Goal: Task Accomplishment & Management: Manage account settings

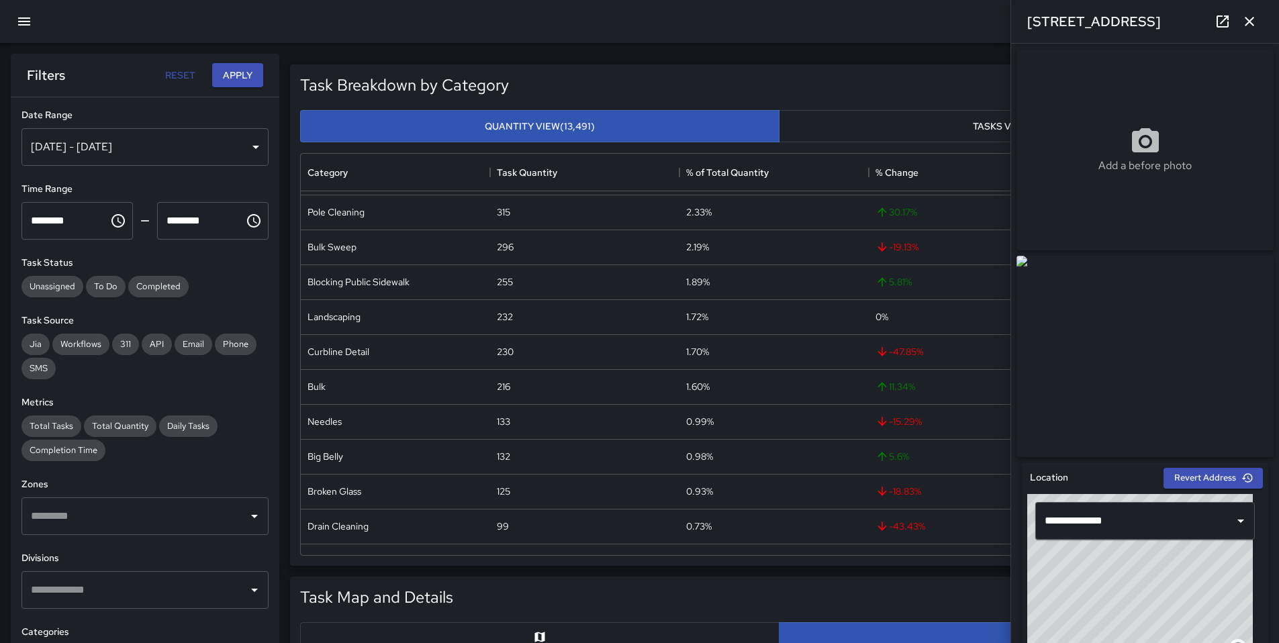
click at [18, 28] on icon "button" at bounding box center [24, 21] width 16 height 16
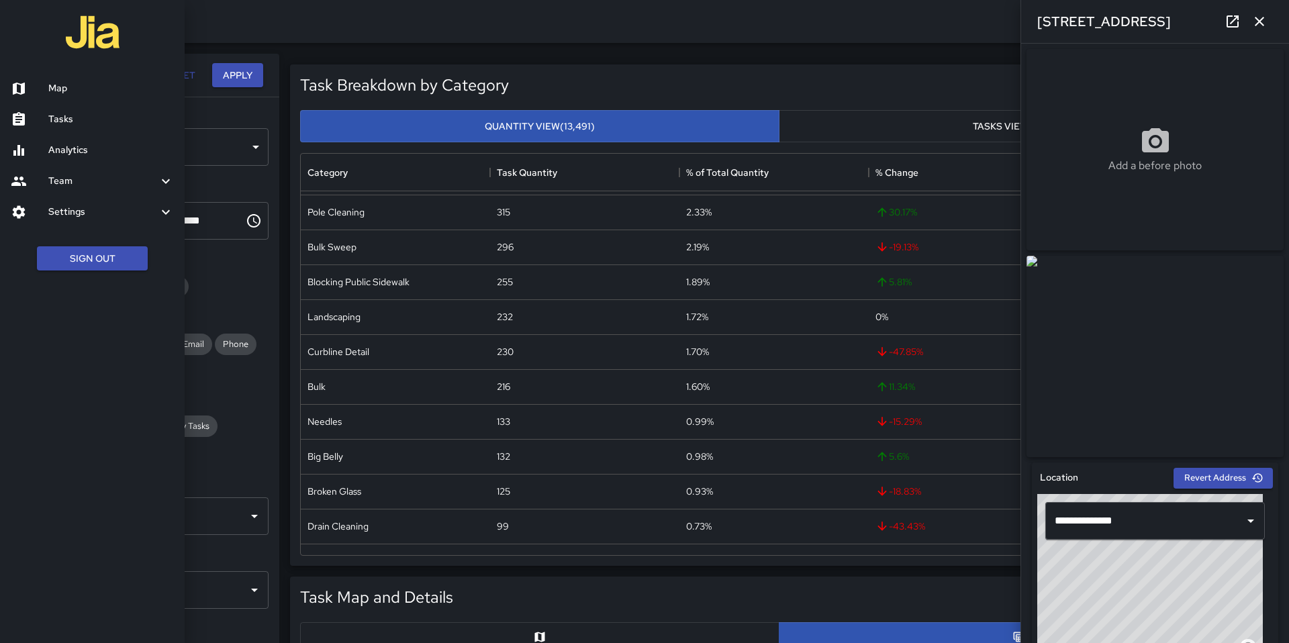
click at [56, 123] on h6 "Tasks" at bounding box center [111, 119] width 126 height 15
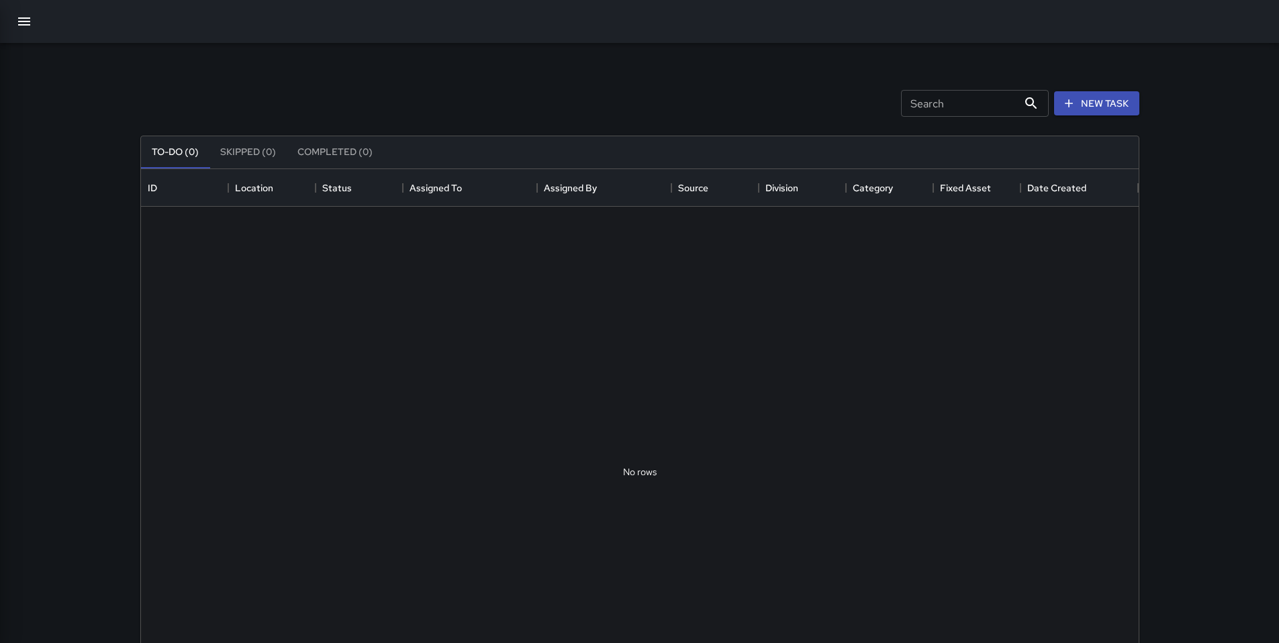
scroll to position [559, 988]
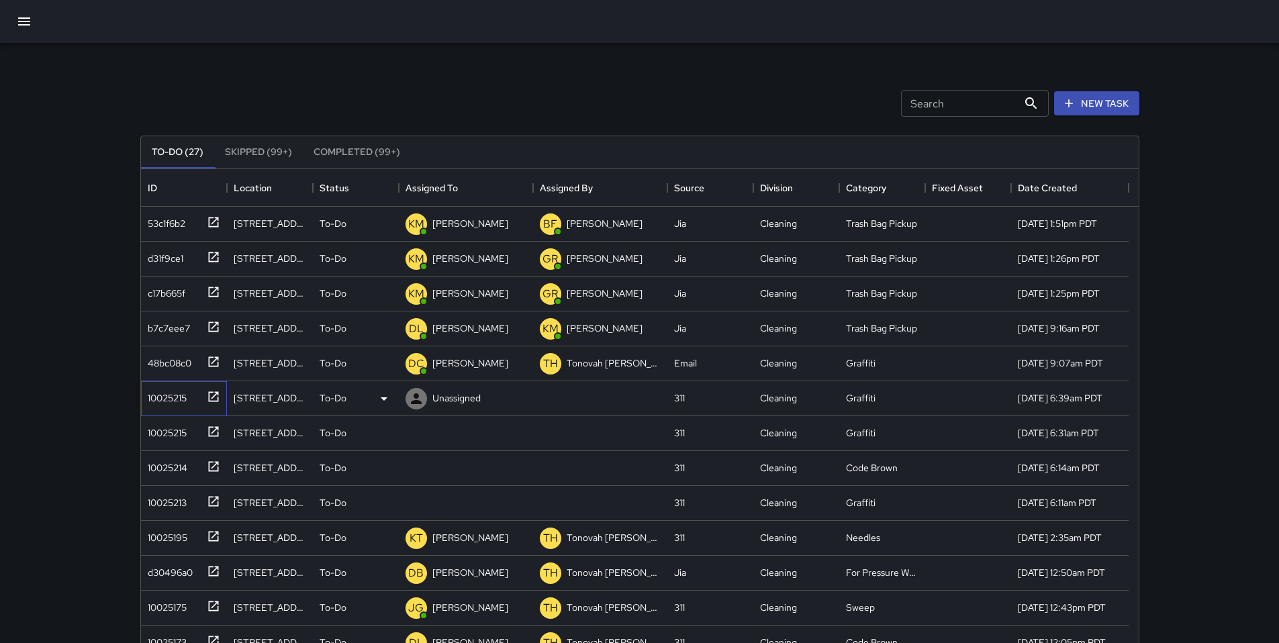
click at [169, 401] on div "10025215" at bounding box center [164, 395] width 44 height 19
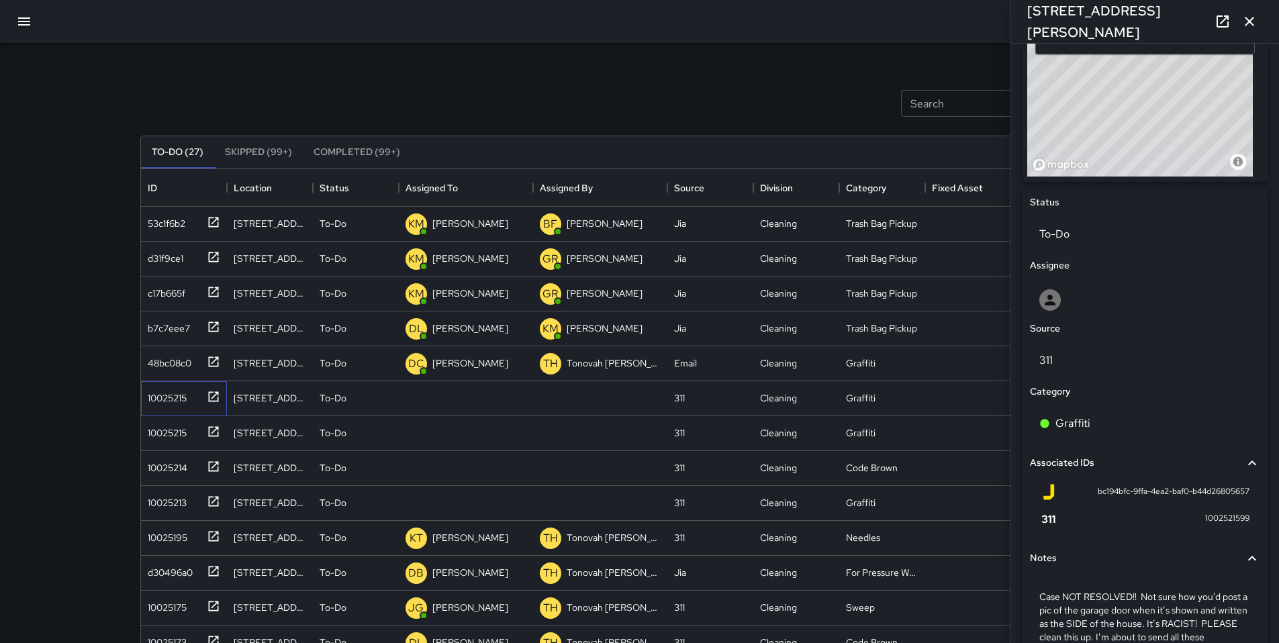
scroll to position [588, 0]
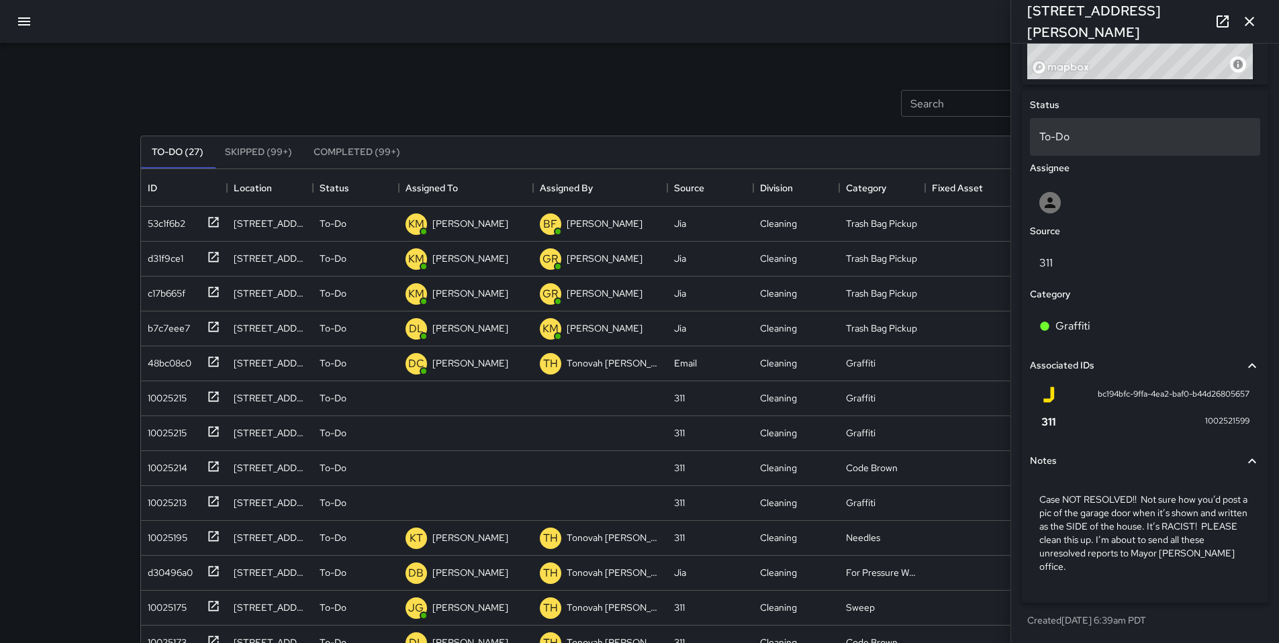
click at [1063, 136] on p "To-Do" at bounding box center [1144, 137] width 211 height 16
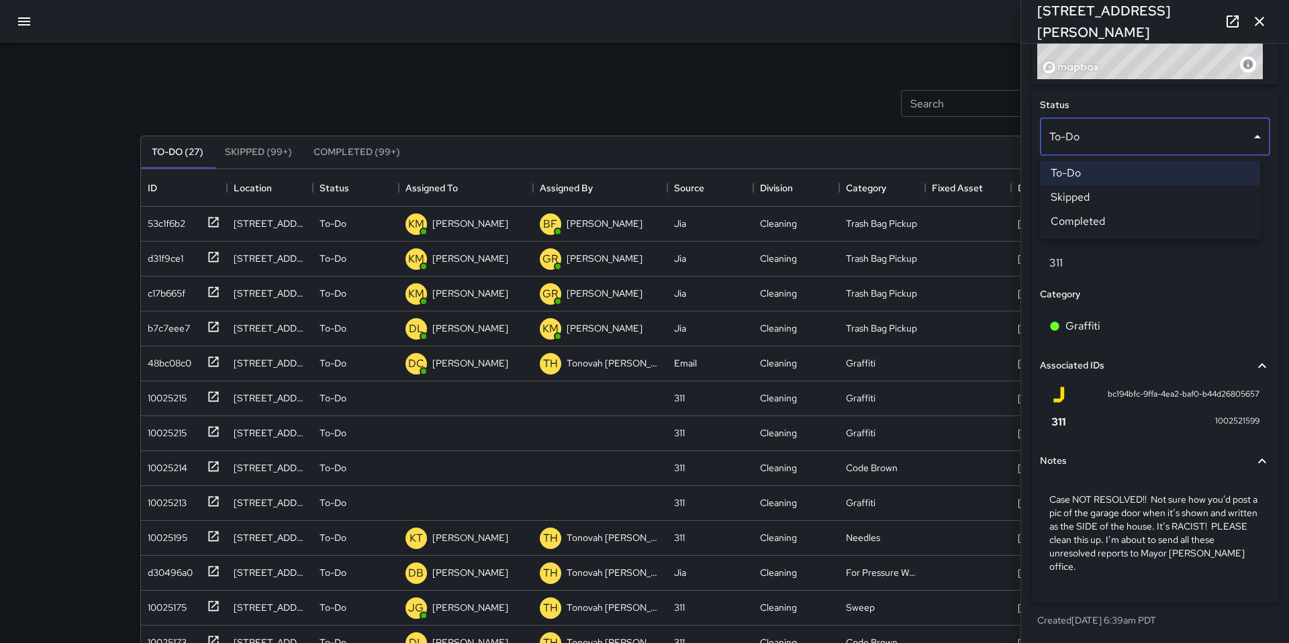
click at [1080, 198] on li "Skipped" at bounding box center [1150, 197] width 220 height 24
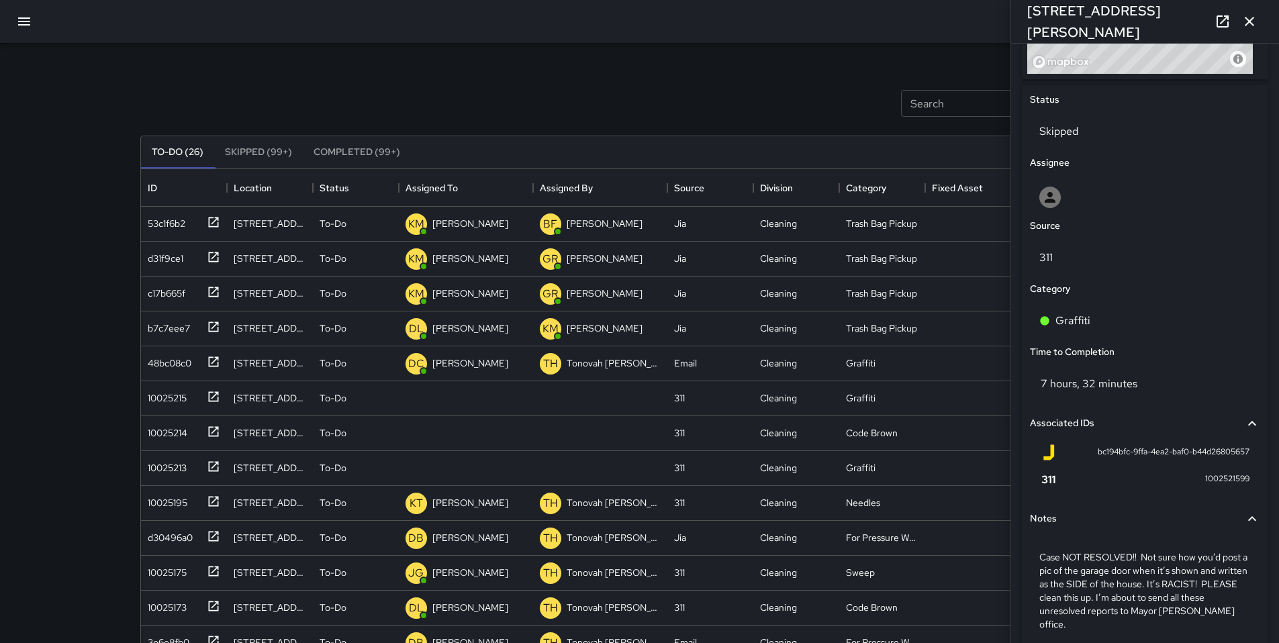
click at [595, 94] on div "Search Search New Task" at bounding box center [640, 103] width 1004 height 70
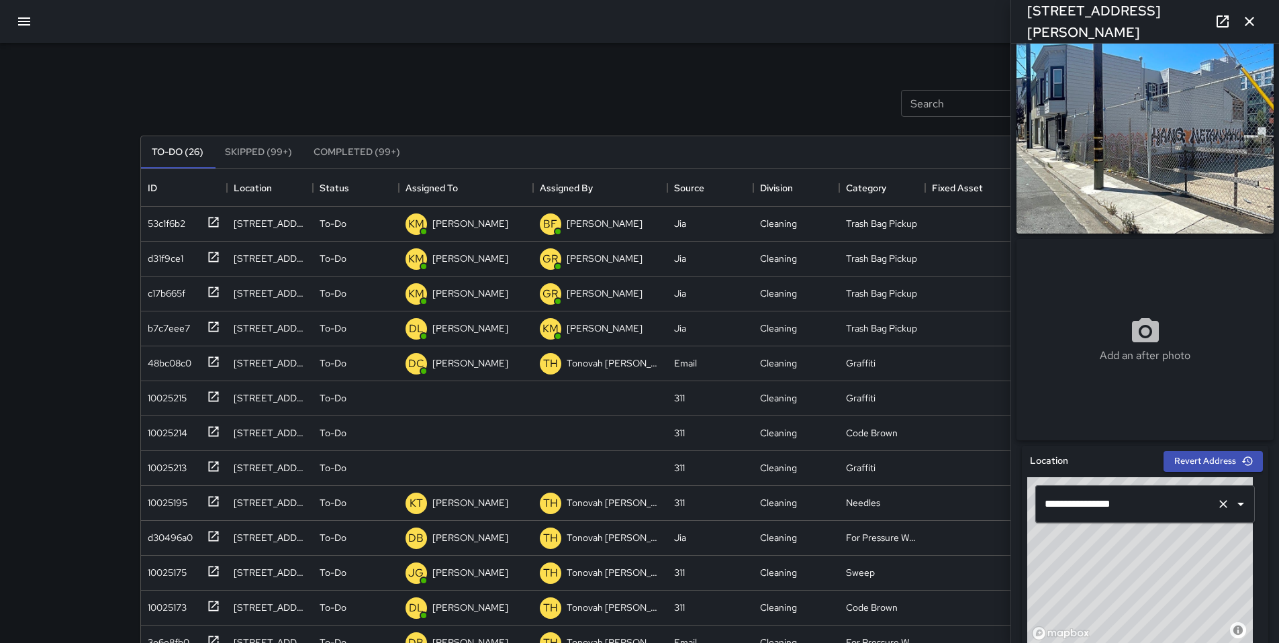
scroll to position [0, 0]
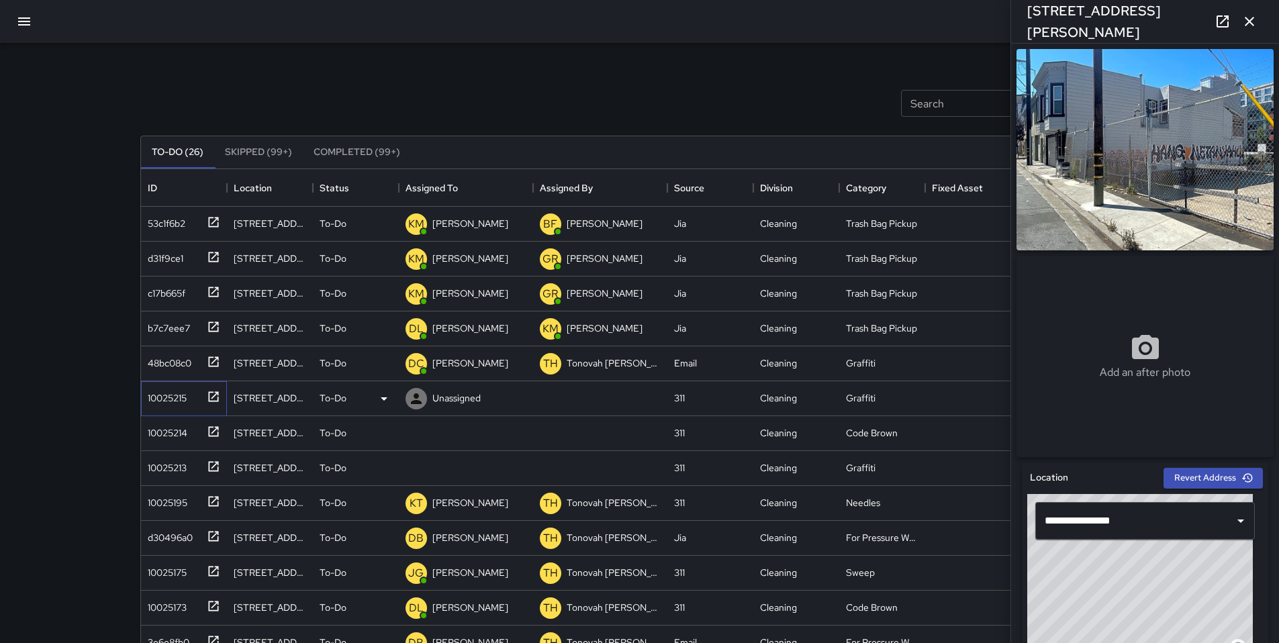
click at [150, 401] on div "10025215" at bounding box center [164, 395] width 44 height 19
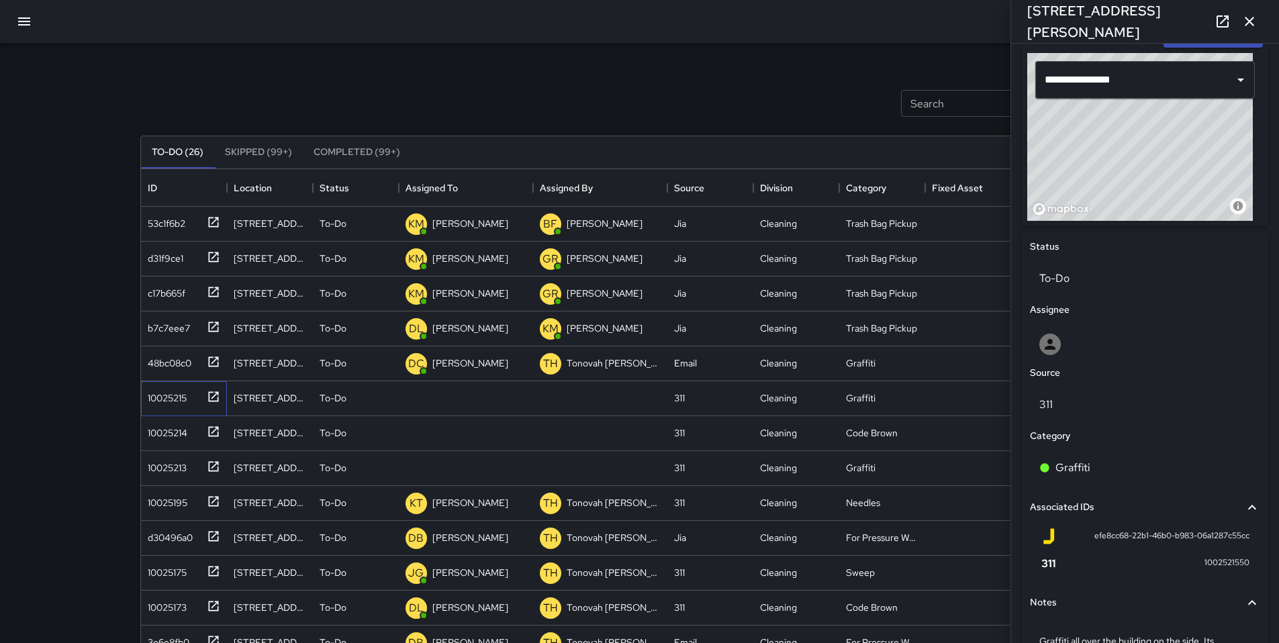
scroll to position [534, 0]
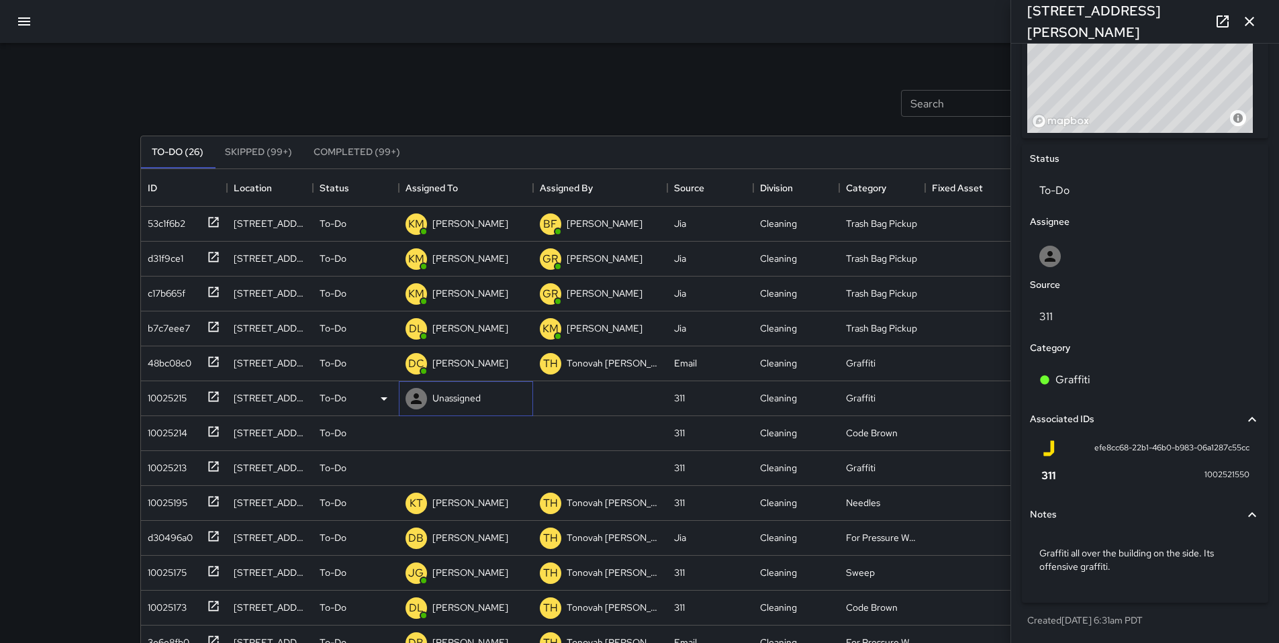
click at [441, 396] on p "Unassigned" at bounding box center [456, 397] width 48 height 13
type input "****"
click at [446, 428] on div "Dago Cervantes" at bounding box center [479, 437] width 90 height 21
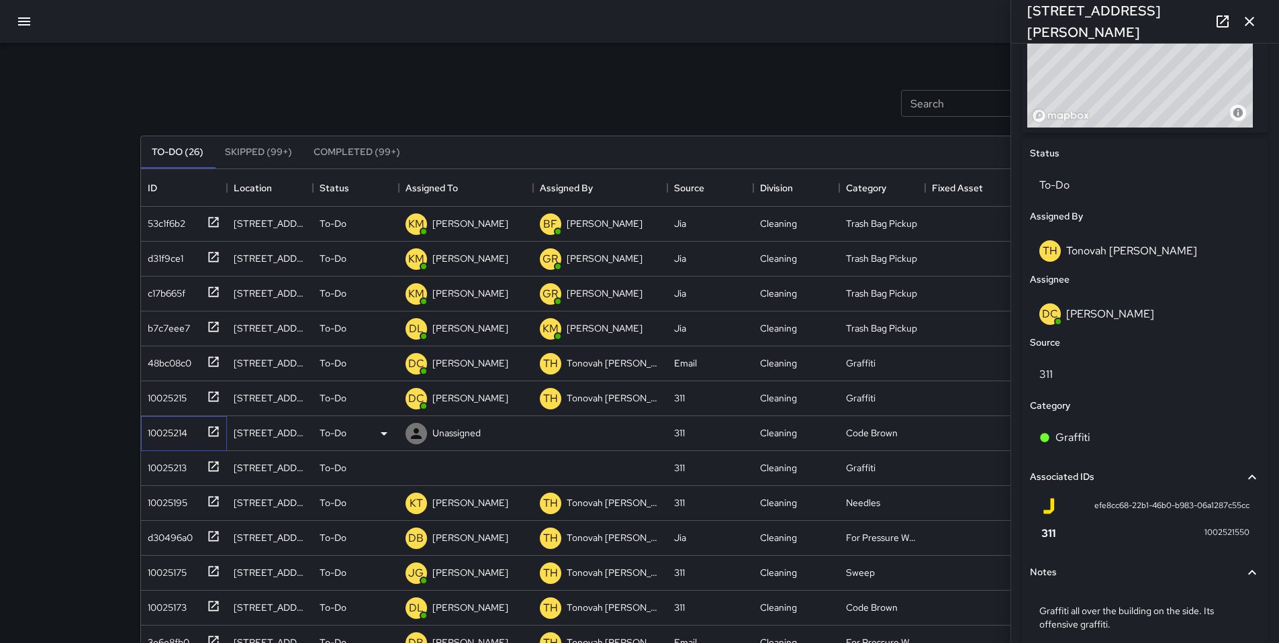
click at [172, 434] on div "10025214" at bounding box center [164, 430] width 45 height 19
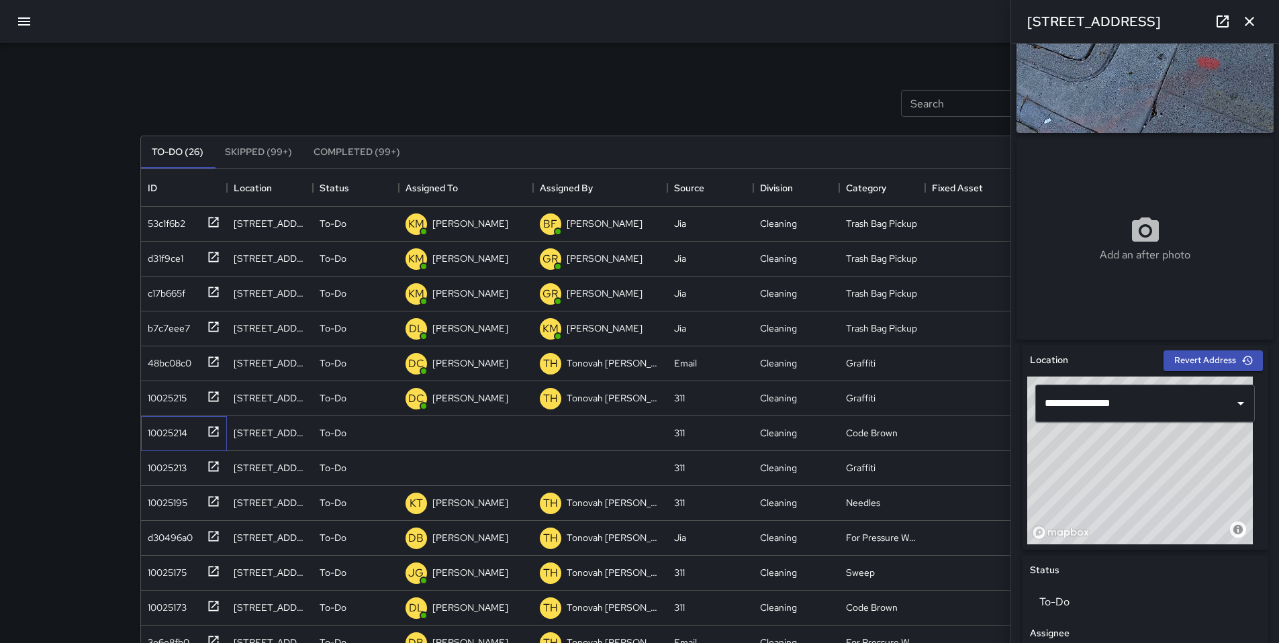
scroll to position [121, 0]
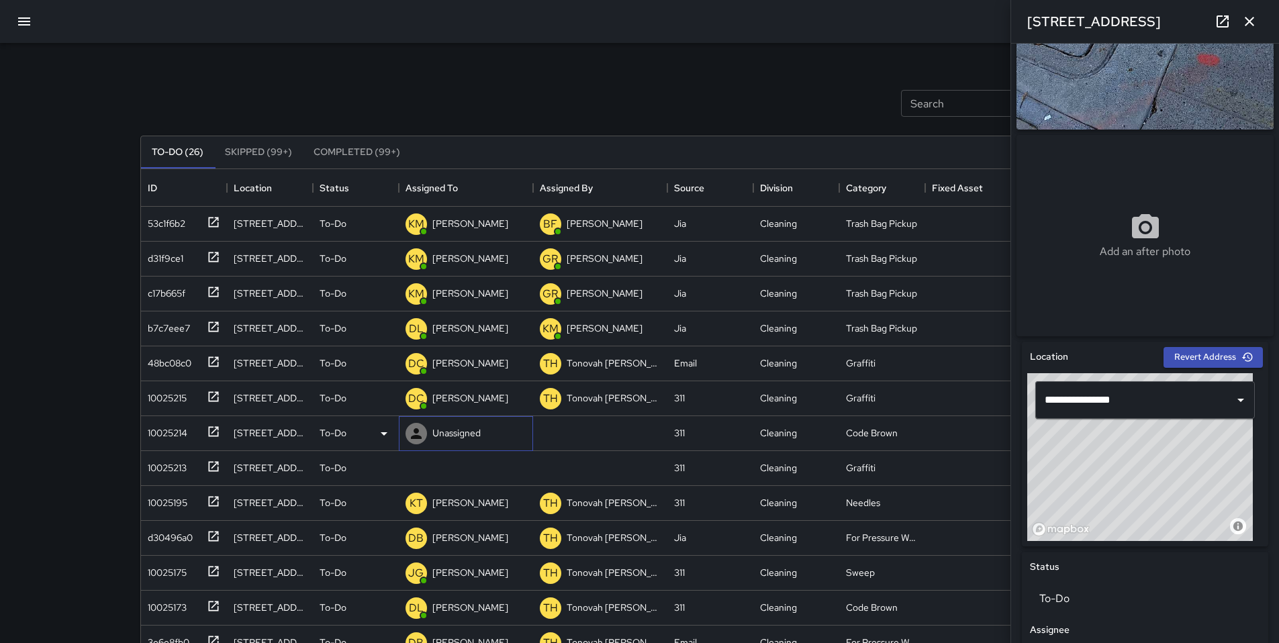
click at [430, 433] on div "Unassigned" at bounding box center [457, 433] width 54 height 19
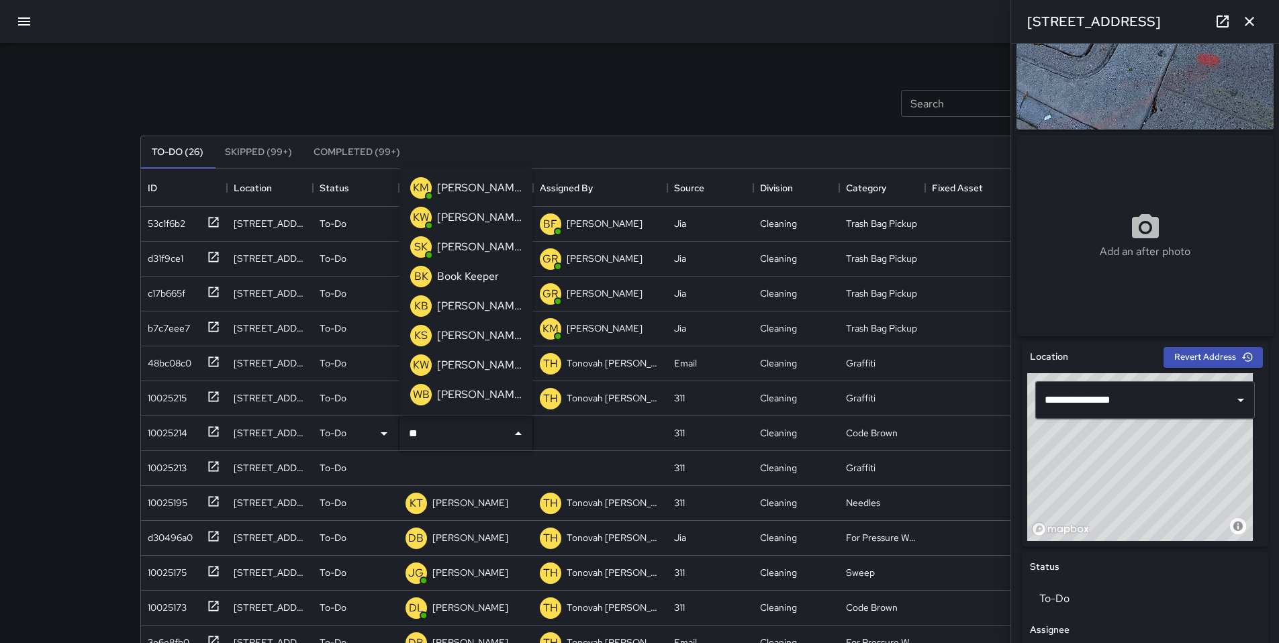
type input "***"
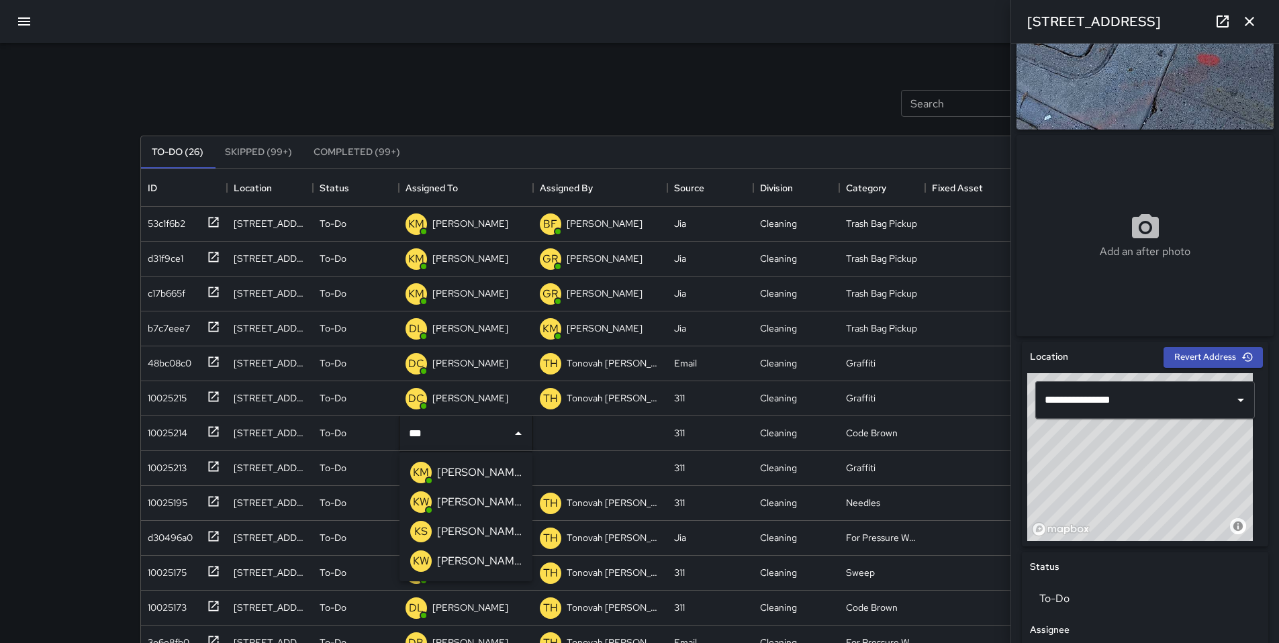
click at [460, 470] on p "[PERSON_NAME]" at bounding box center [479, 473] width 85 height 16
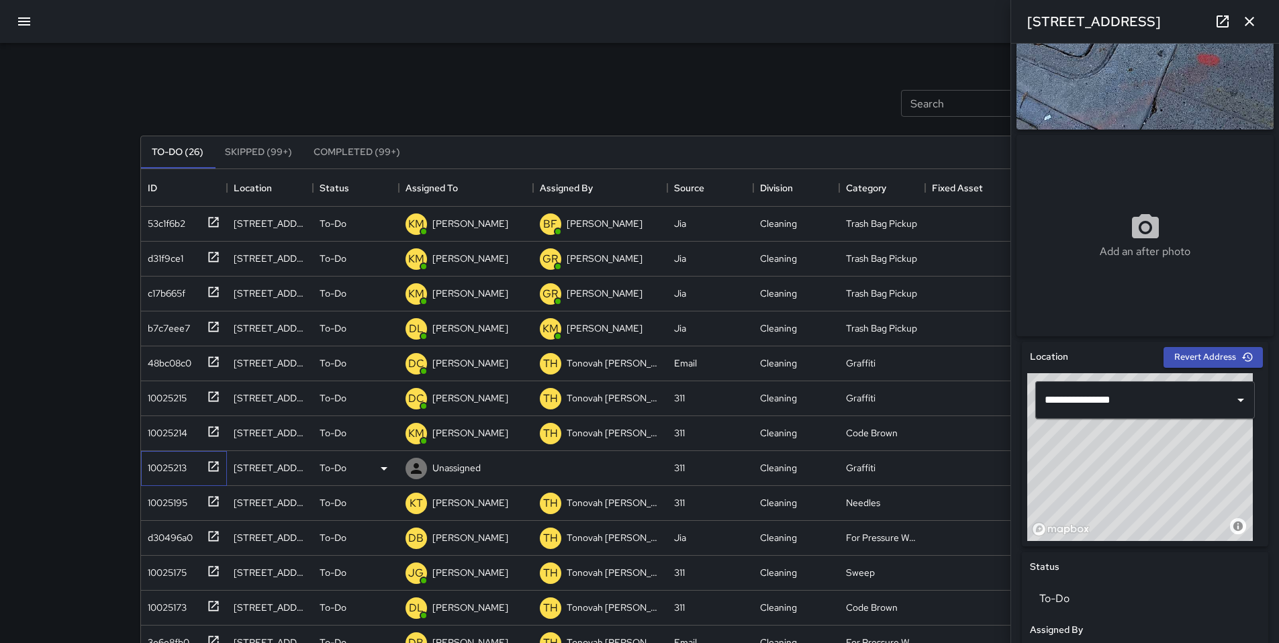
click at [182, 467] on div "10025213" at bounding box center [164, 465] width 44 height 19
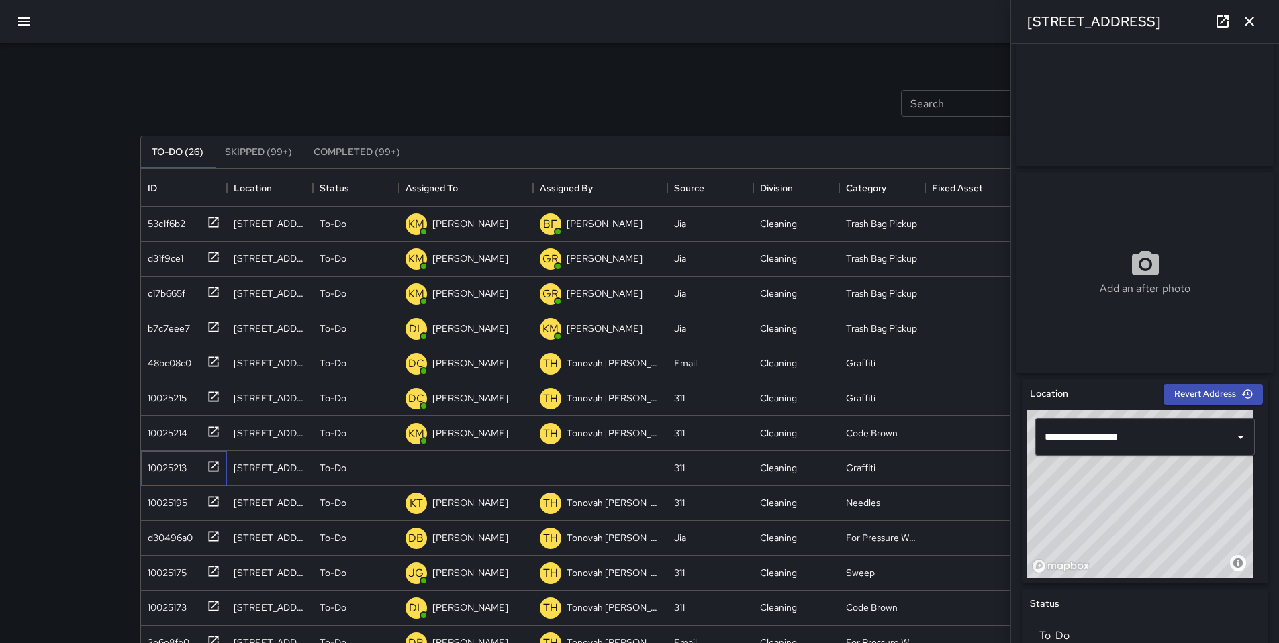
scroll to position [264, 0]
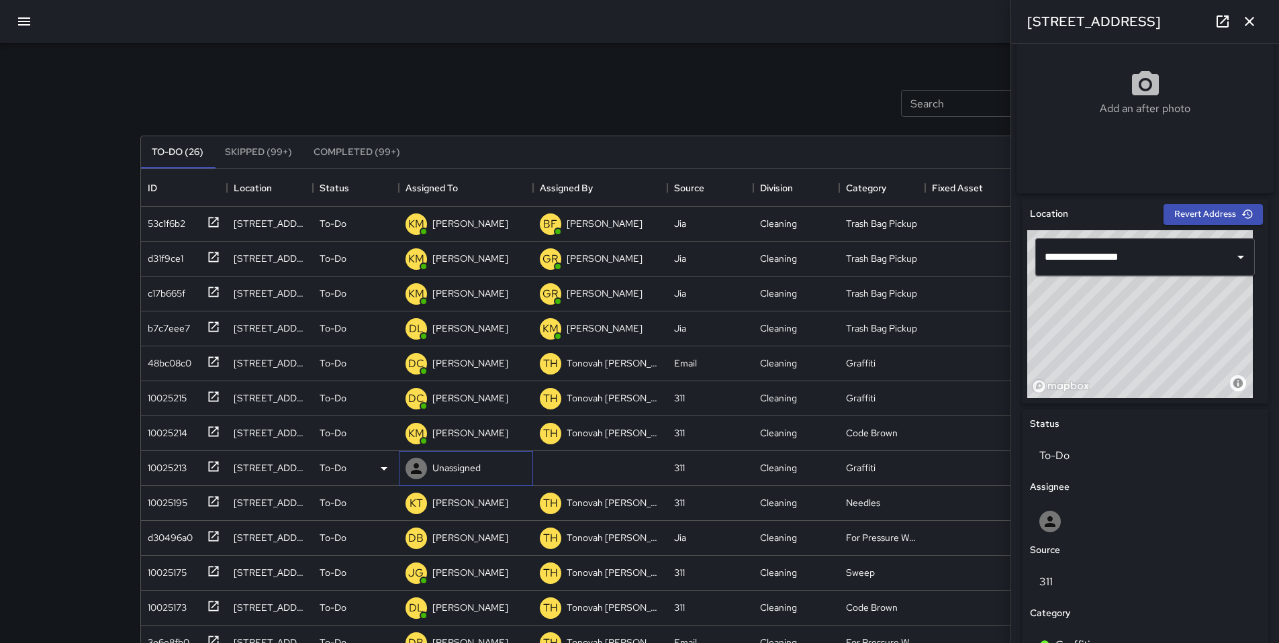
click at [439, 472] on p "Unassigned" at bounding box center [456, 467] width 48 height 13
type input "******"
click at [453, 500] on p "Gordon Rowe" at bounding box center [479, 508] width 85 height 16
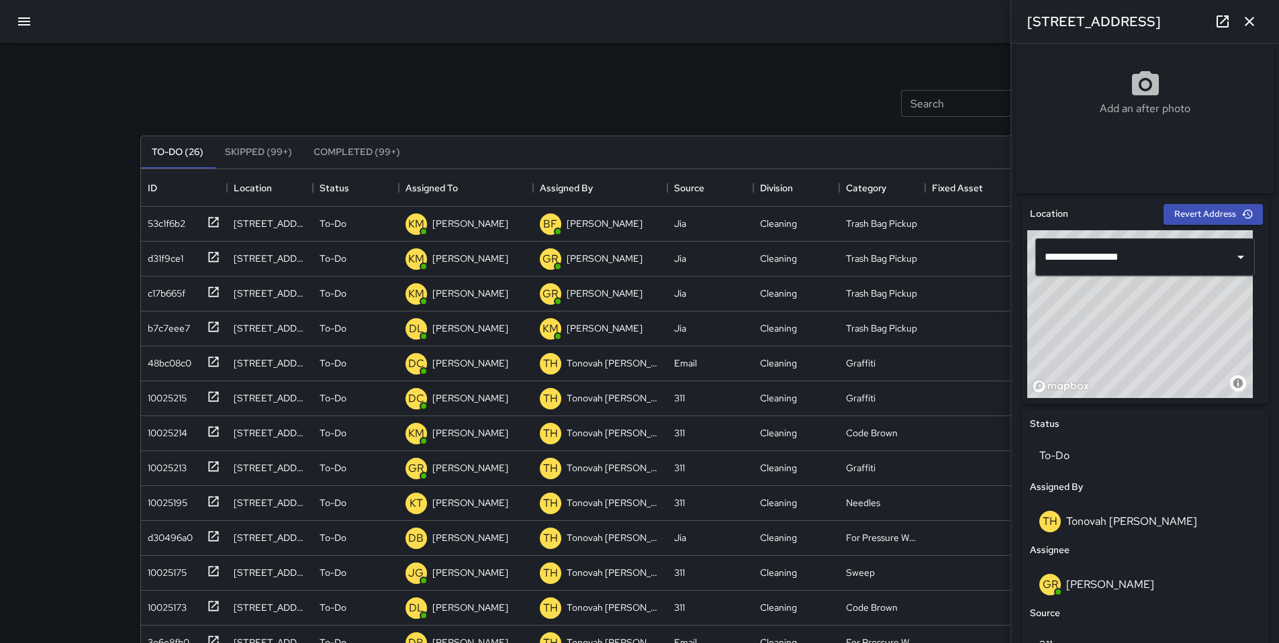
click at [397, 42] on div at bounding box center [639, 21] width 1279 height 43
drag, startPoint x: 526, startPoint y: 136, endPoint x: 556, endPoint y: 124, distance: 32.5
click at [526, 136] on div "To-Do (26) Skipped (99+) Completed (99+) ID Location Status Assigned To Assigne…" at bounding box center [639, 455] width 999 height 638
click at [1254, 15] on icon "button" at bounding box center [1249, 21] width 16 height 16
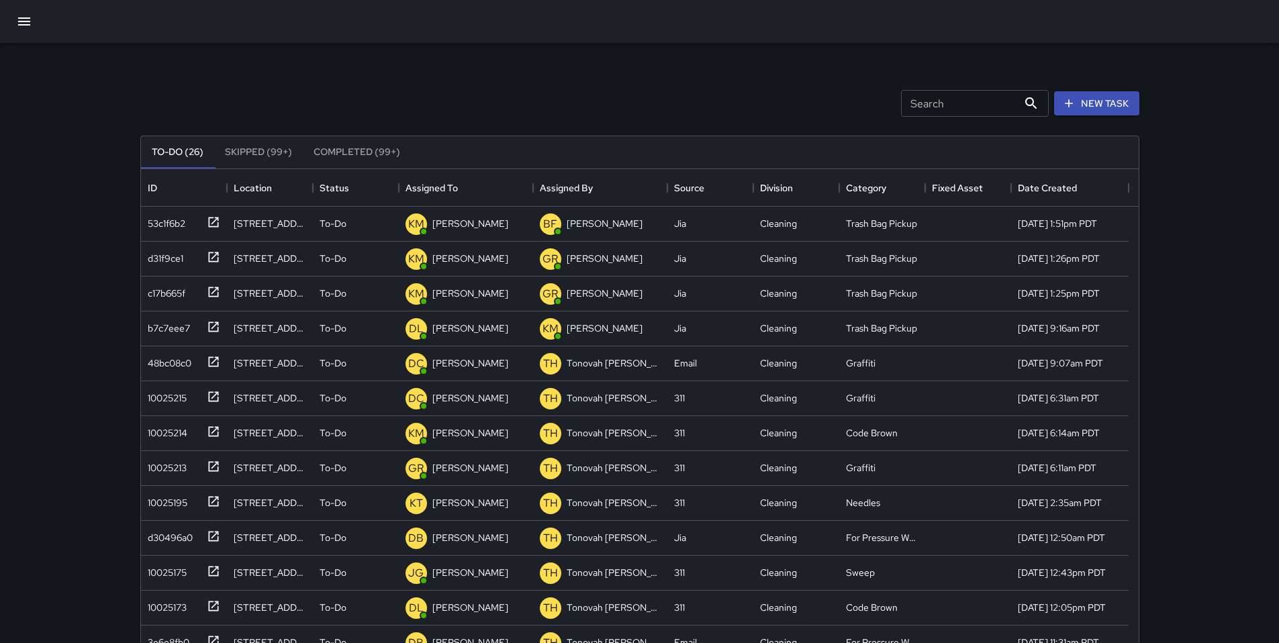
click at [769, 91] on div "Search Search New Task" at bounding box center [640, 103] width 1004 height 70
click at [436, 223] on p "[PERSON_NAME]" at bounding box center [470, 223] width 76 height 13
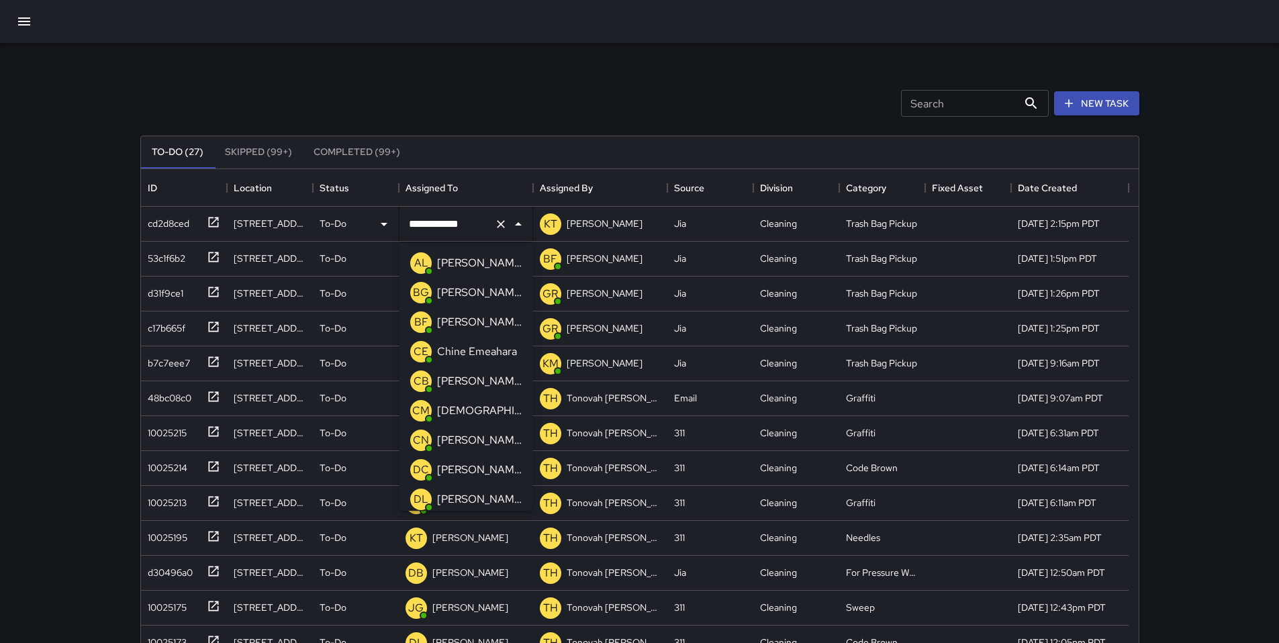
scroll to position [328, 0]
click at [369, 88] on div "Search Search New Task" at bounding box center [640, 103] width 1004 height 70
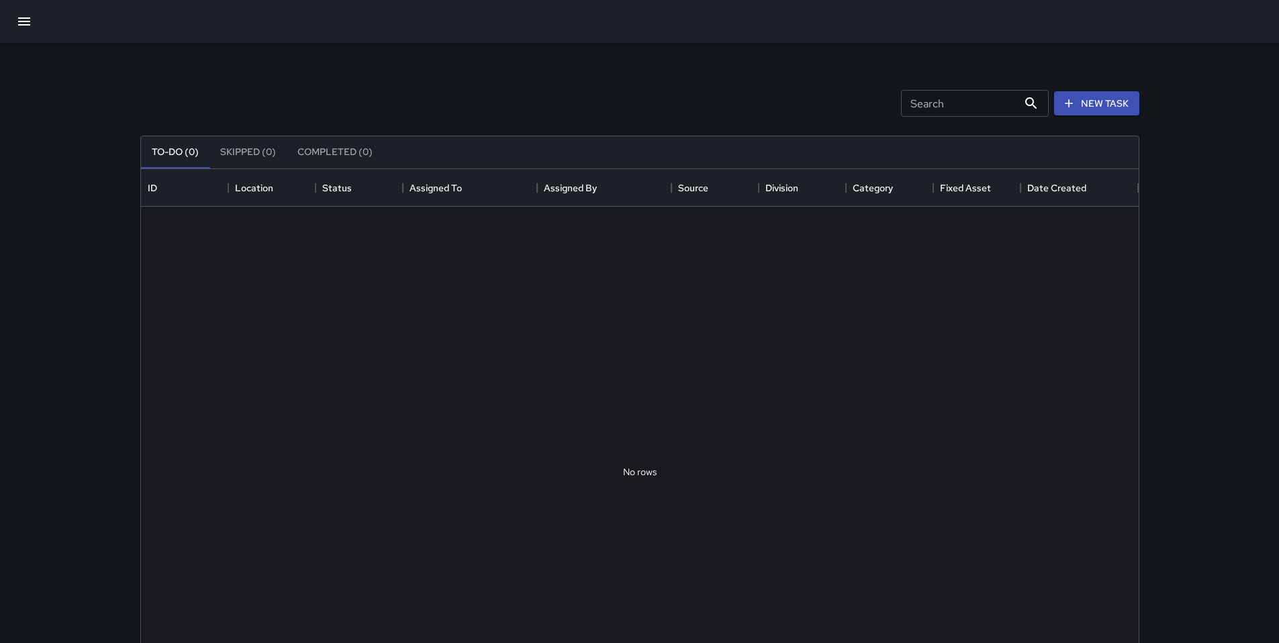
scroll to position [559, 988]
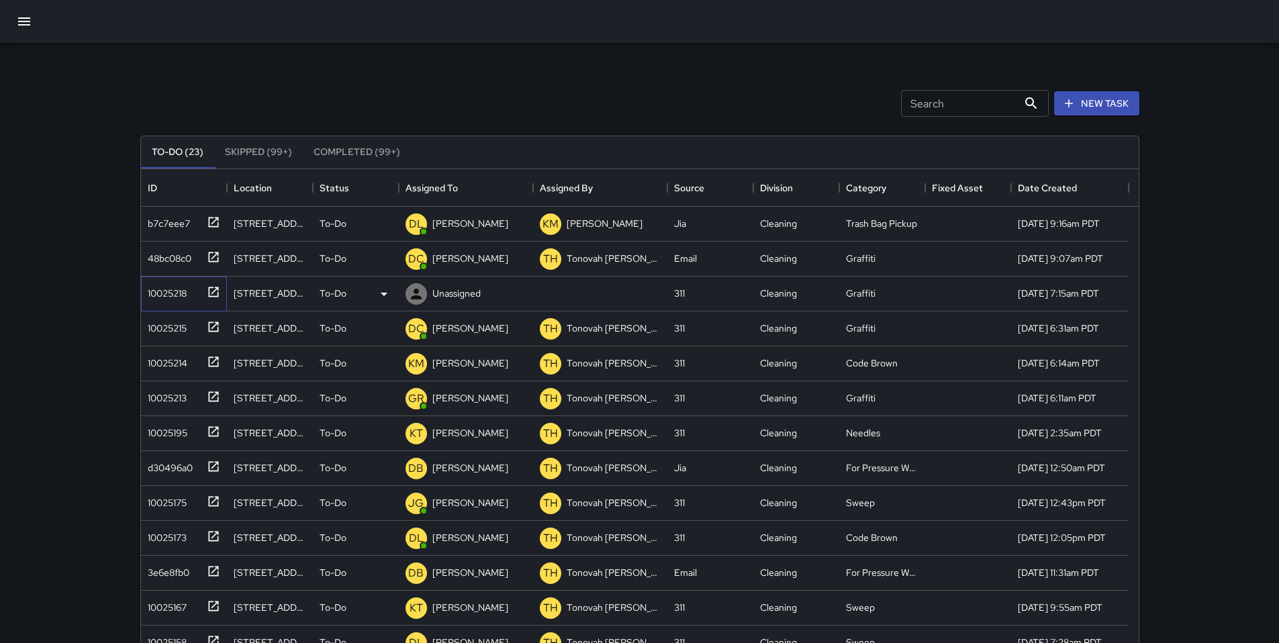
click at [175, 297] on div "10025218" at bounding box center [164, 290] width 44 height 19
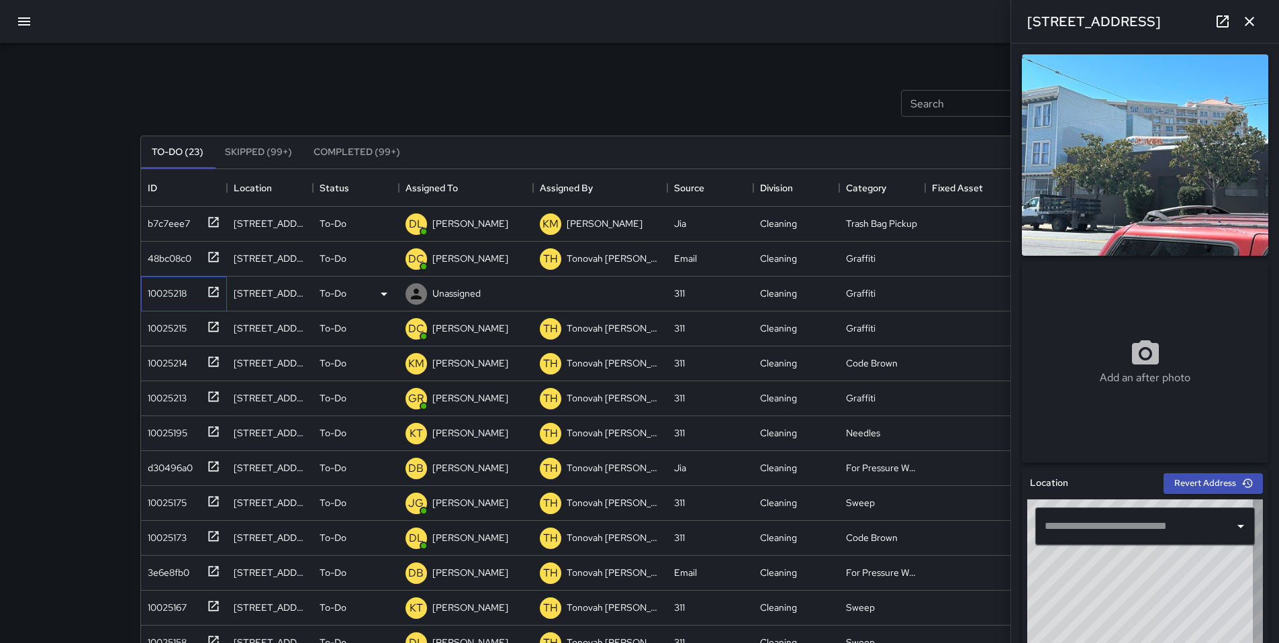
type input "**********"
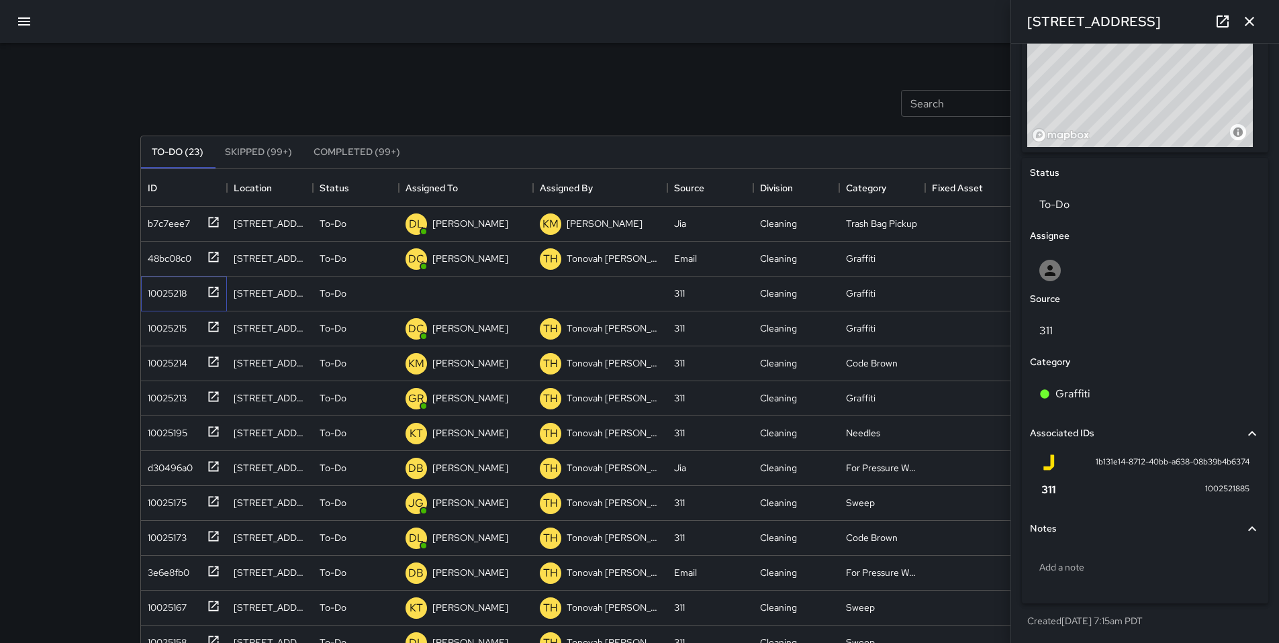
scroll to position [521, 0]
click at [1077, 207] on p "To-Do" at bounding box center [1144, 204] width 211 height 16
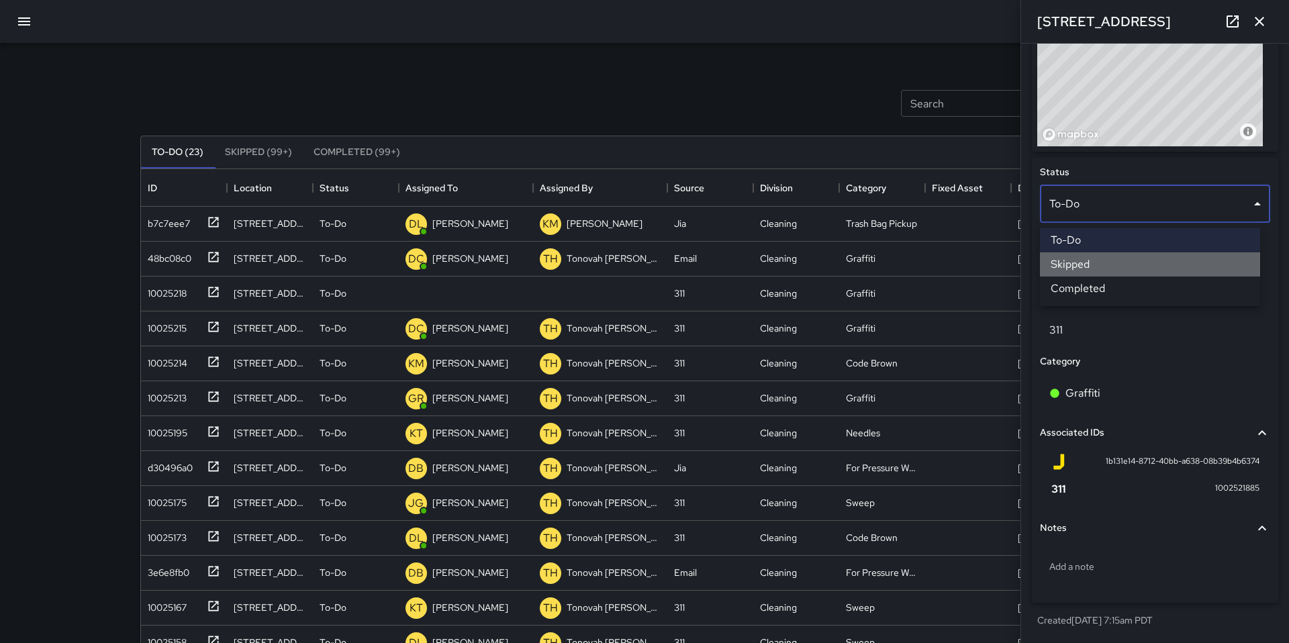
click at [1108, 270] on li "Skipped" at bounding box center [1150, 264] width 220 height 24
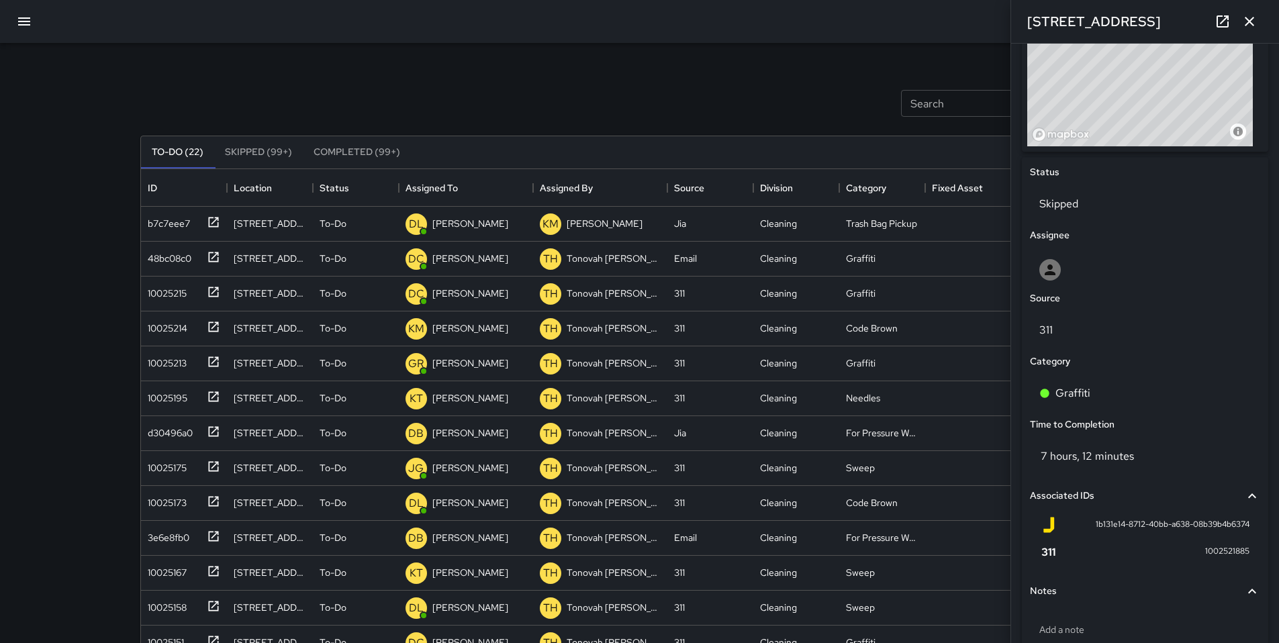
click at [755, 92] on div "Search Search New Task" at bounding box center [640, 103] width 1004 height 70
click at [1254, 21] on icon "button" at bounding box center [1249, 21] width 16 height 16
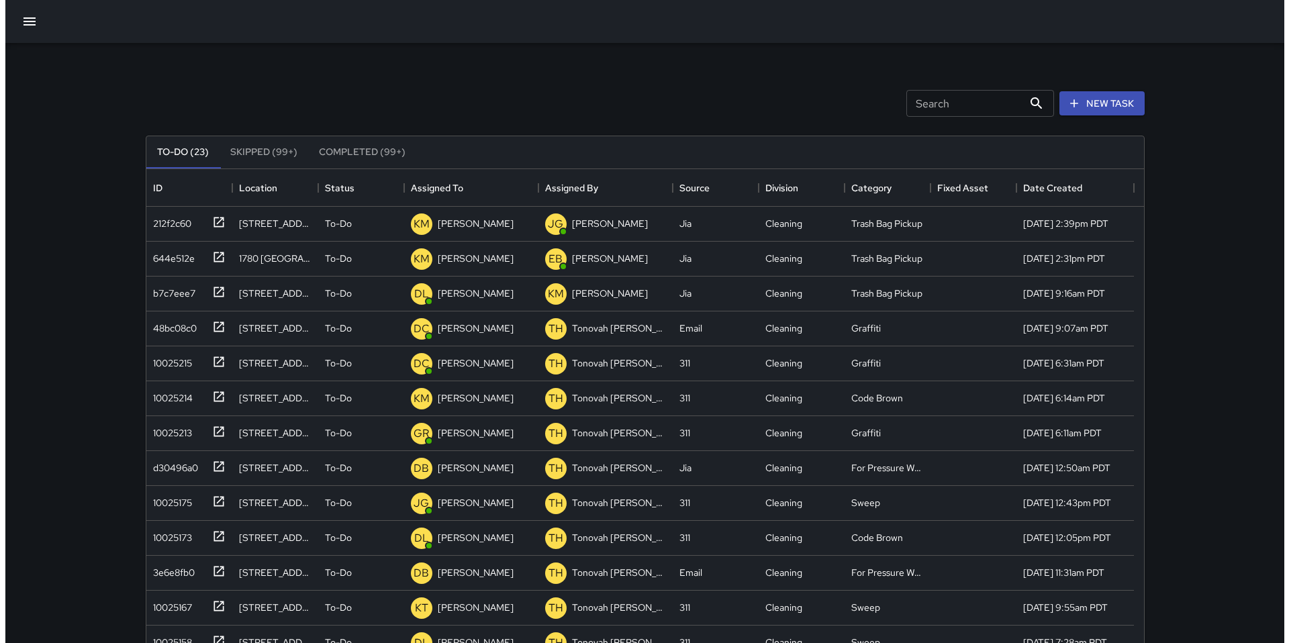
scroll to position [559, 988]
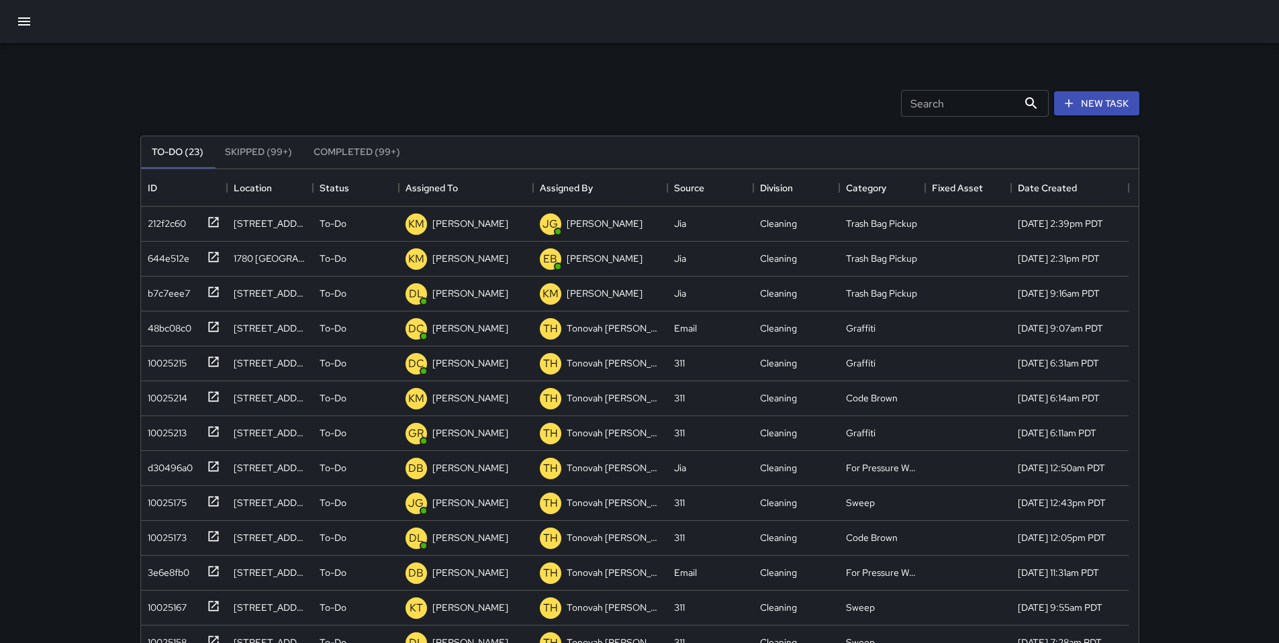
click at [965, 107] on input "Search" at bounding box center [959, 103] width 117 height 27
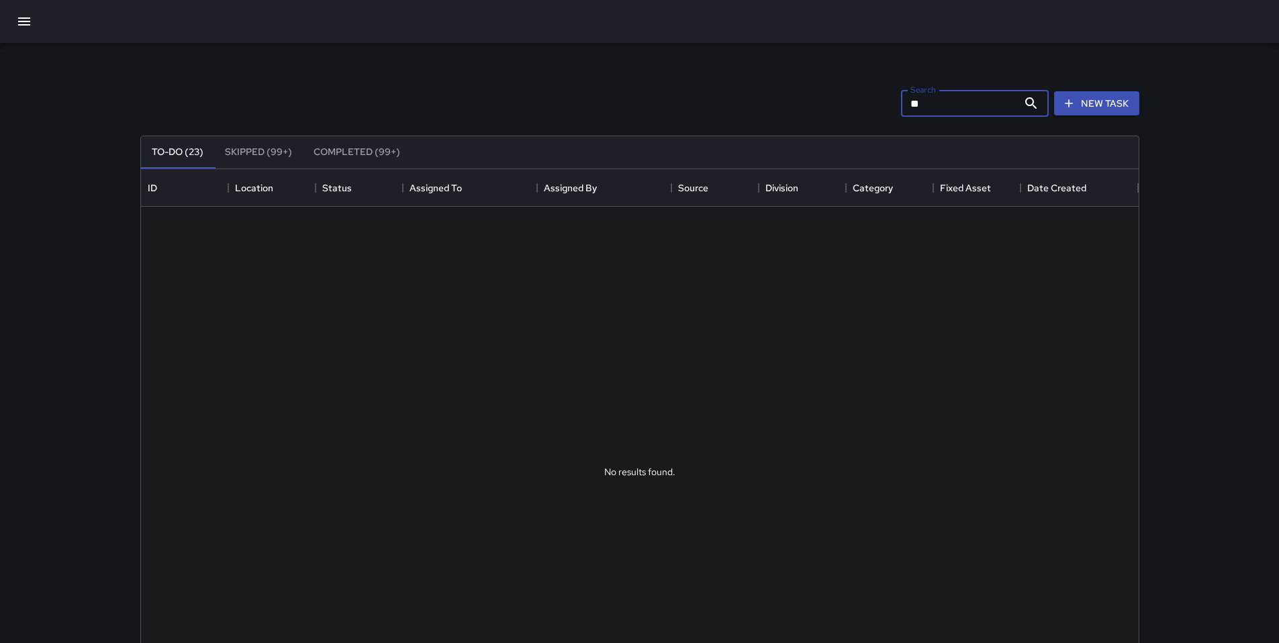
type input "*"
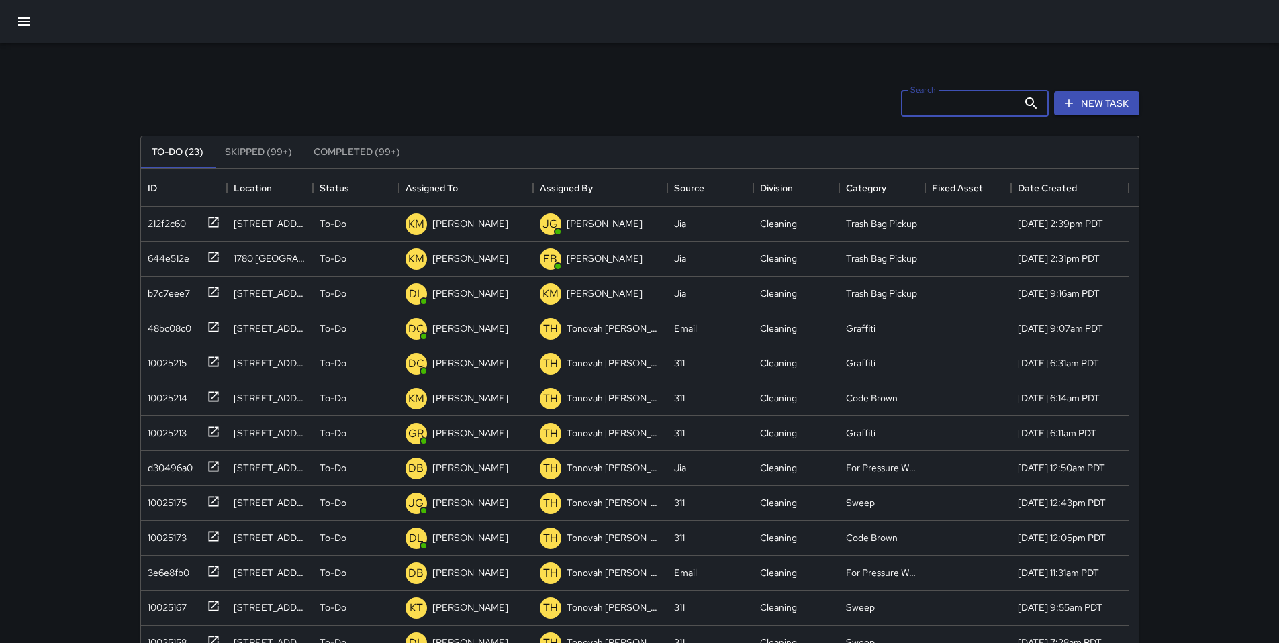
click at [26, 32] on button "button" at bounding box center [24, 21] width 32 height 32
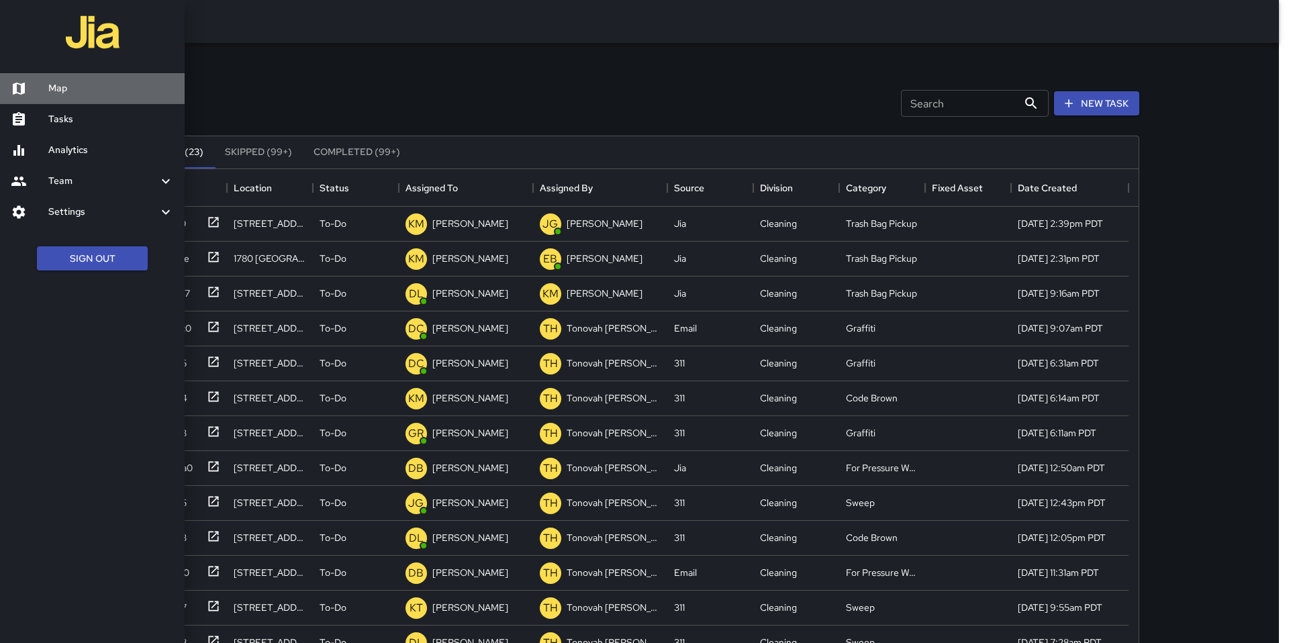
click at [56, 92] on h6 "Map" at bounding box center [111, 88] width 126 height 15
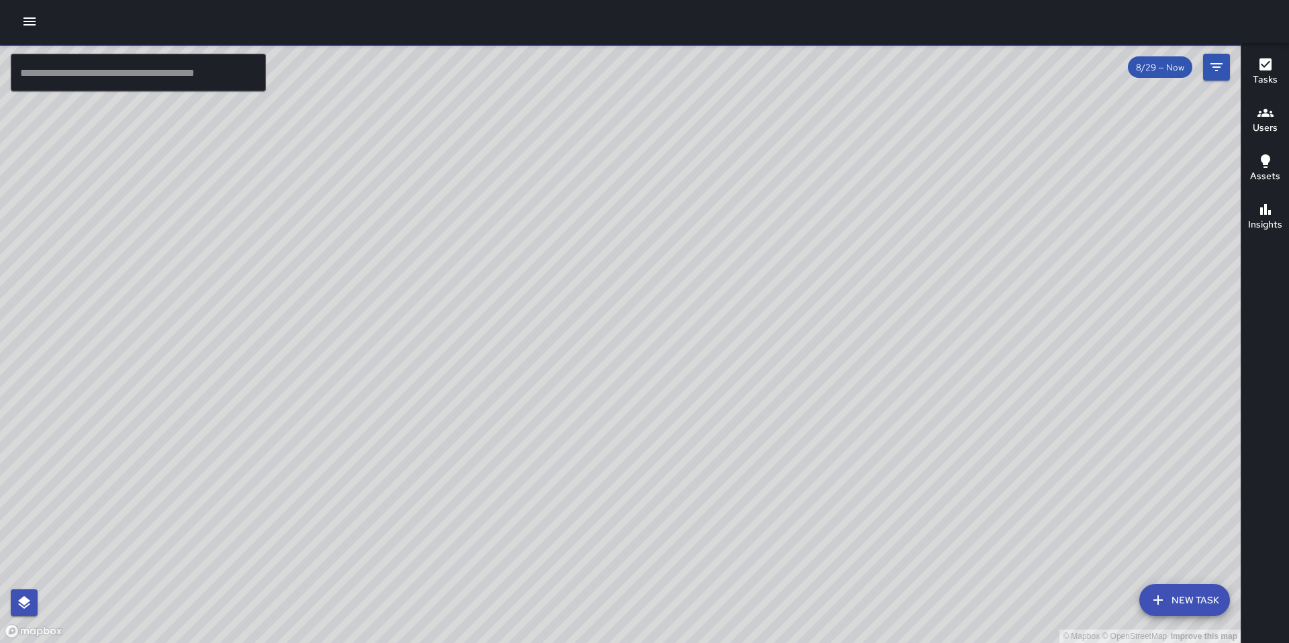
click at [66, 85] on input "text" at bounding box center [138, 73] width 255 height 38
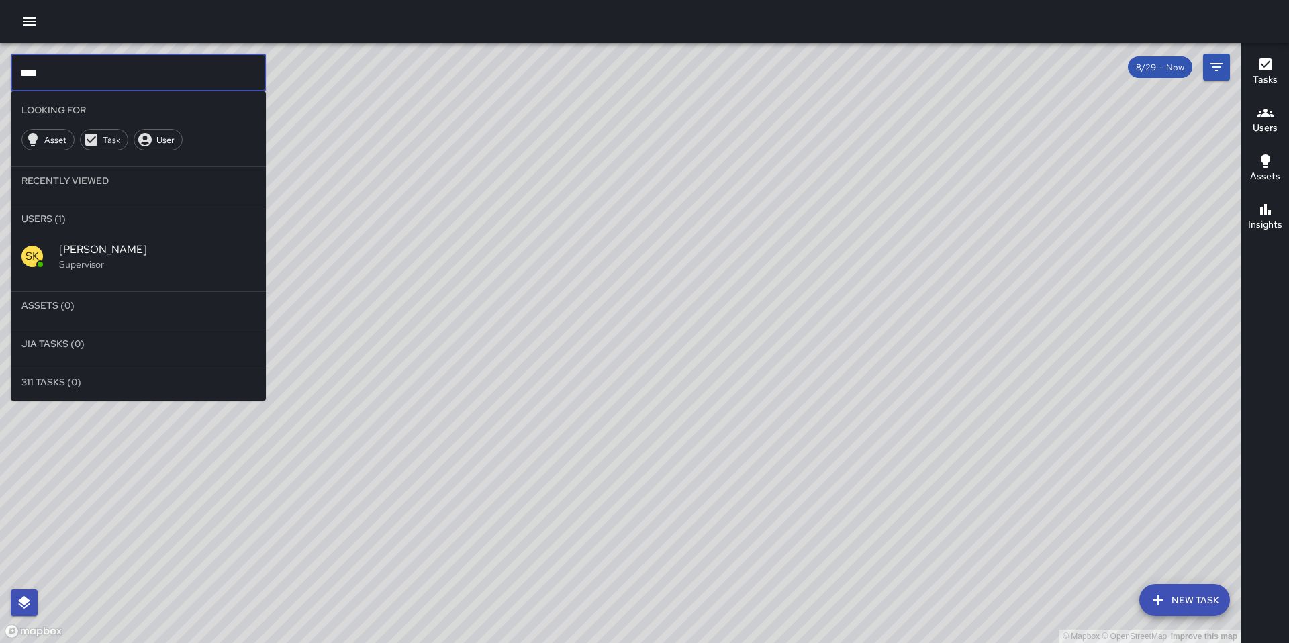
type input "****"
click at [32, 265] on div "SK" at bounding box center [31, 256] width 21 height 21
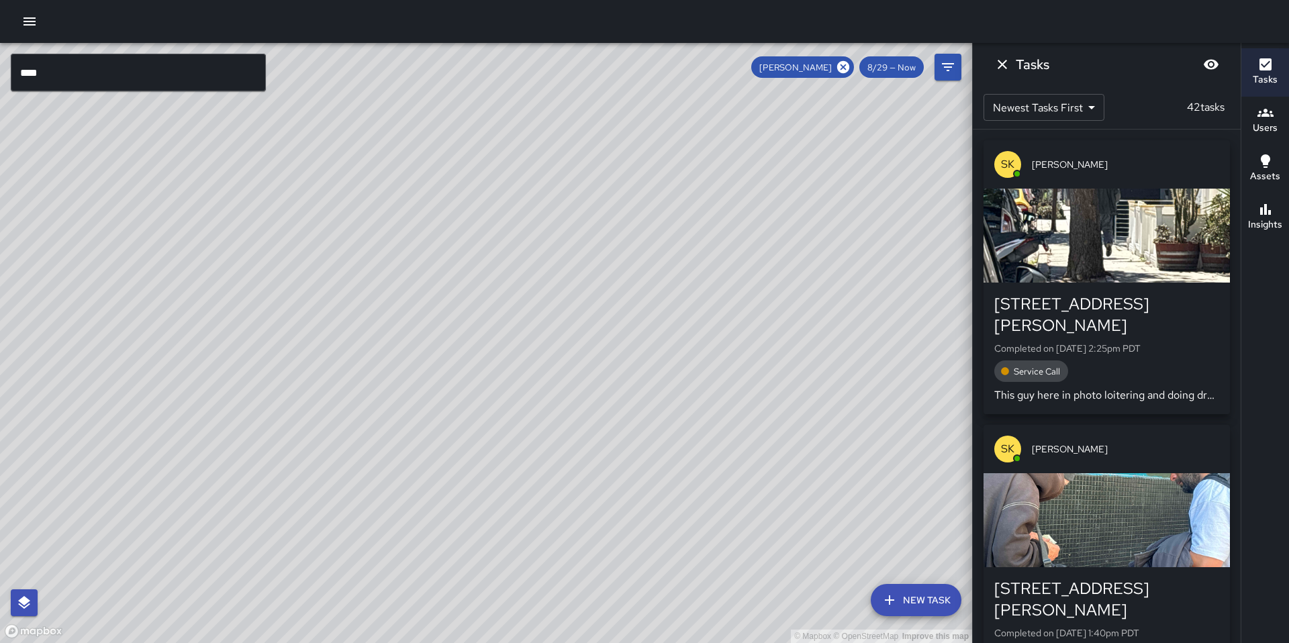
drag, startPoint x: 449, startPoint y: 301, endPoint x: 527, endPoint y: 497, distance: 210.3
click at [527, 497] on div "© Mapbox © OpenStreetMap Improve this map" at bounding box center [486, 343] width 972 height 600
drag, startPoint x: 508, startPoint y: 363, endPoint x: 487, endPoint y: 491, distance: 129.1
click at [481, 492] on div "© Mapbox © OpenStreetMap Improve this map" at bounding box center [486, 343] width 972 height 600
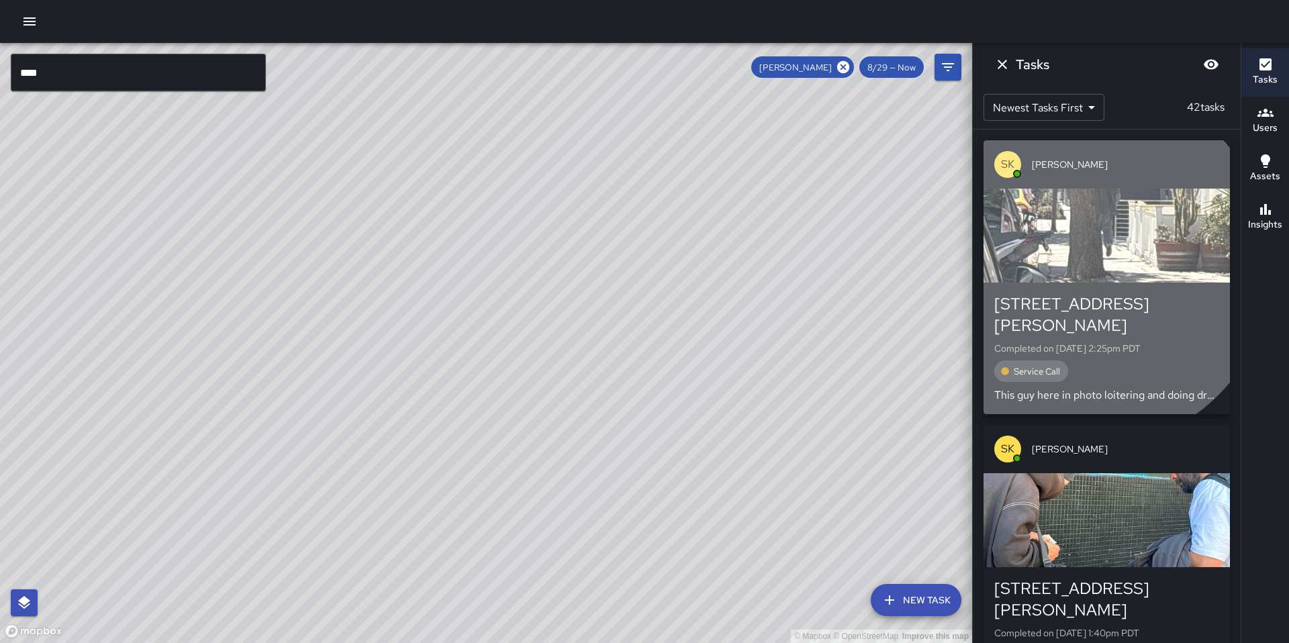
click at [1088, 265] on div "button" at bounding box center [1107, 236] width 246 height 94
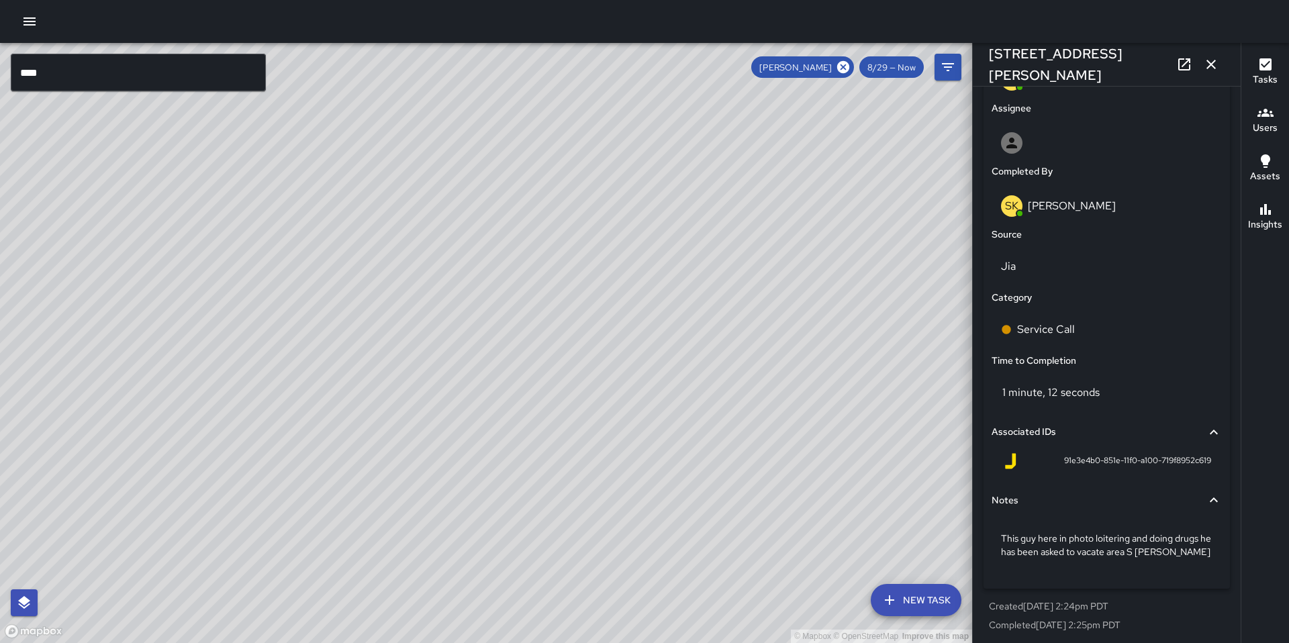
scroll to position [759, 0]
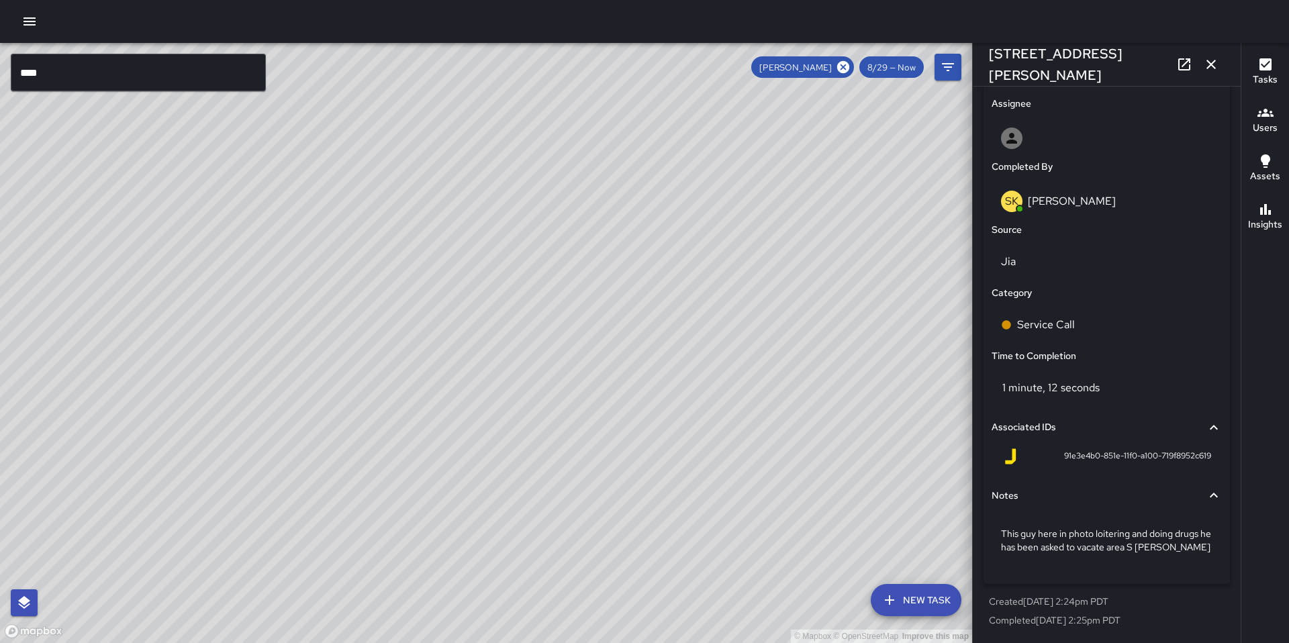
click at [1181, 64] on icon at bounding box center [1184, 64] width 16 height 16
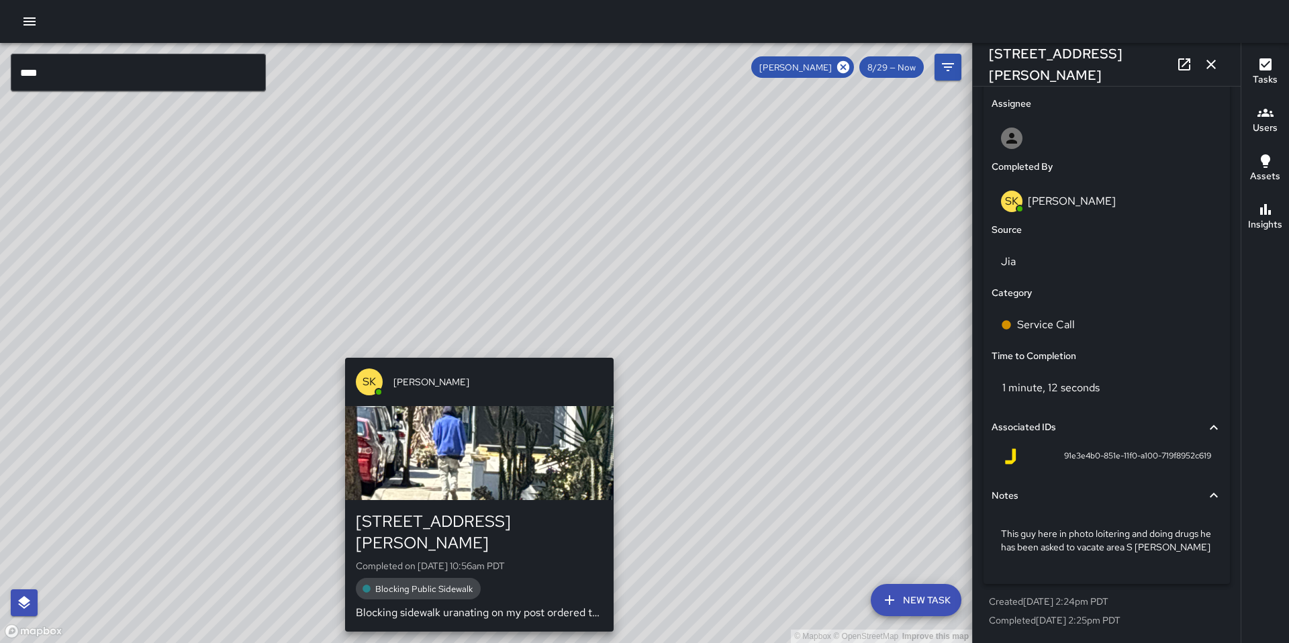
click at [471, 349] on div "© Mapbox © OpenStreetMap Improve this map SK SEAN KELLEY 246 Shipley Street Com…" at bounding box center [486, 343] width 972 height 600
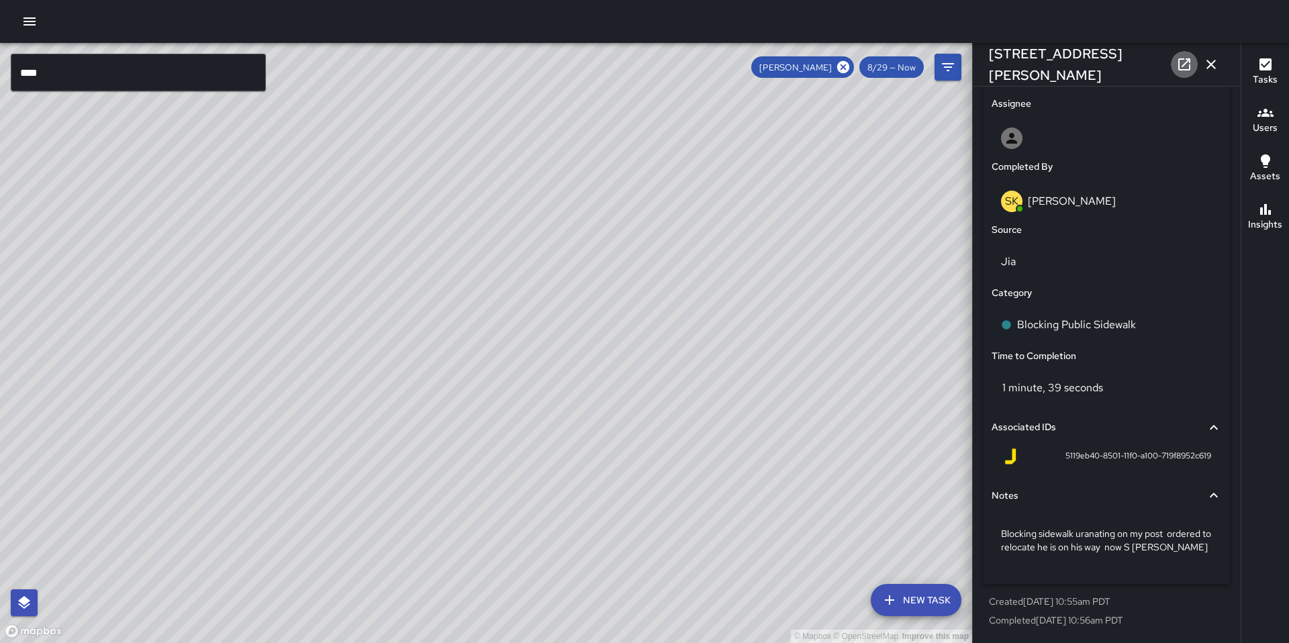
click at [1176, 64] on icon at bounding box center [1184, 64] width 16 height 16
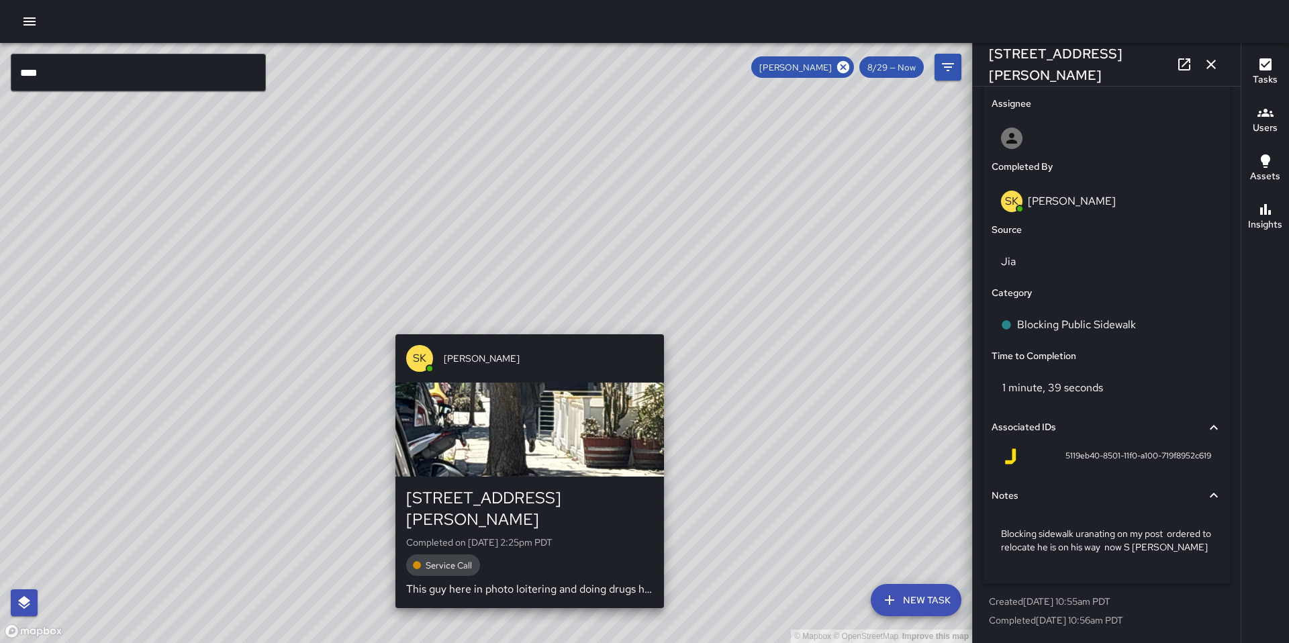
click at [524, 326] on div "© Mapbox © OpenStreetMap Improve this map SK SEAN KELLEY 249 Shipley Street Com…" at bounding box center [486, 343] width 972 height 600
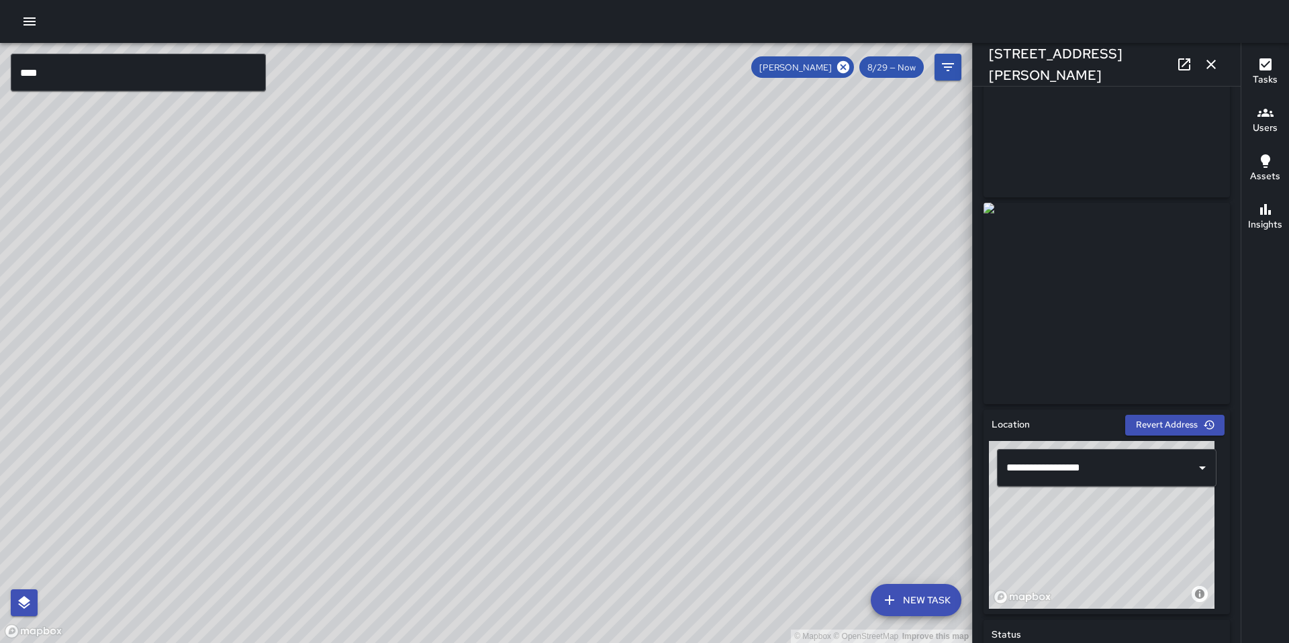
scroll to position [0, 0]
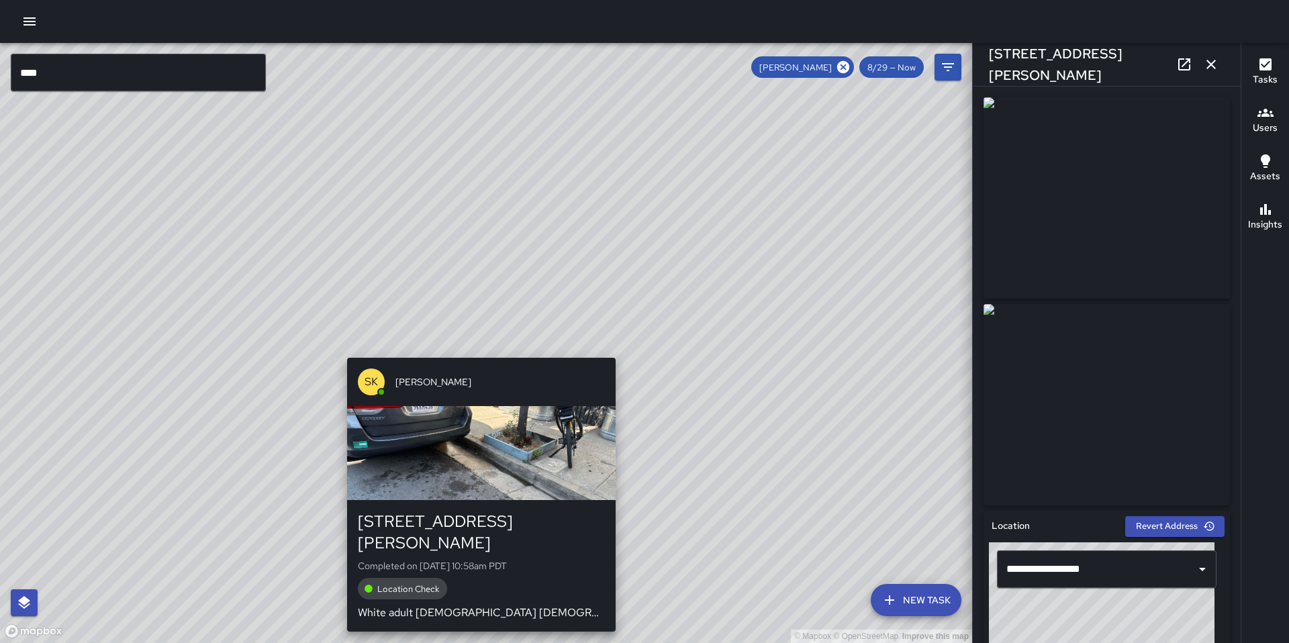
click at [480, 351] on div "© Mapbox © OpenStreetMap Improve this map SK SEAN KELLEY 246 Shipley Street Com…" at bounding box center [486, 343] width 972 height 600
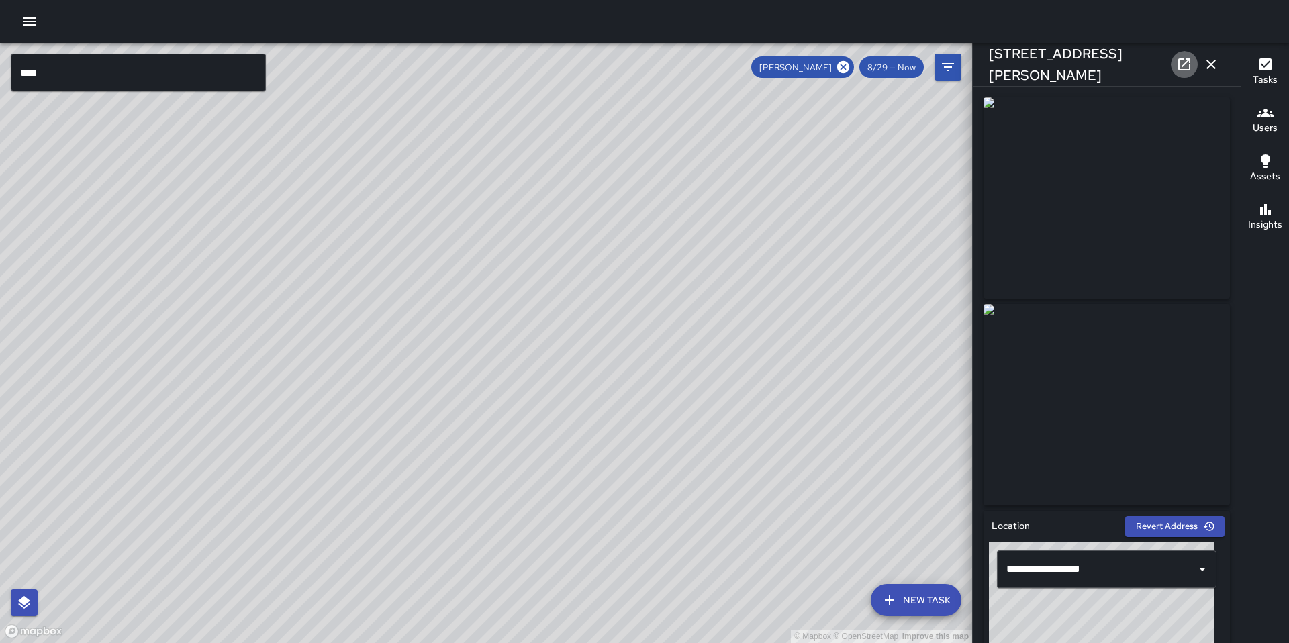
click at [1184, 58] on icon at bounding box center [1184, 64] width 16 height 16
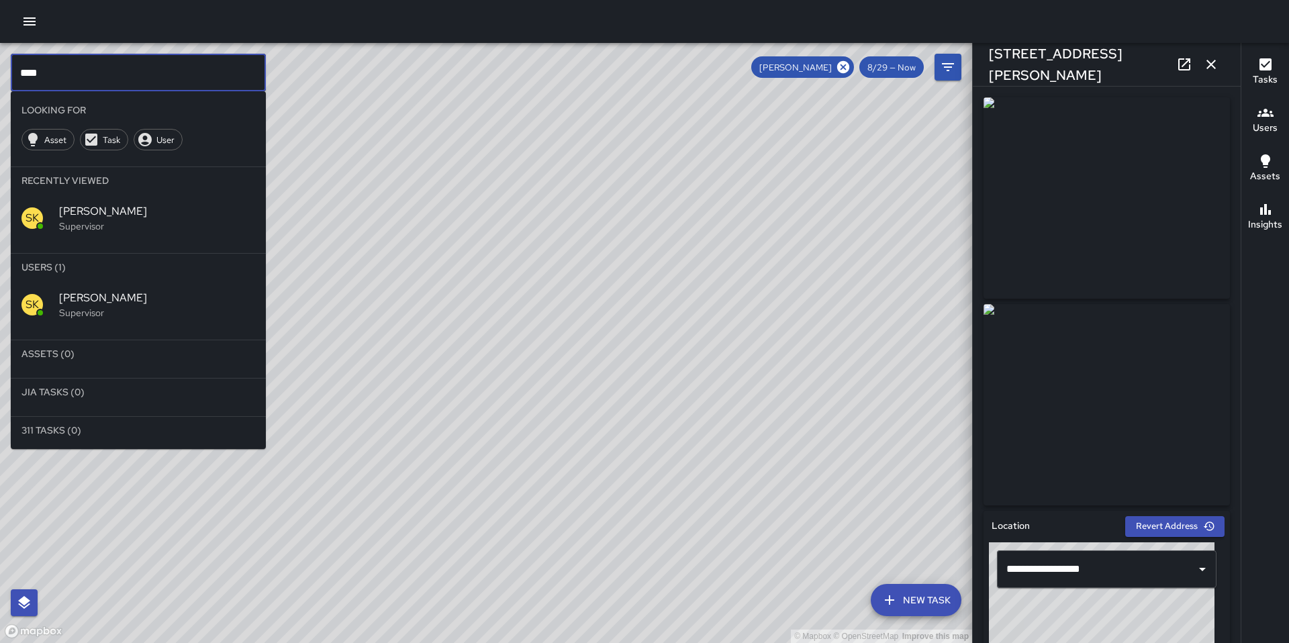
drag, startPoint x: 77, startPoint y: 71, endPoint x: -34, endPoint y: 73, distance: 110.8
click at [0, 73] on html "© Mapbox © OpenStreetMap Improve this map **** ​ Looking For Asset Task User Re…" at bounding box center [644, 321] width 1289 height 643
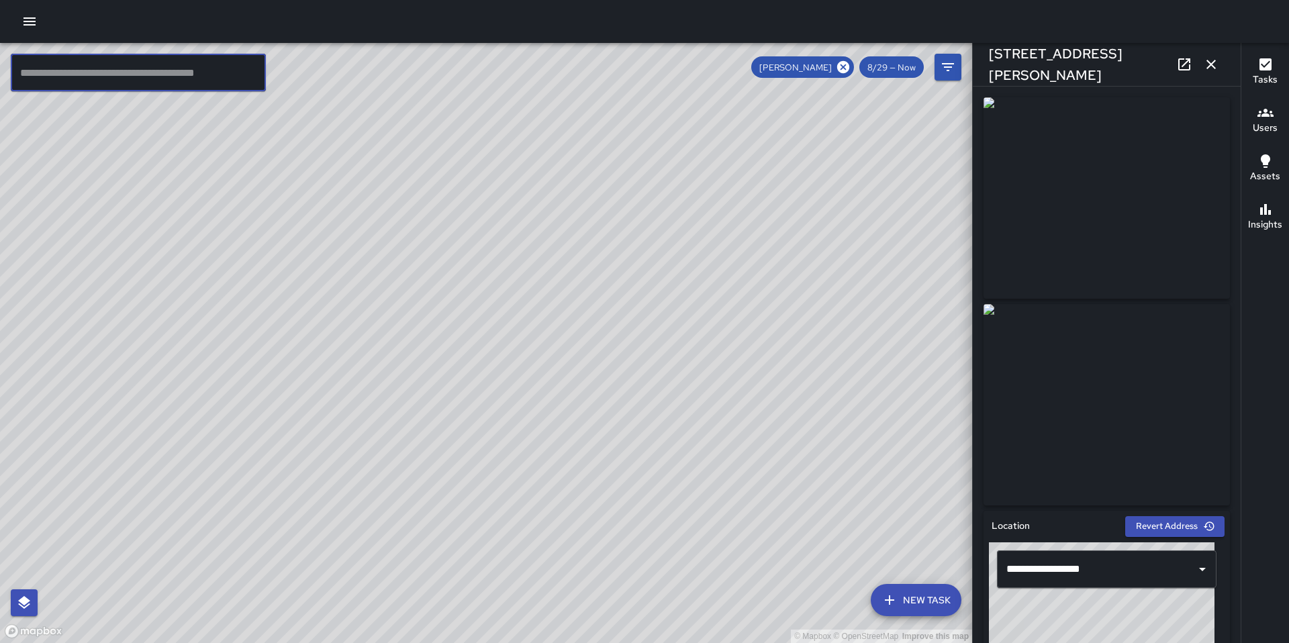
click at [841, 68] on icon at bounding box center [843, 67] width 12 height 12
click at [1221, 67] on button "button" at bounding box center [1211, 64] width 27 height 27
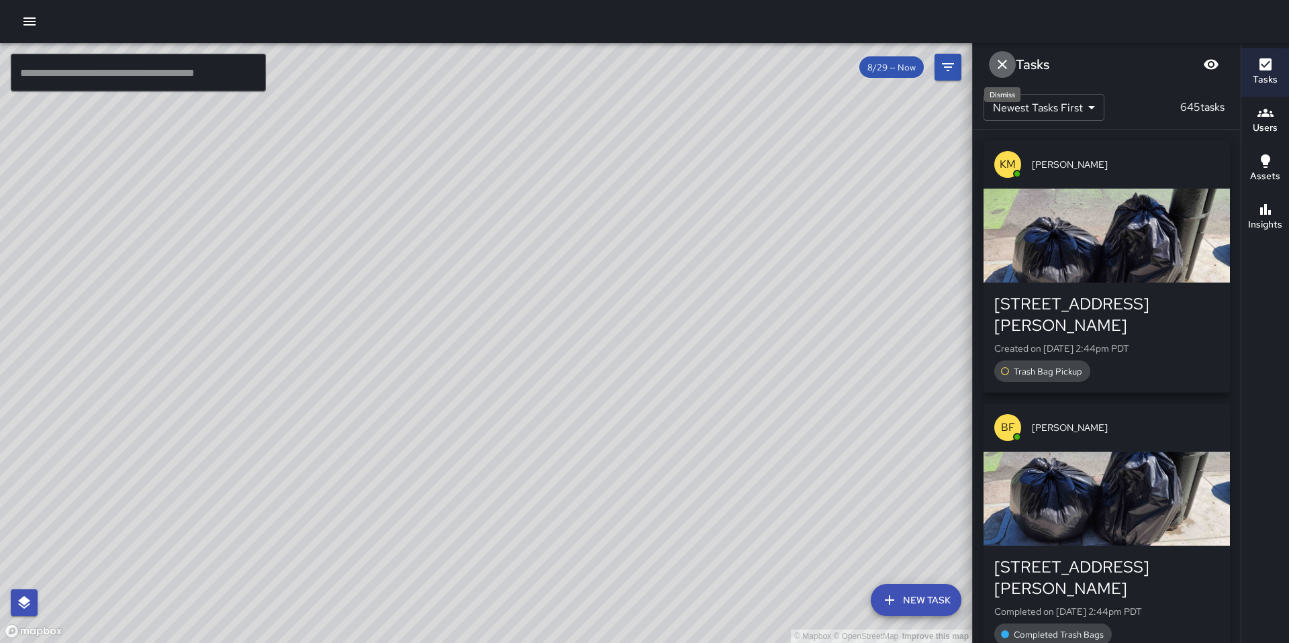
click at [1003, 70] on icon "Dismiss" at bounding box center [1002, 64] width 16 height 16
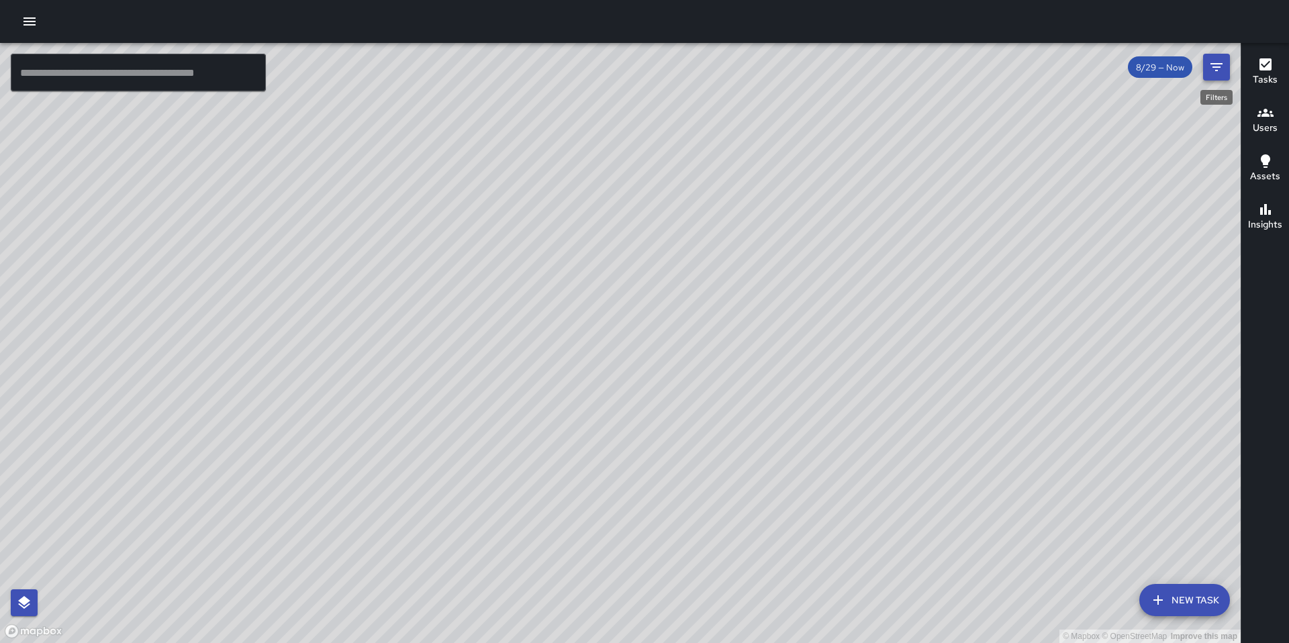
click at [1211, 75] on icon "Filters" at bounding box center [1216, 67] width 16 height 16
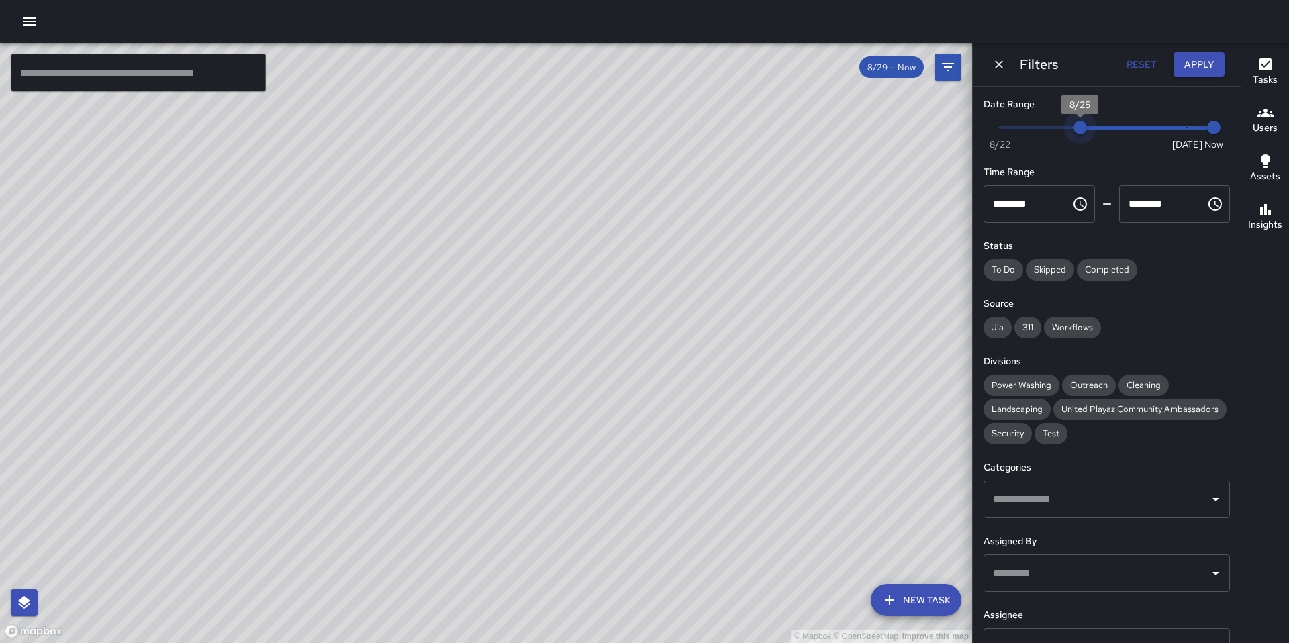
drag, startPoint x: 1176, startPoint y: 128, endPoint x: 1079, endPoint y: 122, distance: 96.8
click at [1079, 122] on span "8/25" at bounding box center [1080, 127] width 13 height 13
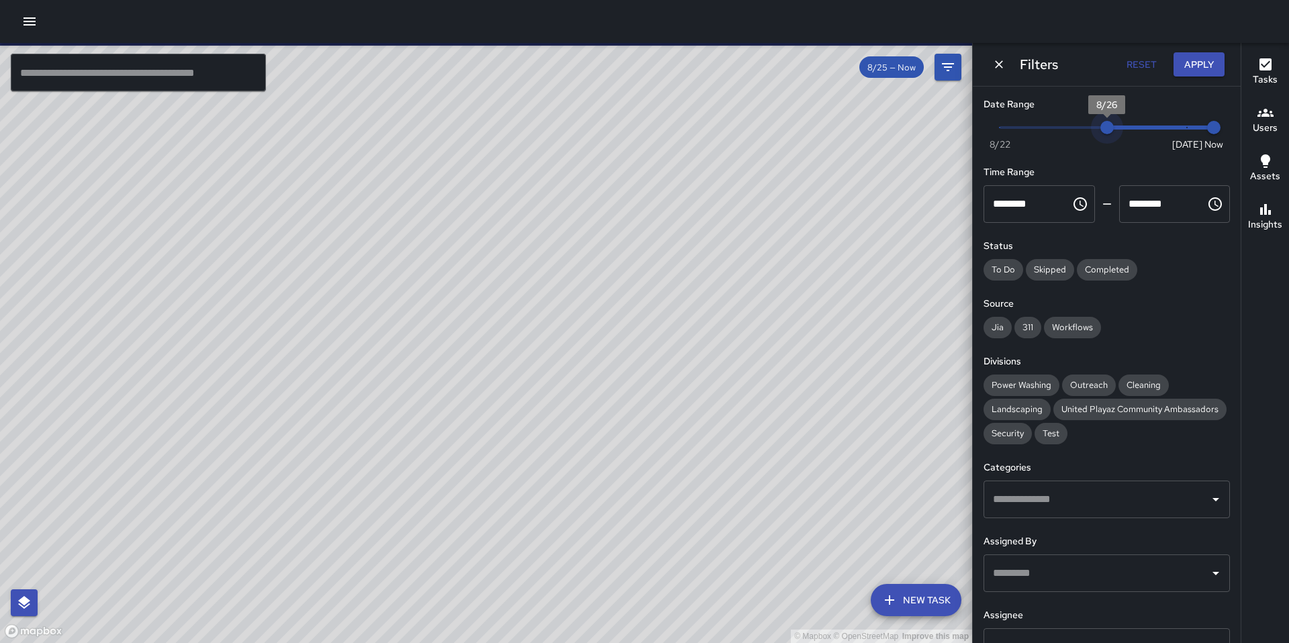
drag, startPoint x: 1080, startPoint y: 125, endPoint x: 1098, endPoint y: 124, distance: 18.2
click at [1100, 124] on span "8/26" at bounding box center [1106, 127] width 13 height 13
click at [1181, 64] on button "Apply" at bounding box center [1199, 64] width 51 height 25
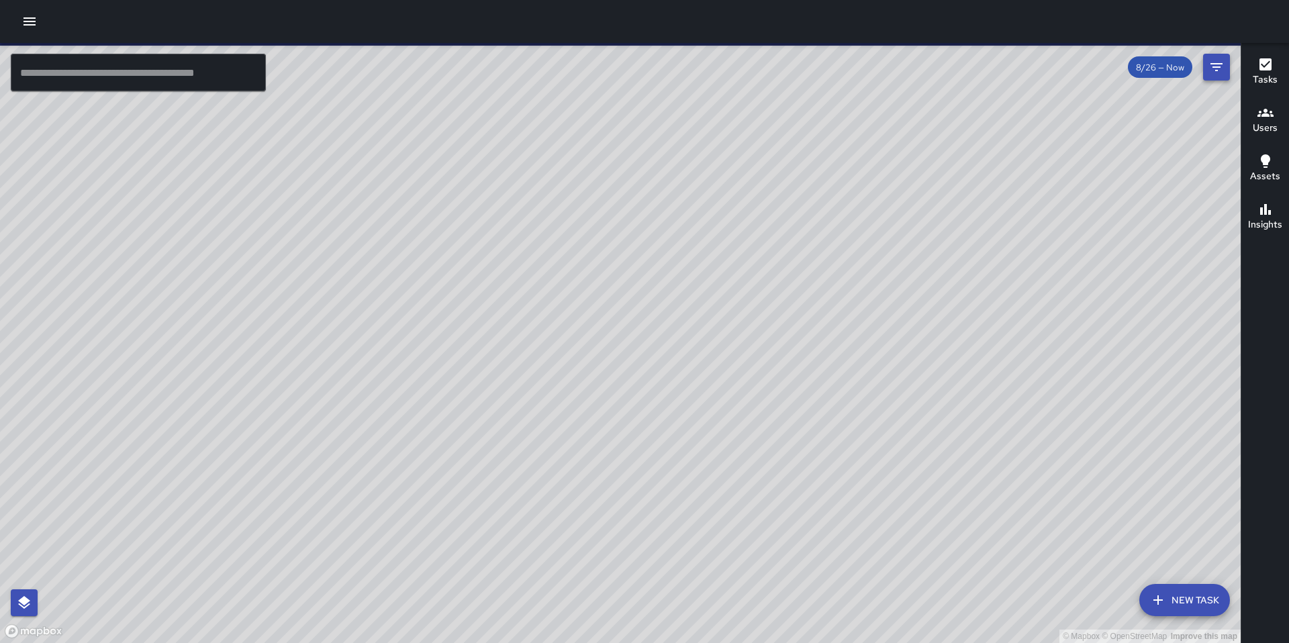
click at [1209, 73] on icon "Filters" at bounding box center [1216, 67] width 16 height 16
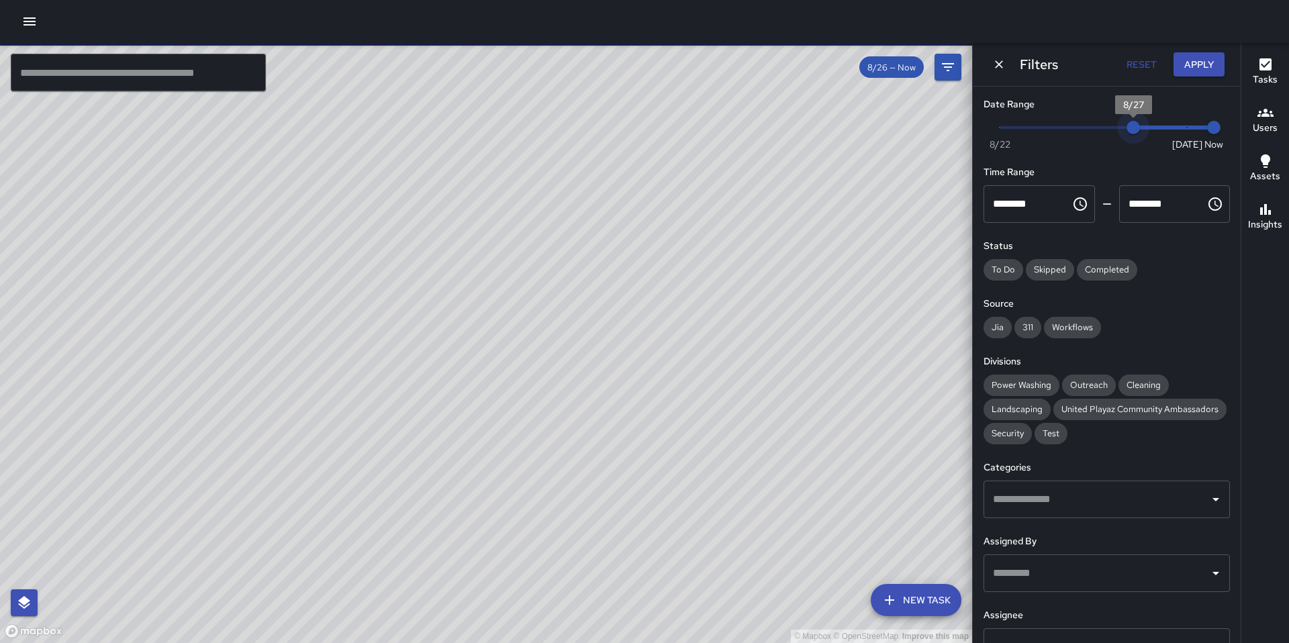
type input "*"
drag, startPoint x: 1104, startPoint y: 132, endPoint x: 1143, endPoint y: 129, distance: 38.4
click at [1153, 129] on span "8/28" at bounding box center [1159, 127] width 13 height 13
click at [1192, 69] on button "Apply" at bounding box center [1199, 64] width 51 height 25
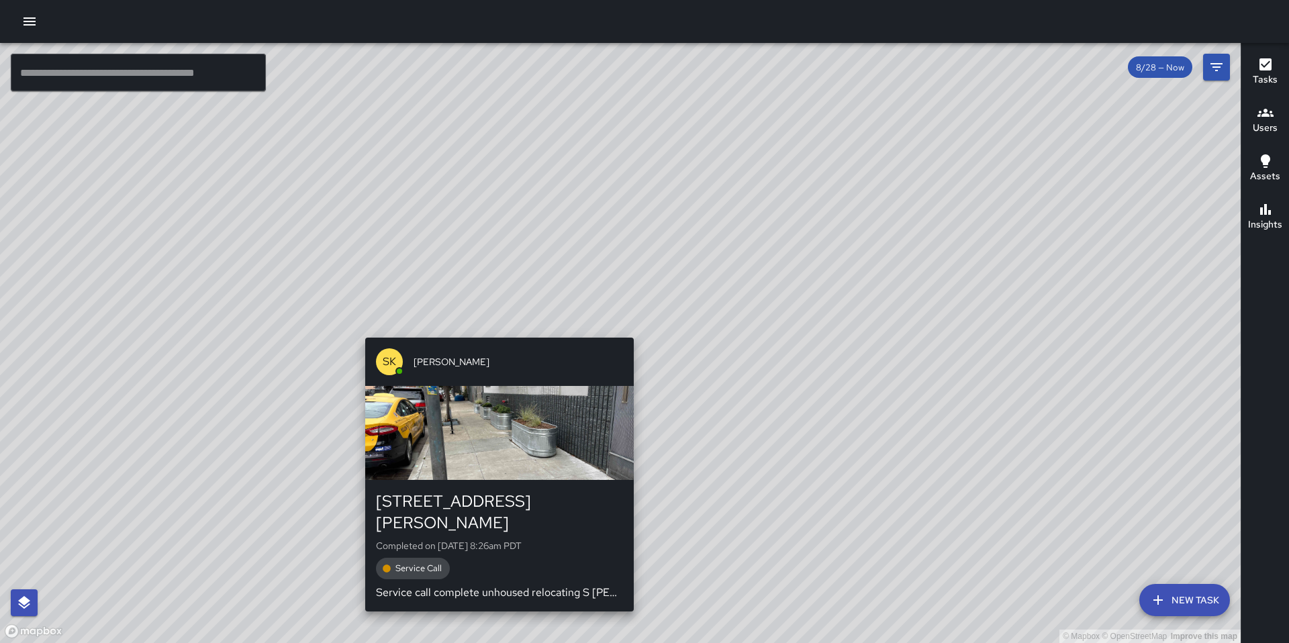
click at [629, 328] on div "© Mapbox © OpenStreetMap Improve this map SK SEAN KELLEY 246 Shipley Street Com…" at bounding box center [620, 343] width 1241 height 600
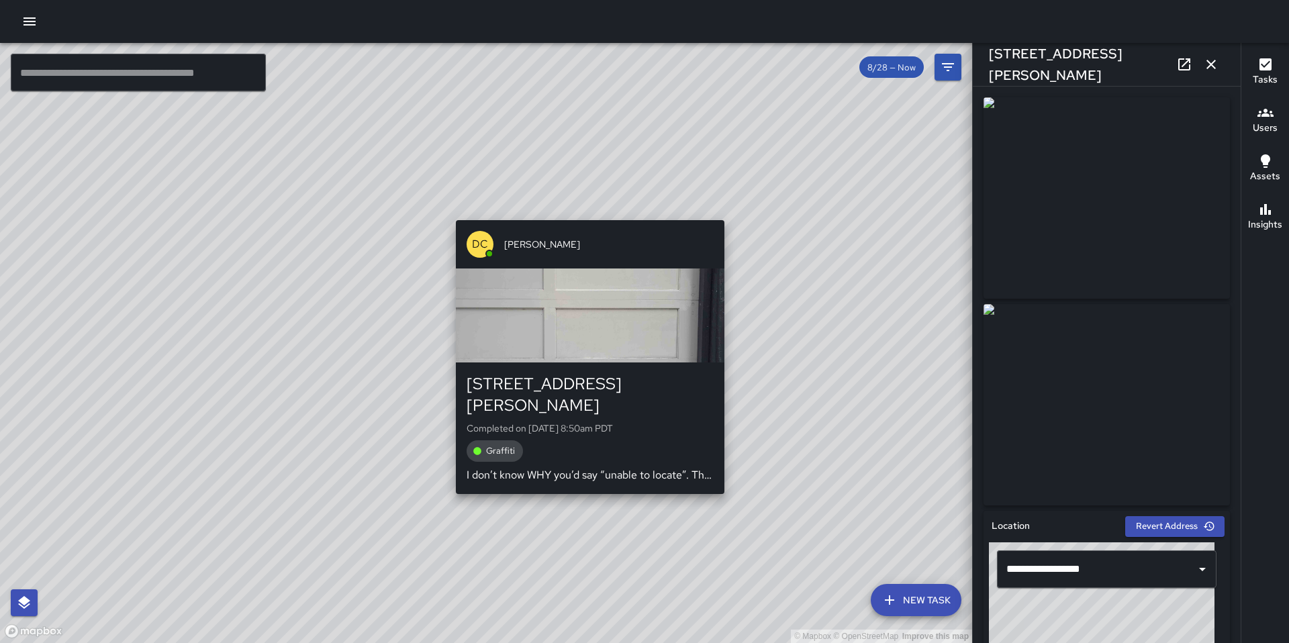
click at [727, 218] on div "DC Dago Cervantes 214 Clara Street Completed on 8/29/2025, 8:50am PDT Graffiti …" at bounding box center [590, 357] width 279 height 285
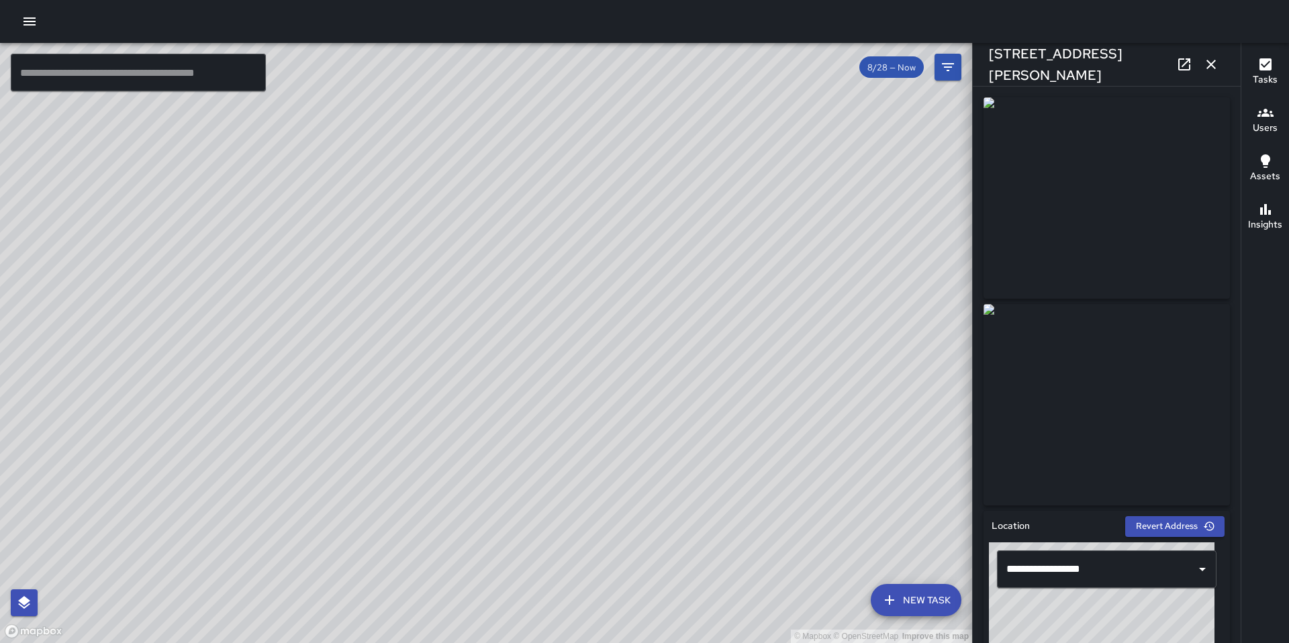
click at [510, 359] on div "© Mapbox © OpenStreetMap Improve this map DC Dago Cervantes 212 Clara Street Co…" at bounding box center [486, 343] width 972 height 600
drag, startPoint x: 459, startPoint y: 406, endPoint x: 638, endPoint y: 317, distance: 199.4
click at [638, 317] on div "© Mapbox © OpenStreetMap Improve this map" at bounding box center [486, 343] width 972 height 600
click at [807, 263] on div "© Mapbox © OpenStreetMap Improve this map" at bounding box center [486, 343] width 972 height 600
click at [810, 266] on div "© Mapbox © OpenStreetMap Improve this map DC Dago Cervantes 214 Clara Street Co…" at bounding box center [486, 343] width 972 height 600
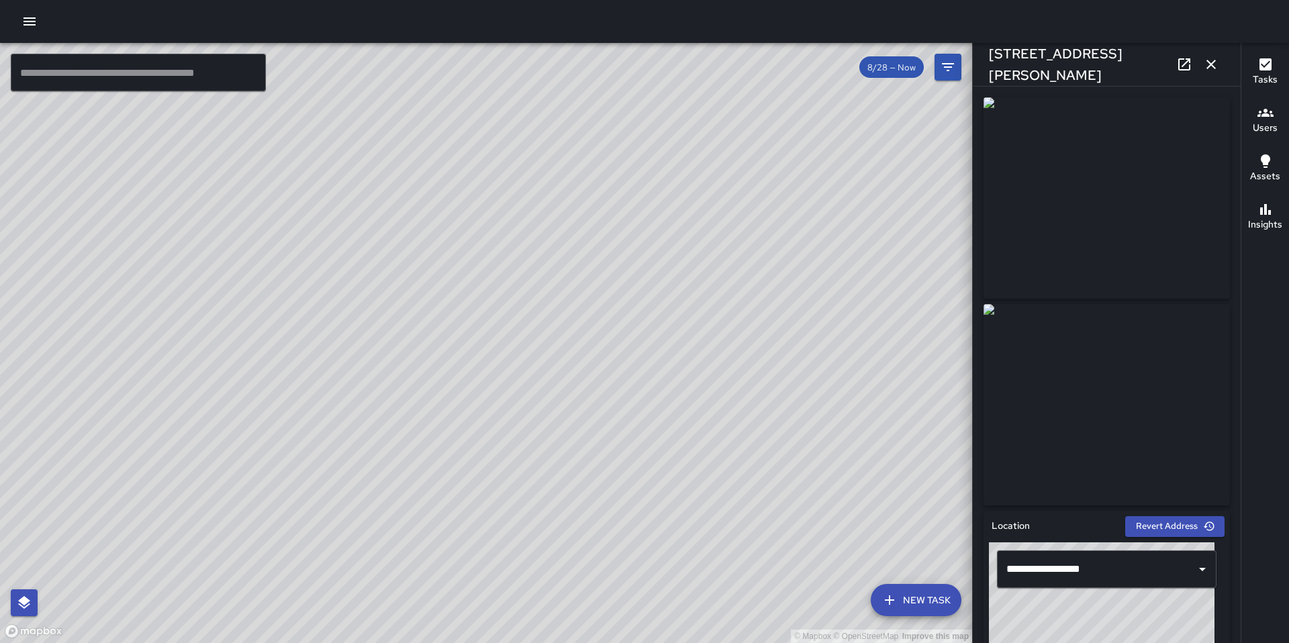
drag, startPoint x: 323, startPoint y: 444, endPoint x: 467, endPoint y: 317, distance: 191.7
click at [482, 277] on div "© Mapbox © OpenStreetMap Improve this map" at bounding box center [486, 343] width 972 height 600
drag, startPoint x: 442, startPoint y: 377, endPoint x: 479, endPoint y: 310, distance: 76.3
click at [479, 309] on div "© Mapbox © OpenStreetMap Improve this map" at bounding box center [486, 343] width 972 height 600
drag, startPoint x: 444, startPoint y: 338, endPoint x: 567, endPoint y: 327, distance: 122.7
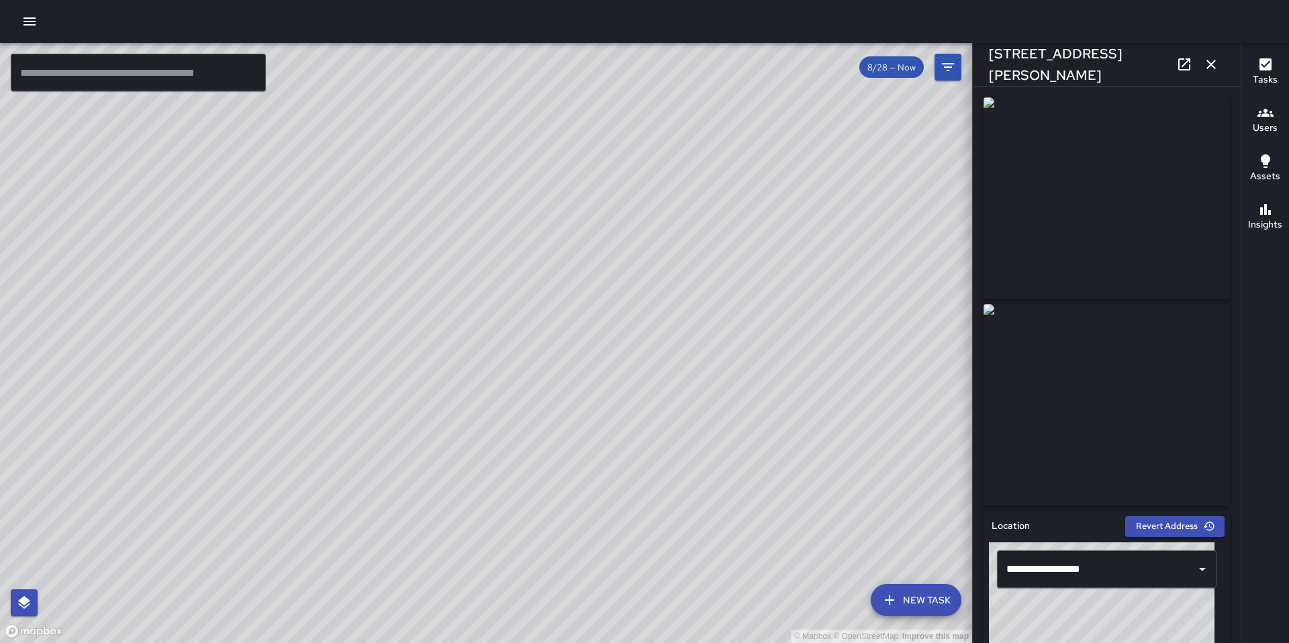
click at [565, 326] on div "© Mapbox © OpenStreetMap Improve this map" at bounding box center [486, 343] width 972 height 600
drag, startPoint x: 463, startPoint y: 348, endPoint x: 531, endPoint y: 298, distance: 85.0
click at [531, 298] on div "© Mapbox © OpenStreetMap Improve this map SK SEAN KELLEY 139 Harriet Street Com…" at bounding box center [486, 343] width 972 height 600
drag, startPoint x: 431, startPoint y: 332, endPoint x: 569, endPoint y: 401, distance: 154.6
click at [574, 410] on div "© Mapbox © OpenStreetMap Improve this map" at bounding box center [486, 343] width 972 height 600
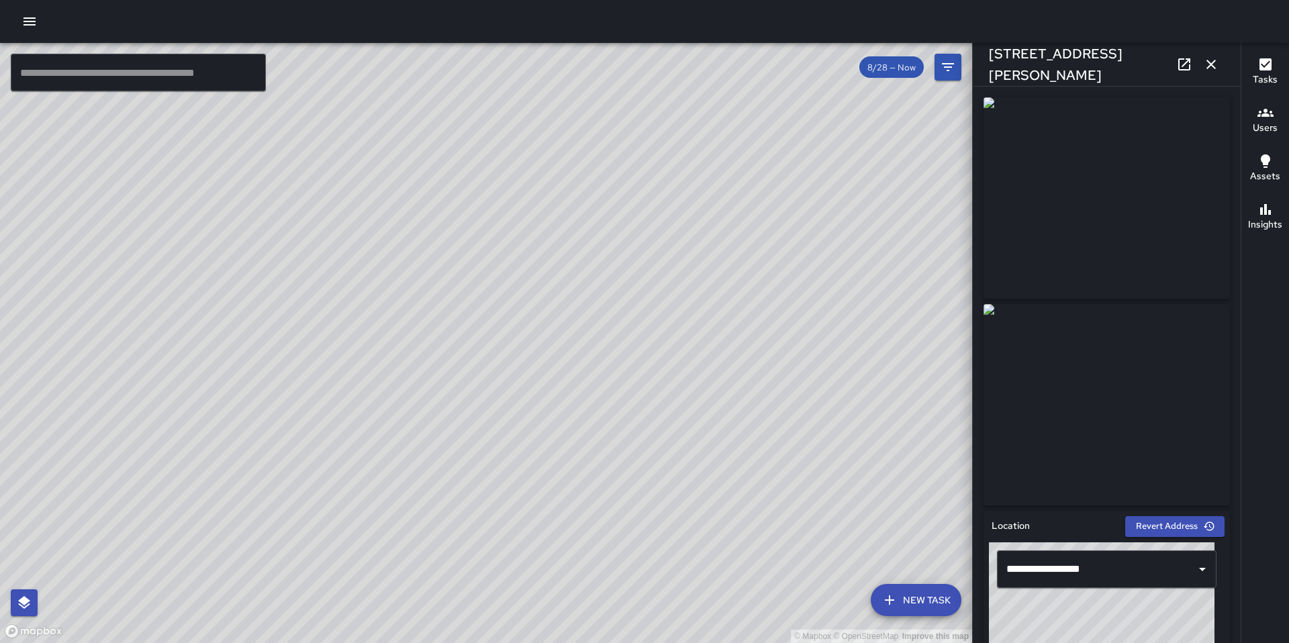
drag, startPoint x: 451, startPoint y: 310, endPoint x: 485, endPoint y: 304, distance: 34.7
click at [566, 371] on div "© Mapbox © OpenStreetMap Improve this map" at bounding box center [486, 343] width 972 height 600
drag, startPoint x: 452, startPoint y: 300, endPoint x: 550, endPoint y: 324, distance: 101.0
click at [566, 320] on div "© Mapbox © OpenStreetMap Improve this map BF Brenda Flores 1060 Howard Street C…" at bounding box center [486, 343] width 972 height 600
drag, startPoint x: 607, startPoint y: 373, endPoint x: 588, endPoint y: 376, distance: 19.0
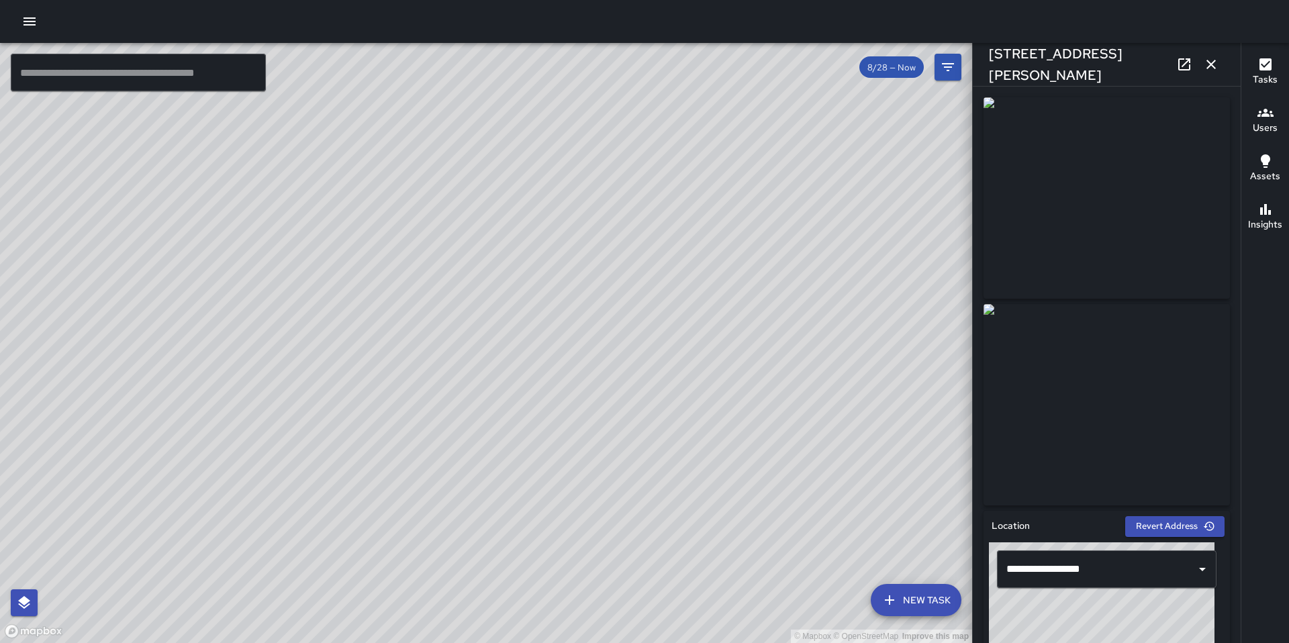
click at [588, 376] on div "© Mapbox © OpenStreetMap Improve this map" at bounding box center [486, 343] width 972 height 600
drag, startPoint x: 645, startPoint y: 372, endPoint x: 562, endPoint y: 386, distance: 83.8
click at [562, 386] on div "© Mapbox © OpenStreetMap Improve this map" at bounding box center [486, 343] width 972 height 600
drag, startPoint x: 578, startPoint y: 374, endPoint x: 544, endPoint y: 358, distance: 37.8
click at [544, 358] on div "© Mapbox © OpenStreetMap Improve this map" at bounding box center [486, 343] width 972 height 600
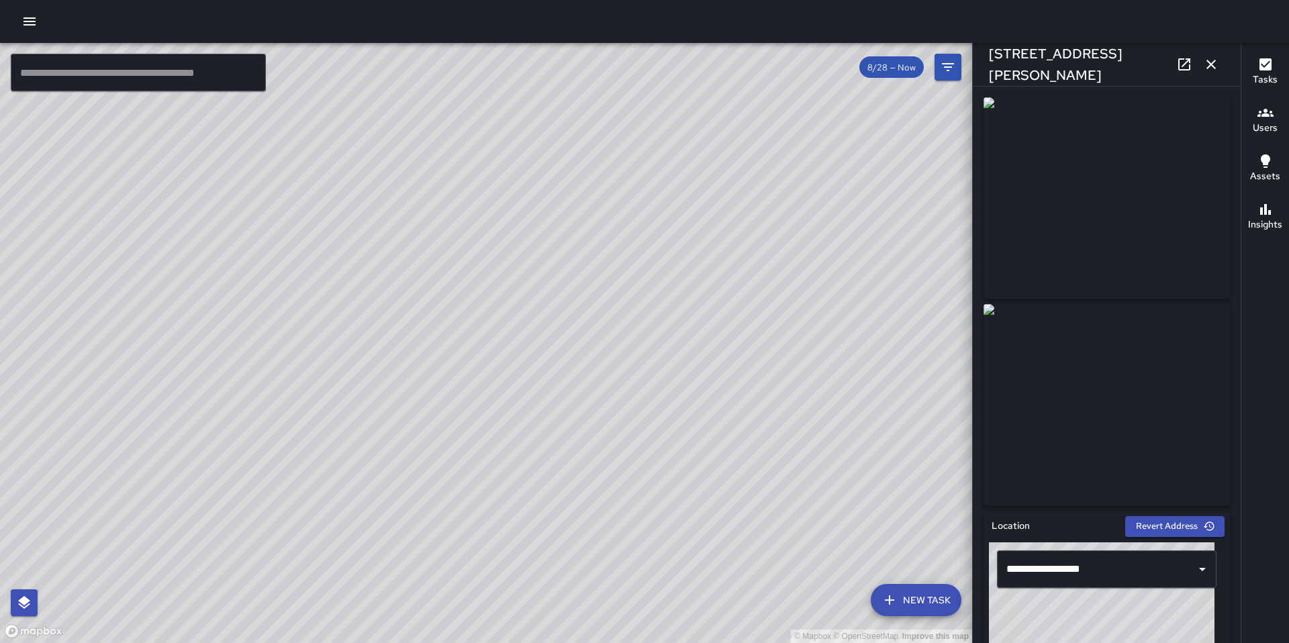
drag, startPoint x: 500, startPoint y: 347, endPoint x: 432, endPoint y: 342, distance: 68.0
click at [426, 339] on div "© Mapbox © OpenStreetMap Improve this map" at bounding box center [486, 343] width 972 height 600
drag, startPoint x: 526, startPoint y: 363, endPoint x: 440, endPoint y: 363, distance: 85.9
click at [433, 368] on div "© Mapbox © OpenStreetMap Improve this map" at bounding box center [486, 343] width 972 height 600
drag, startPoint x: 532, startPoint y: 407, endPoint x: 606, endPoint y: 342, distance: 98.5
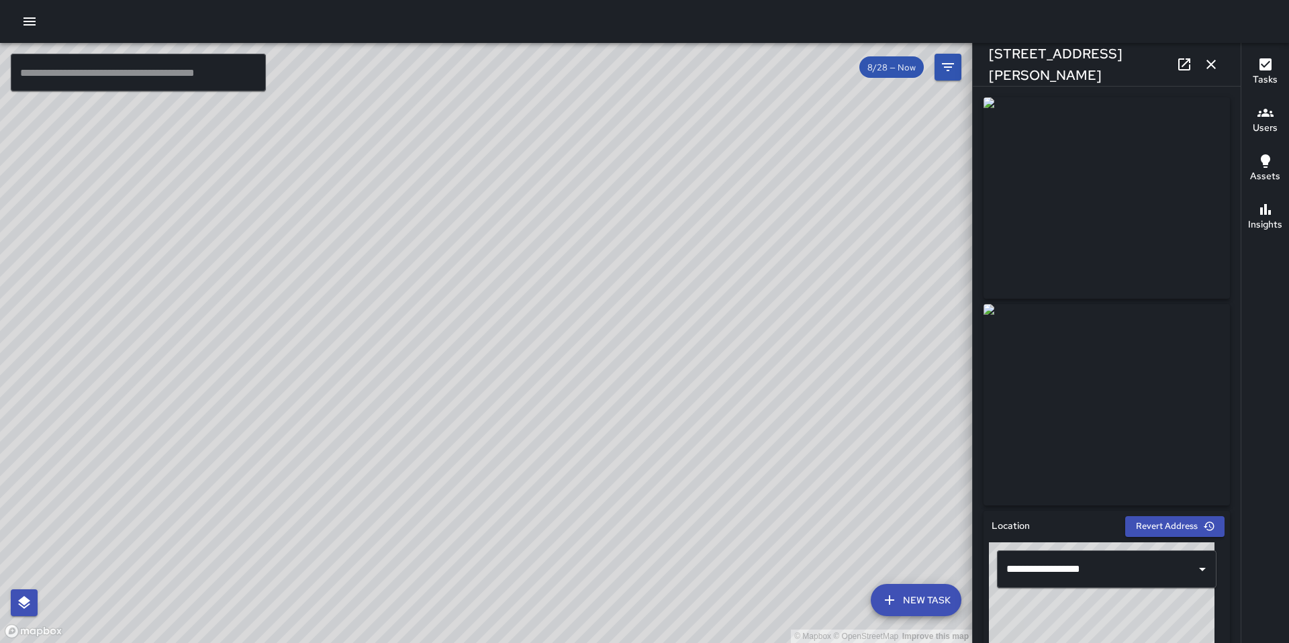
click at [604, 345] on div "© Mapbox © OpenStreetMap Improve this map" at bounding box center [486, 343] width 972 height 600
drag, startPoint x: 505, startPoint y: 429, endPoint x: 605, endPoint y: 369, distance: 116.9
click at [617, 348] on div "© Mapbox © OpenStreetMap Improve this map" at bounding box center [486, 343] width 972 height 600
drag, startPoint x: 545, startPoint y: 415, endPoint x: 639, endPoint y: 341, distance: 119.5
click at [645, 324] on div "© Mapbox © OpenStreetMap Improve this map BF Brenda Flores 22 Cleveland Street …" at bounding box center [486, 343] width 972 height 600
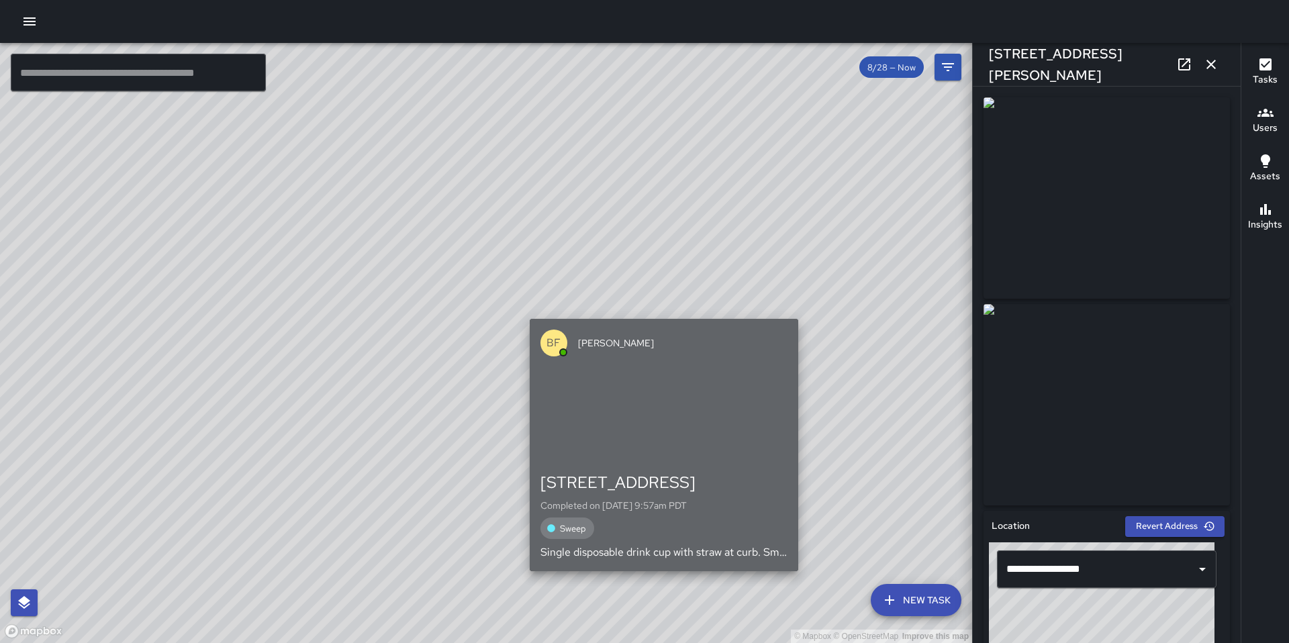
drag, startPoint x: 587, startPoint y: 406, endPoint x: 651, endPoint y: 367, distance: 75.7
click at [690, 367] on div "button" at bounding box center [664, 414] width 269 height 94
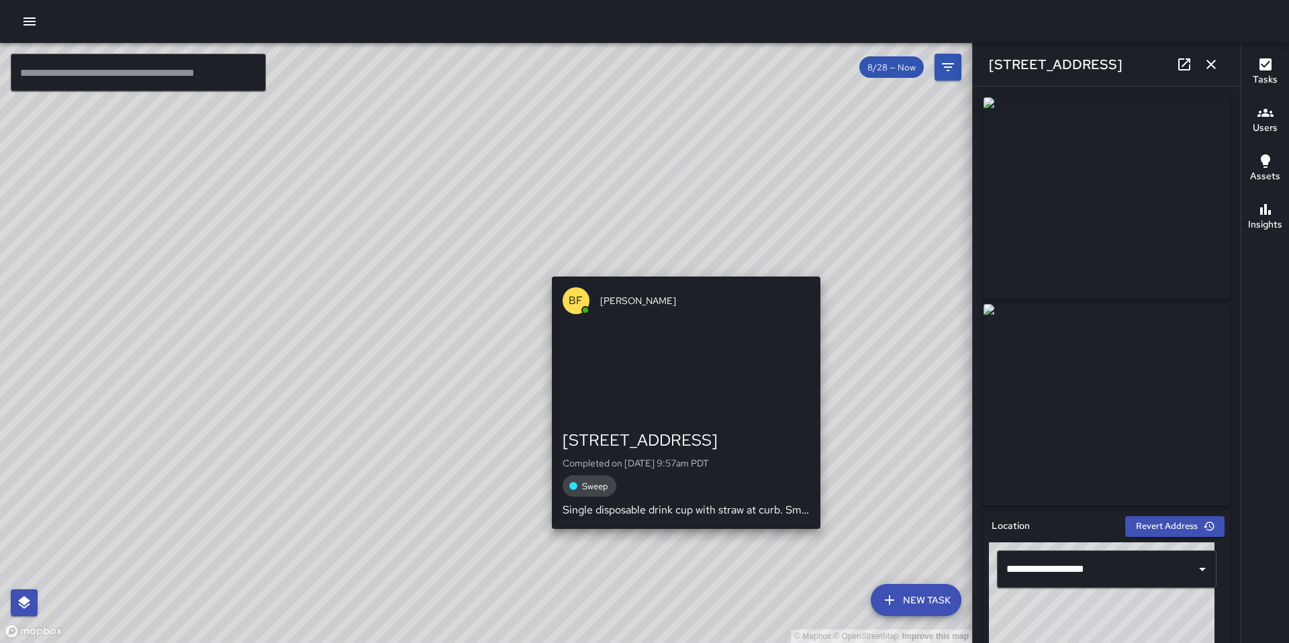
click at [579, 414] on div "button" at bounding box center [686, 372] width 269 height 94
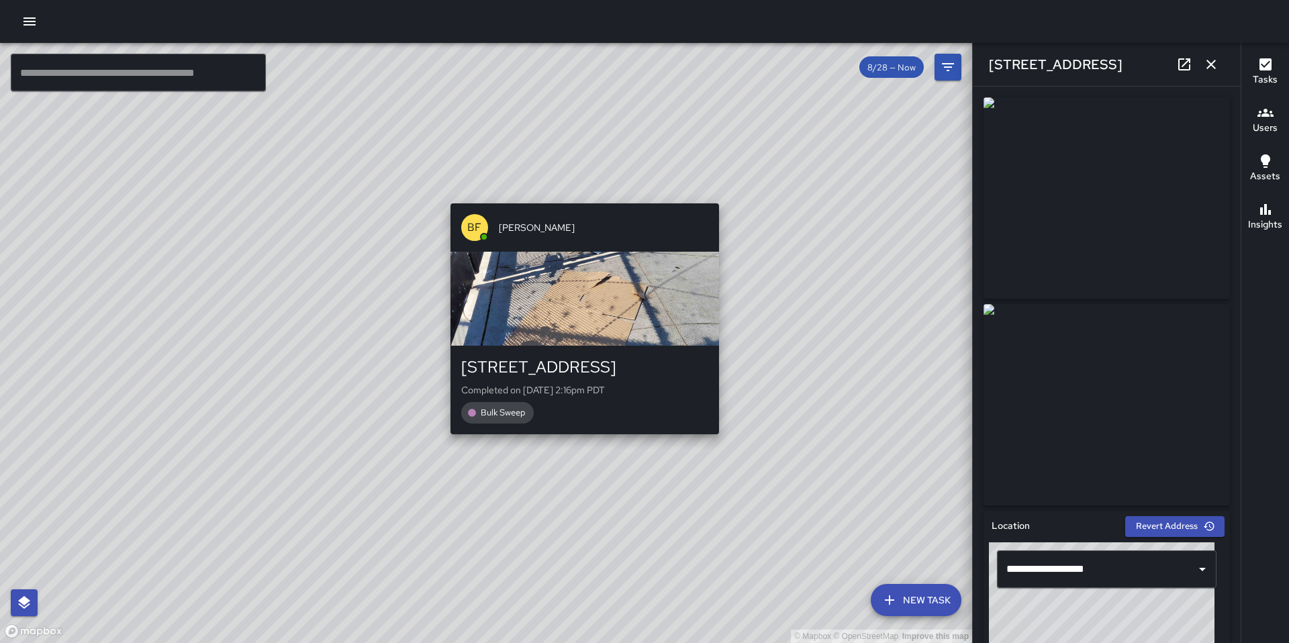
drag, startPoint x: 692, startPoint y: 271, endPoint x: 557, endPoint y: 469, distance: 239.3
click at [561, 461] on div "© Mapbox © OpenStreetMap Improve this map BF Brenda Flores 59 Columbia Square S…" at bounding box center [486, 343] width 972 height 600
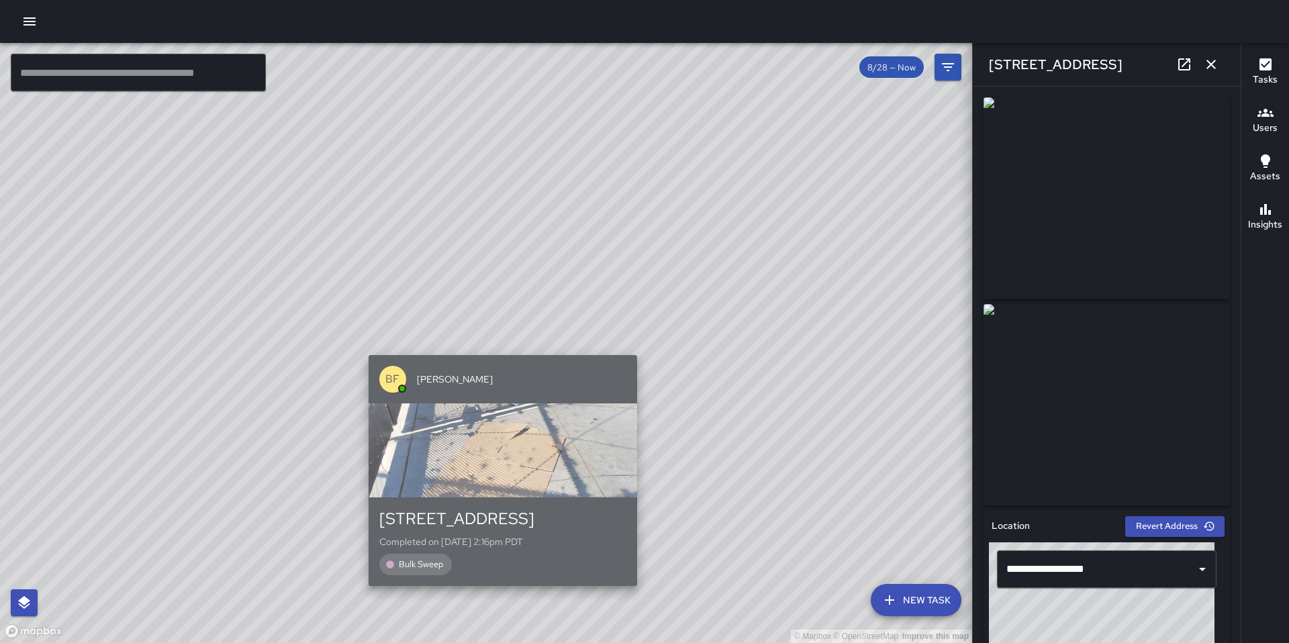
drag, startPoint x: 652, startPoint y: 342, endPoint x: 628, endPoint y: 422, distance: 83.3
click at [589, 466] on div "button" at bounding box center [503, 451] width 269 height 94
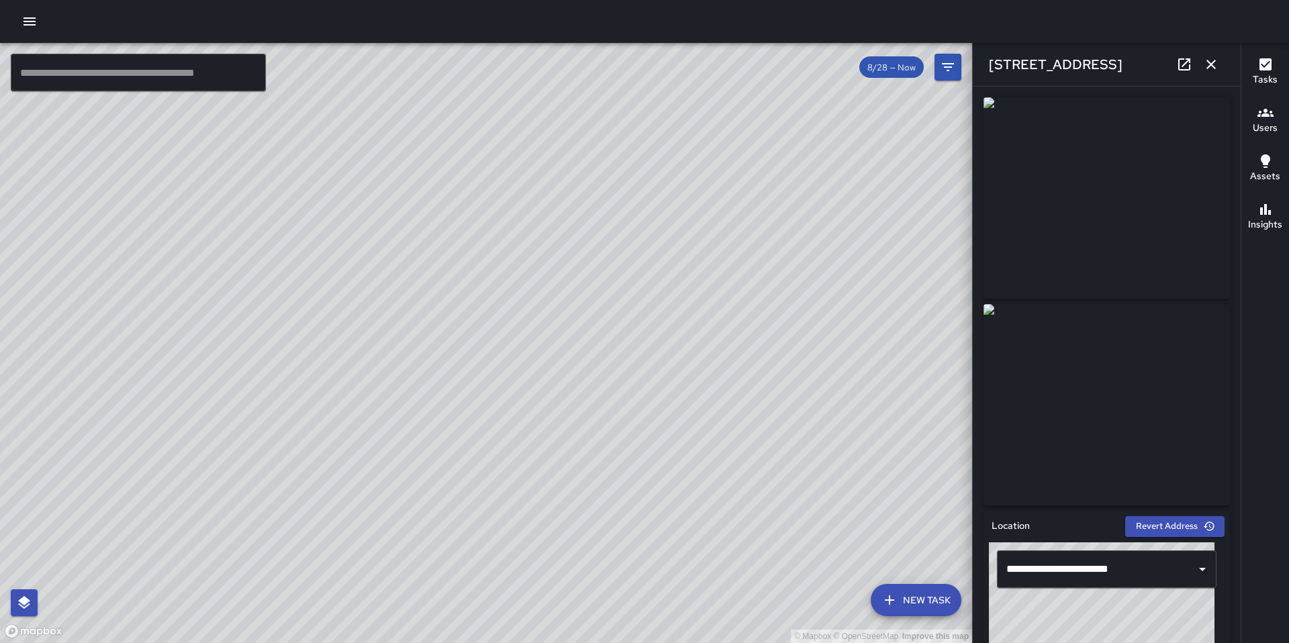
drag, startPoint x: 732, startPoint y: 215, endPoint x: 648, endPoint y: 461, distance: 259.9
click at [645, 469] on div "© Mapbox © OpenStreetMap Improve this map" at bounding box center [486, 343] width 972 height 600
click at [1206, 58] on icon "button" at bounding box center [1211, 64] width 16 height 16
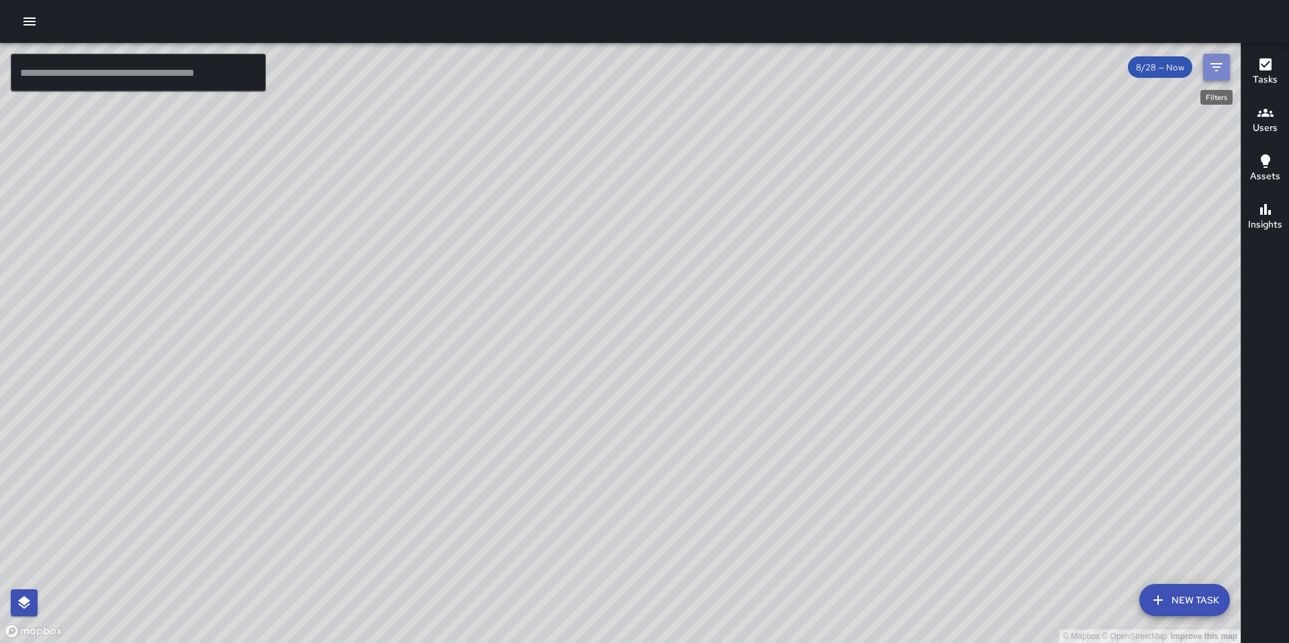
click at [1203, 68] on button "Filters" at bounding box center [1216, 67] width 27 height 27
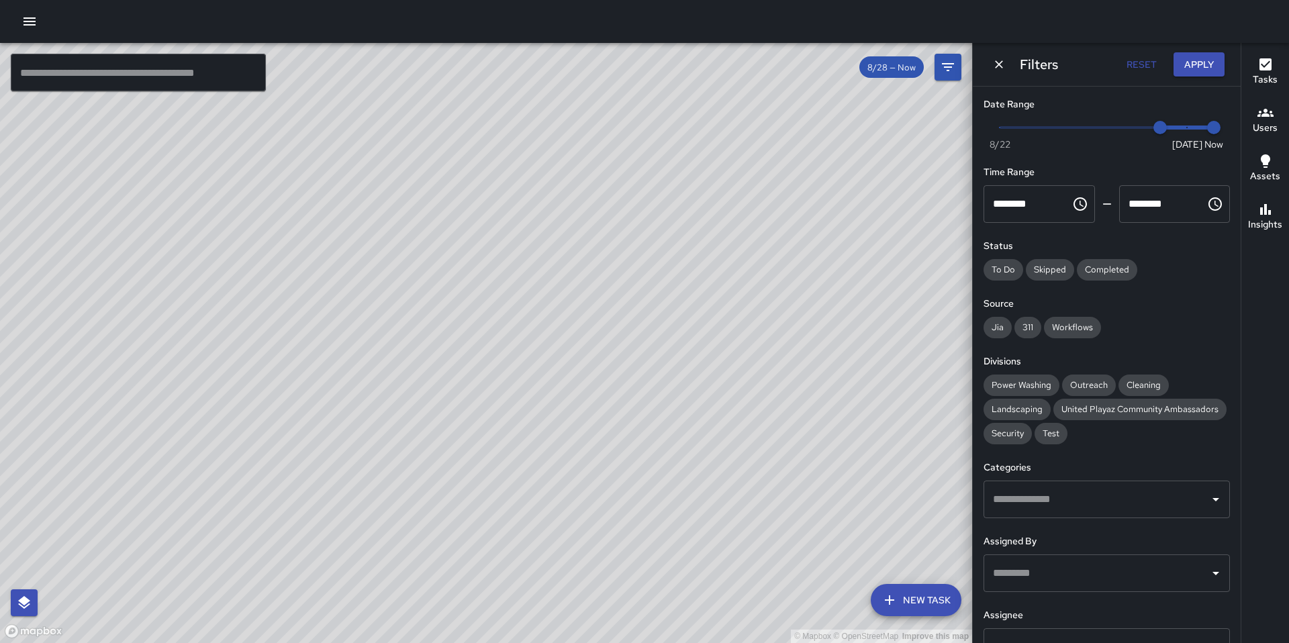
click at [199, 74] on input "text" at bounding box center [138, 73] width 255 height 38
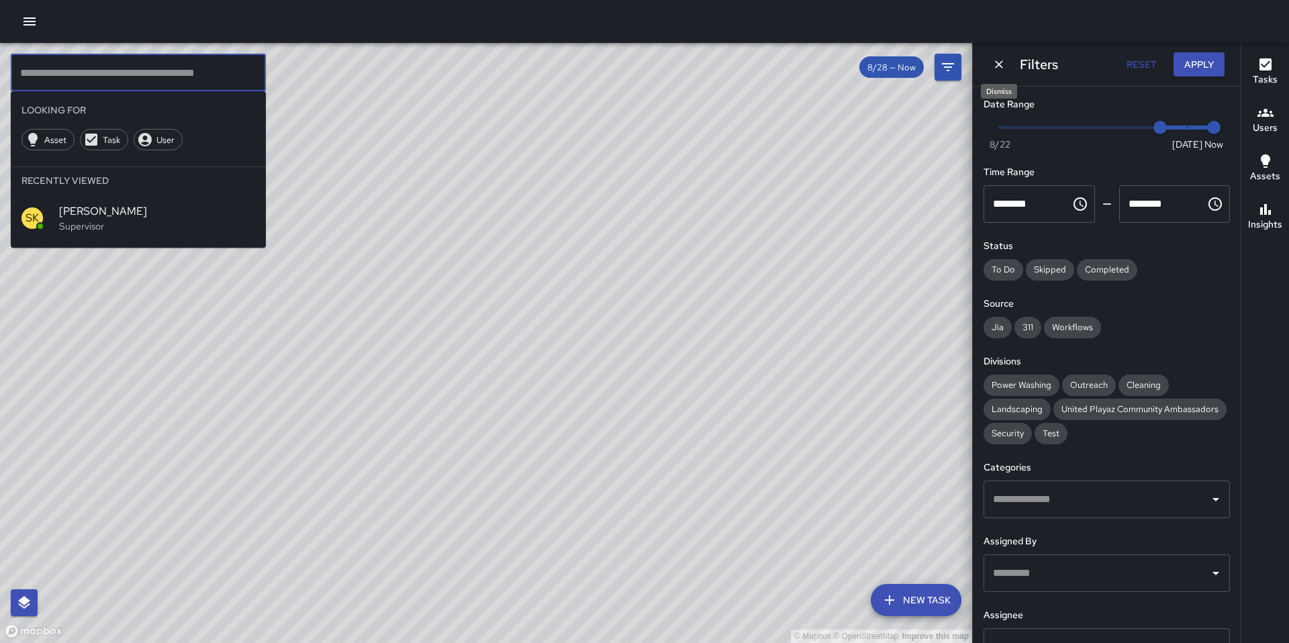
click at [1002, 67] on icon "Dismiss" at bounding box center [999, 64] width 8 height 8
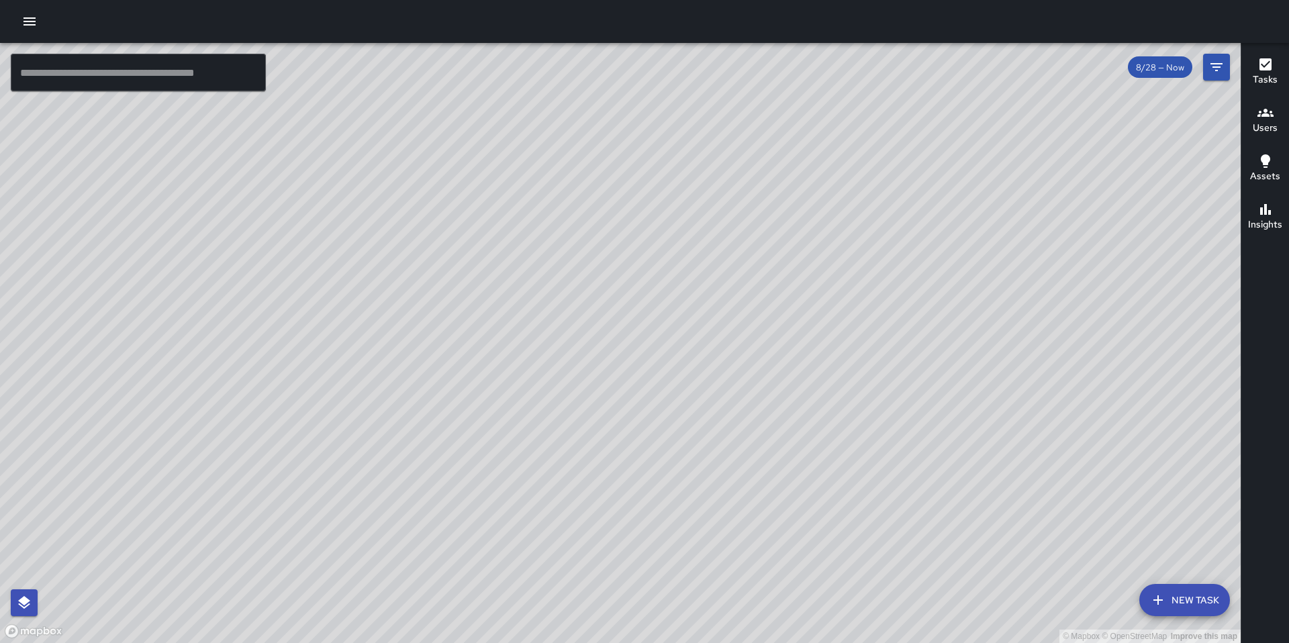
click at [203, 79] on input "text" at bounding box center [138, 73] width 255 height 38
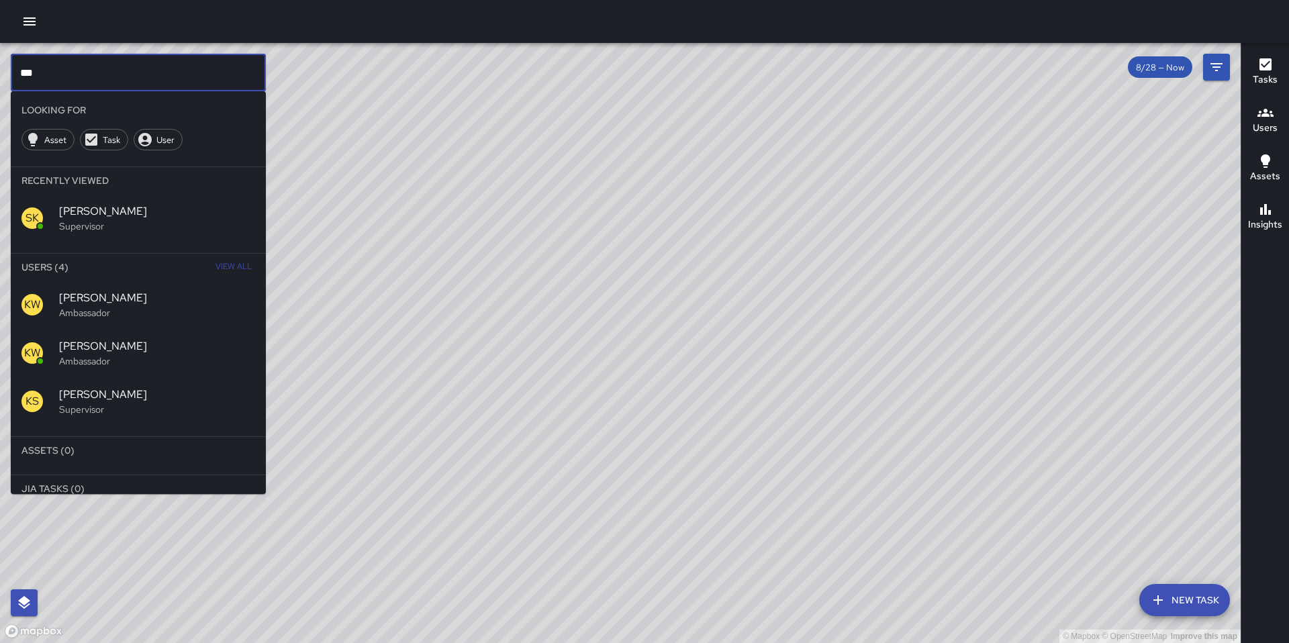
click at [227, 262] on span "View All" at bounding box center [234, 266] width 36 height 21
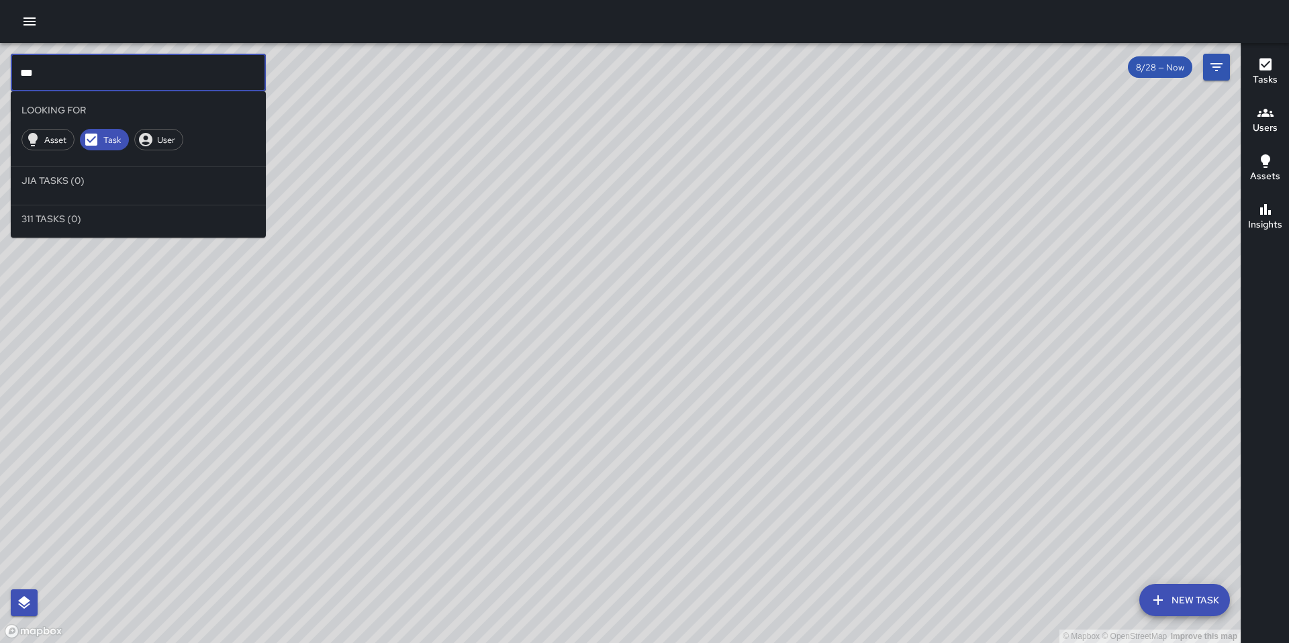
click at [74, 77] on input "***" at bounding box center [138, 73] width 255 height 38
type input "*"
type input "***"
click at [167, 144] on span "User" at bounding box center [166, 139] width 33 height 11
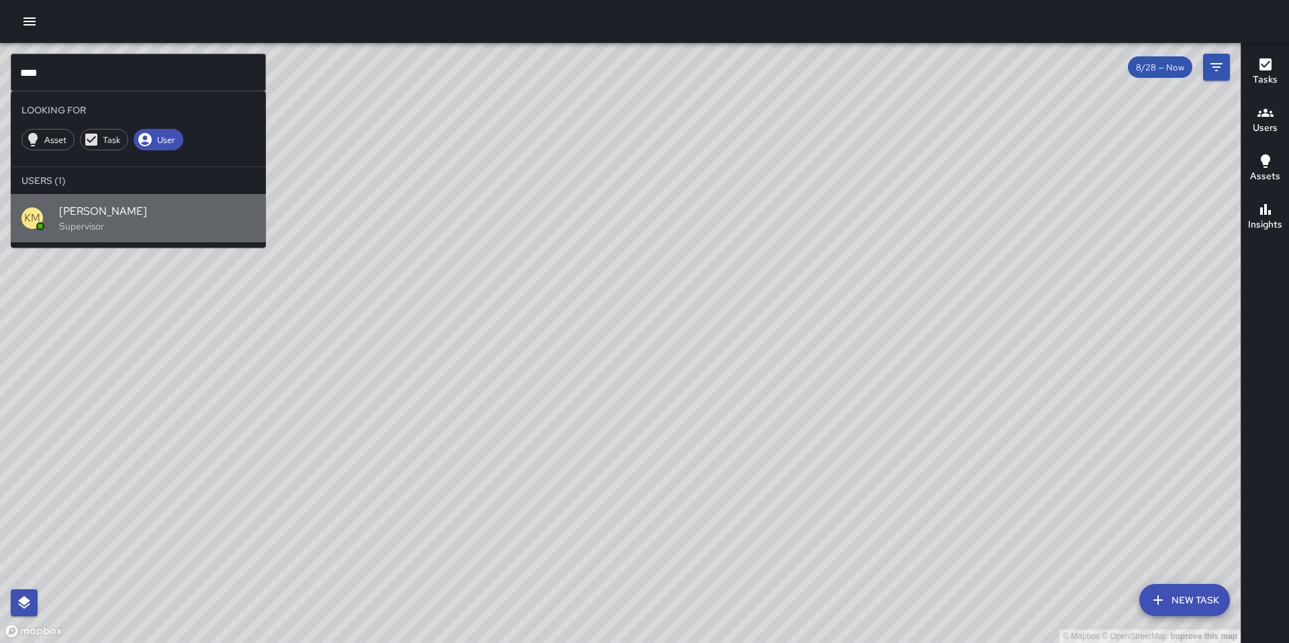
click at [116, 220] on p "Supervisor" at bounding box center [157, 226] width 196 height 13
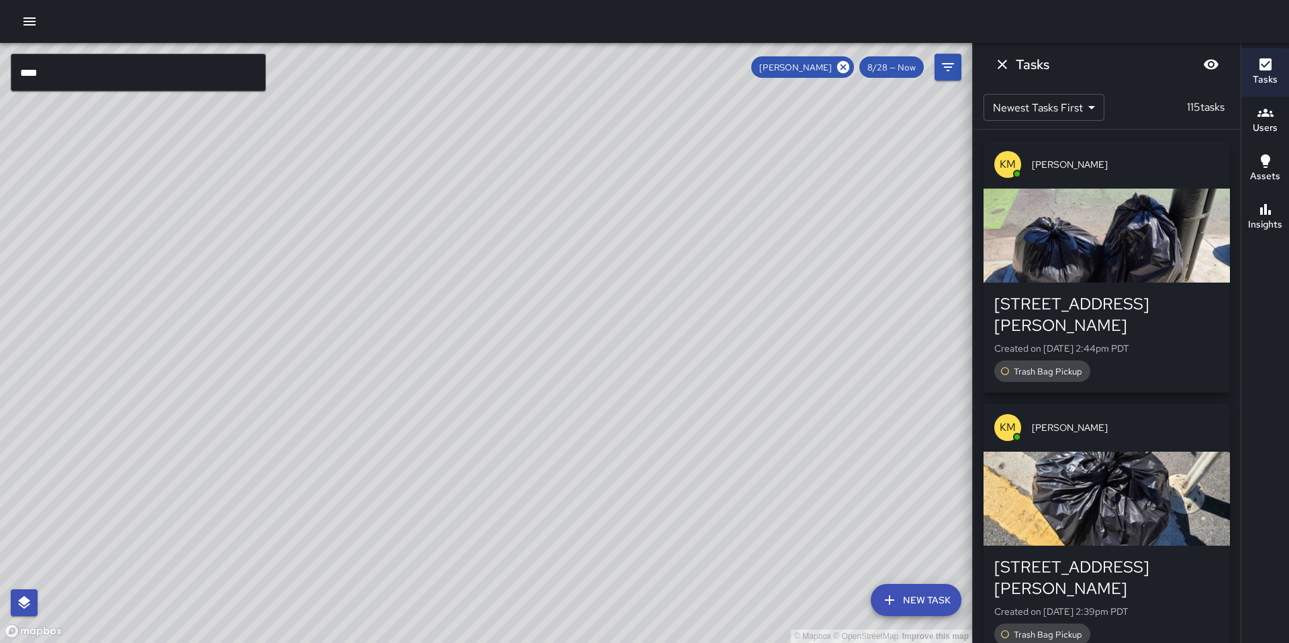
drag, startPoint x: 591, startPoint y: 517, endPoint x: 772, endPoint y: 315, distance: 271.5
click at [735, 370] on div "© Mapbox © OpenStreetMap Improve this map" at bounding box center [486, 343] width 972 height 600
click at [785, 286] on div "© Mapbox © OpenStreetMap Improve this map KM Ken McCarter 265 Shipley Street Co…" at bounding box center [486, 343] width 972 height 600
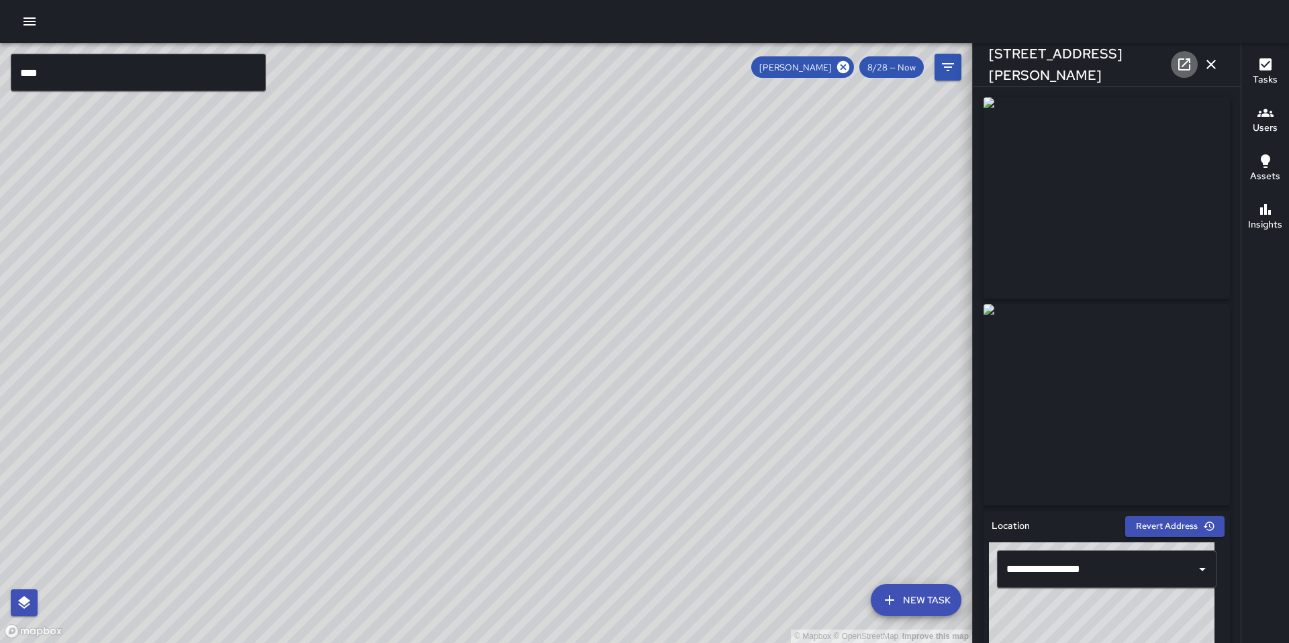
click at [1181, 66] on icon at bounding box center [1184, 64] width 16 height 16
click at [846, 68] on icon at bounding box center [843, 67] width 15 height 15
click at [1212, 68] on icon "button" at bounding box center [1211, 64] width 16 height 16
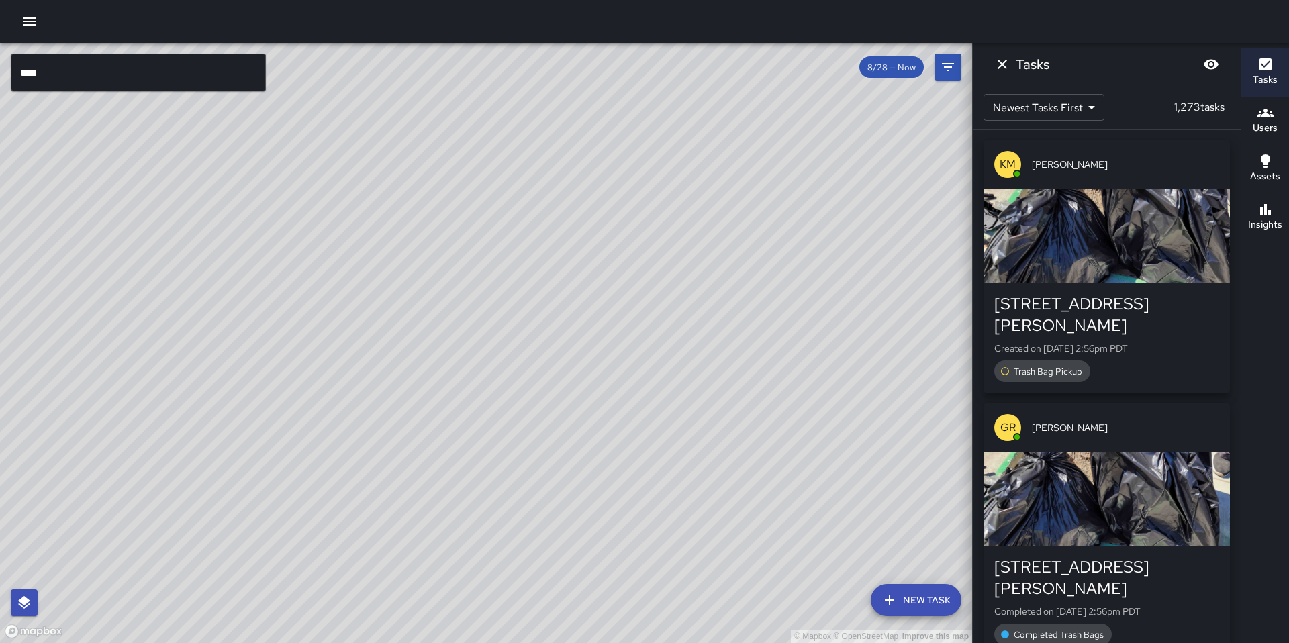
click at [1000, 67] on icon "Dismiss" at bounding box center [1002, 64] width 16 height 16
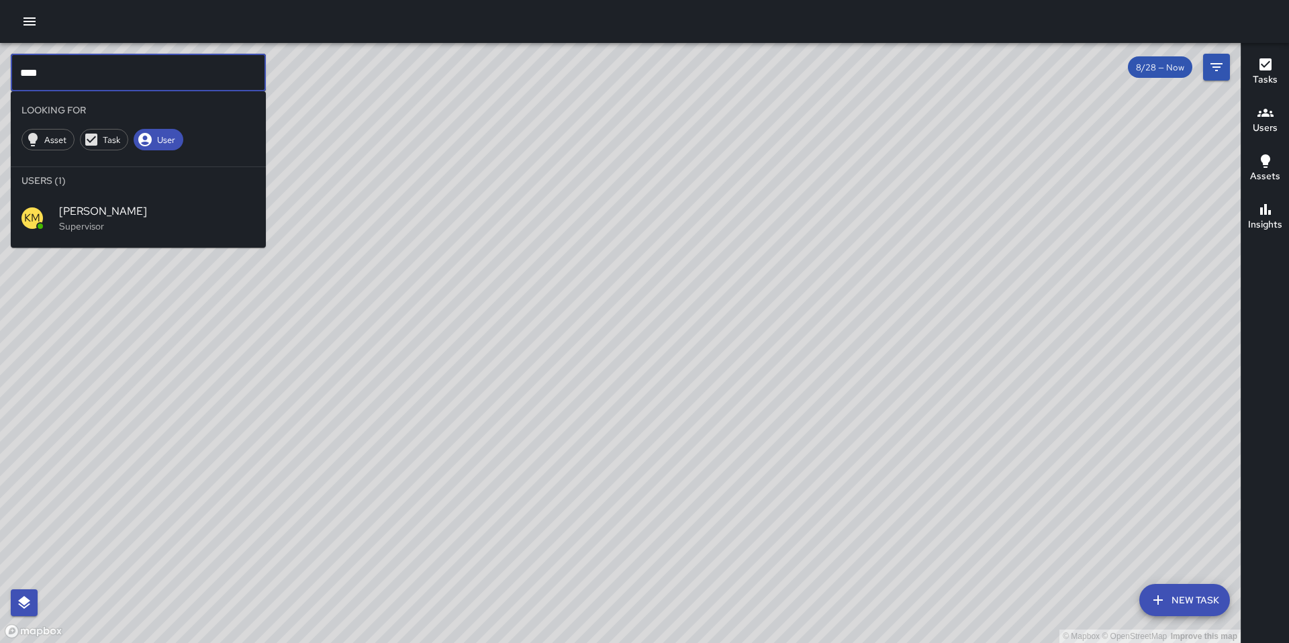
drag, startPoint x: 52, startPoint y: 79, endPoint x: -26, endPoint y: 66, distance: 78.9
click at [0, 66] on html "© Mapbox © OpenStreetMap Improve this map *** ​ Looking For Asset Task User Use…" at bounding box center [644, 321] width 1289 height 643
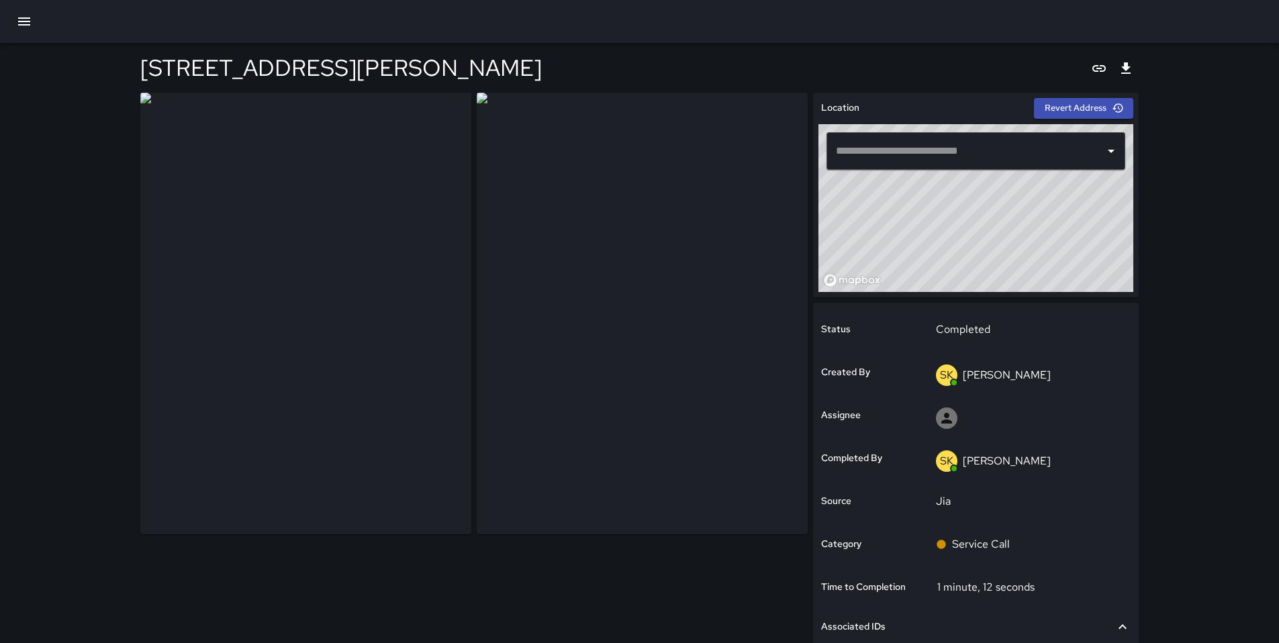
type input "**********"
click at [83, 36] on div at bounding box center [639, 21] width 1279 height 43
click at [28, 19] on icon "button" at bounding box center [24, 21] width 16 height 16
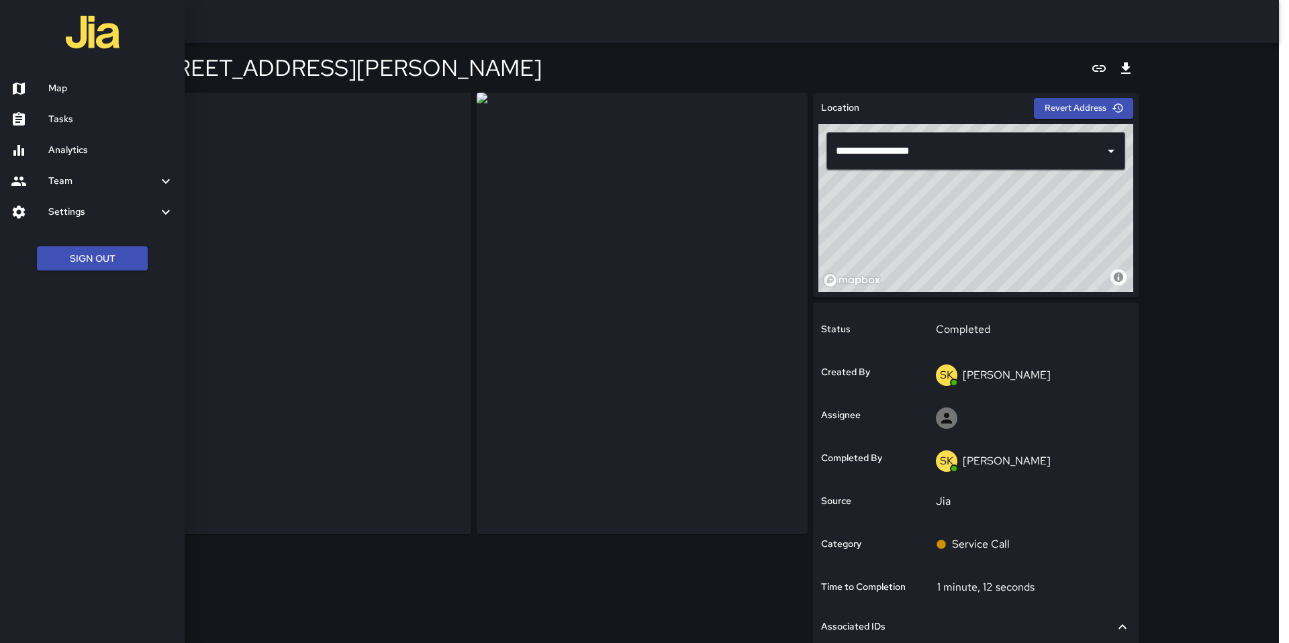
click at [286, 35] on div at bounding box center [644, 321] width 1289 height 643
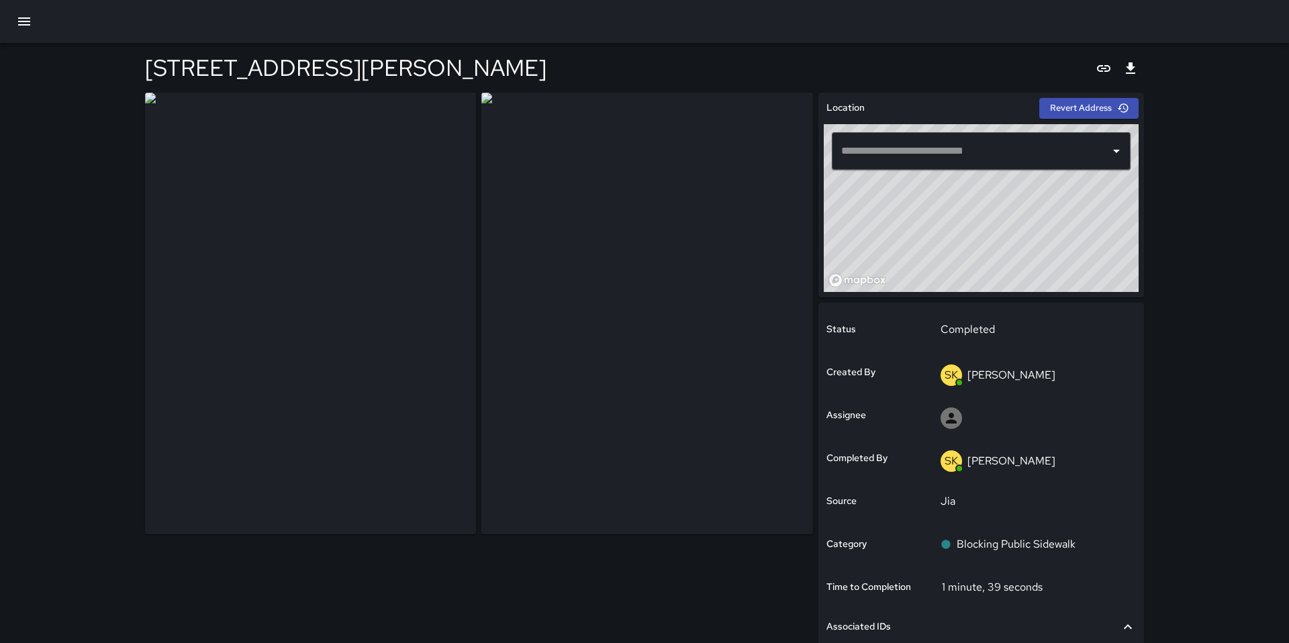
type input "**********"
